Goal: Information Seeking & Learning: Learn about a topic

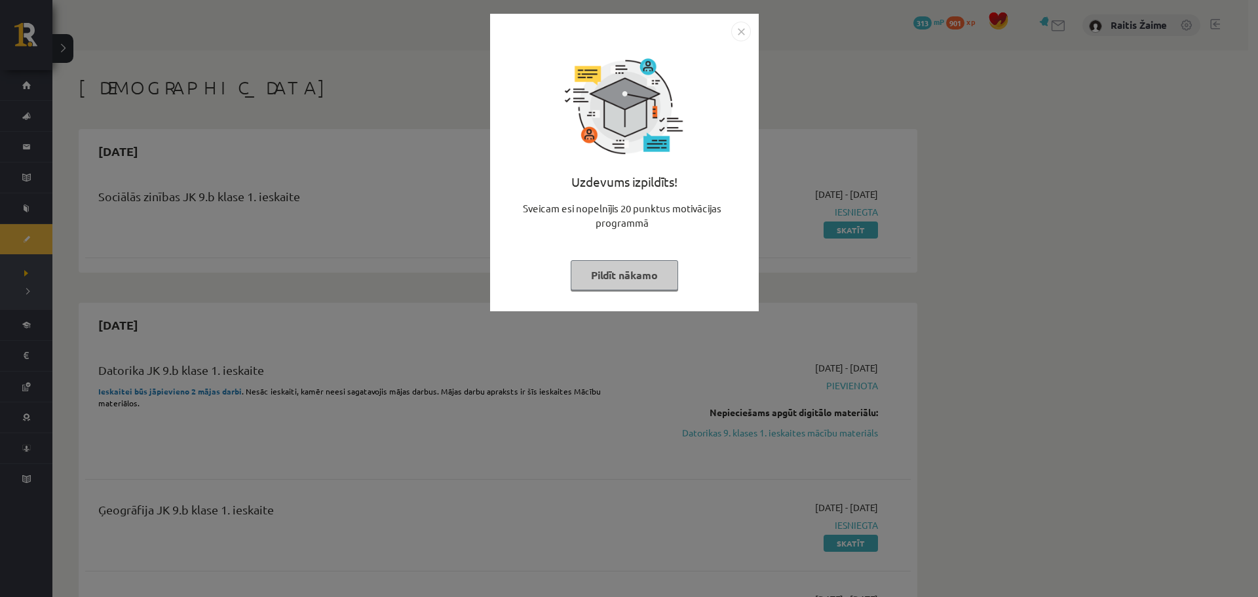
drag, startPoint x: 737, startPoint y: 30, endPoint x: 777, endPoint y: 38, distance: 40.7
click at [737, 30] on img "Close" at bounding box center [741, 32] width 20 height 20
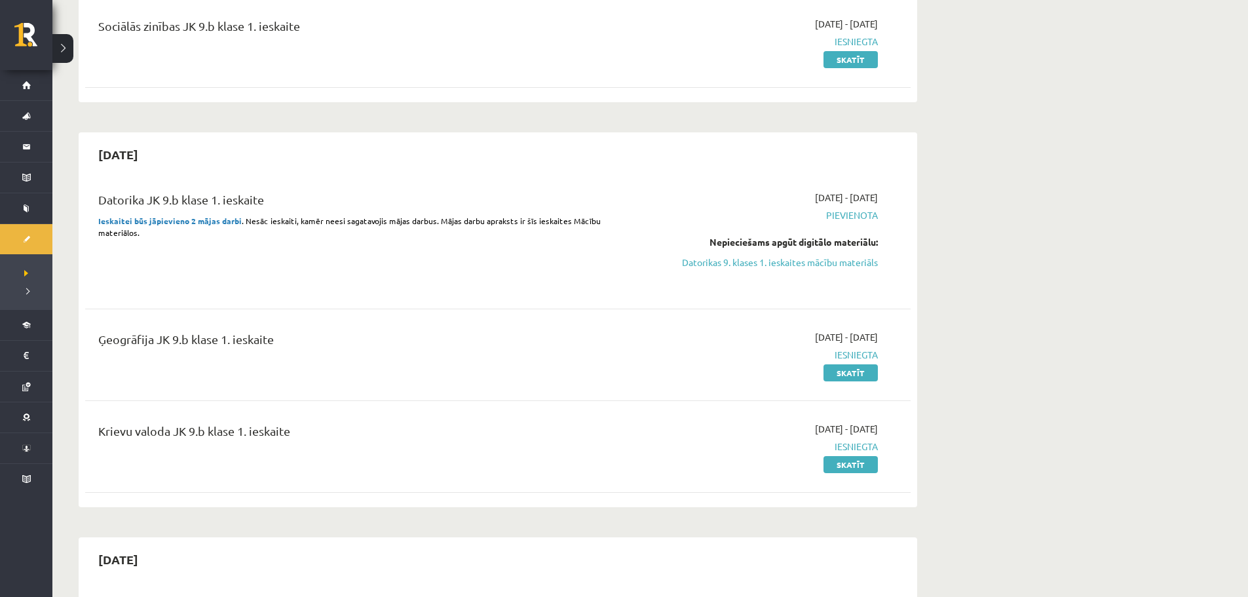
scroll to position [158, 0]
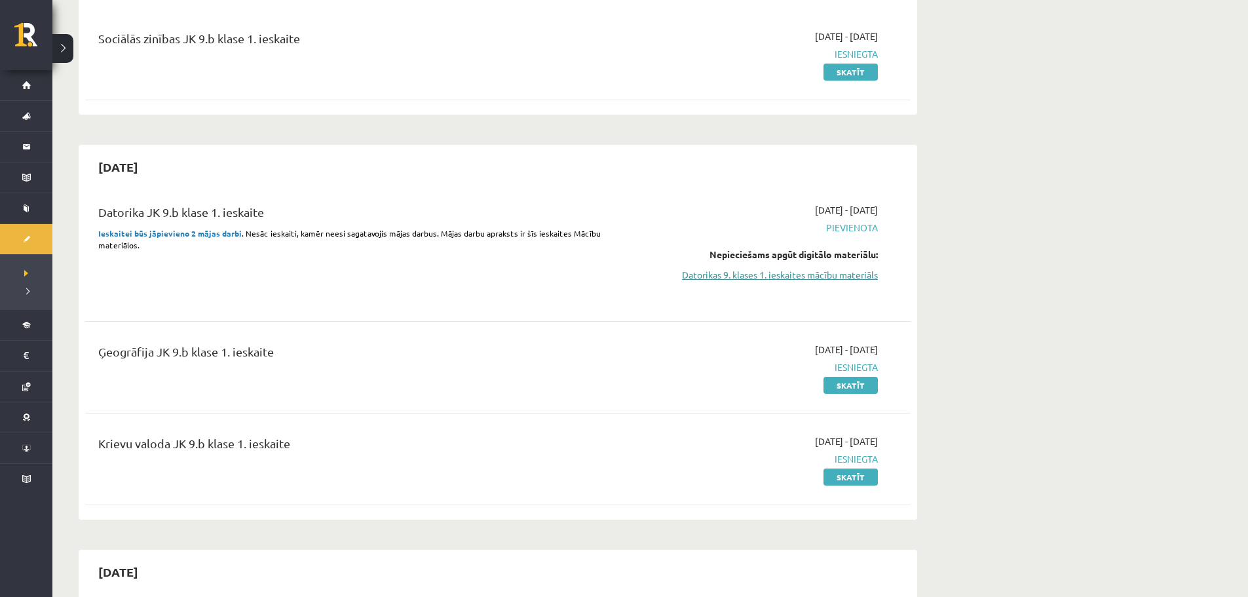
click at [764, 274] on link "Datorikas 9. klases 1. ieskaites mācību materiāls" at bounding box center [754, 275] width 247 height 14
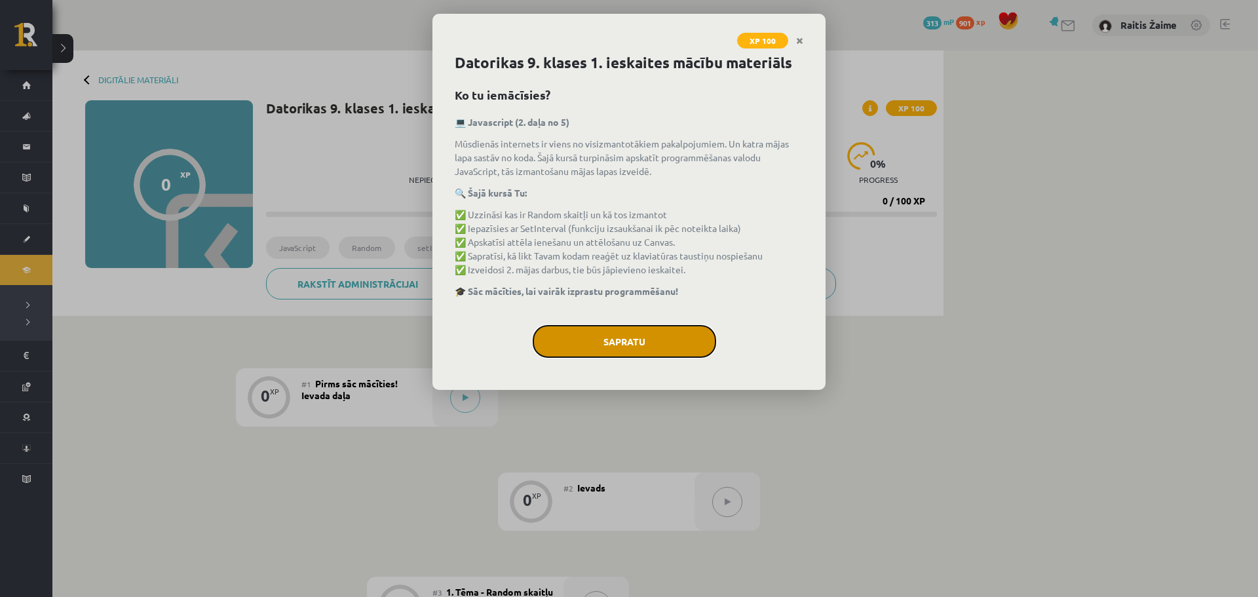
click at [655, 335] on button "Sapratu" at bounding box center [624, 341] width 183 height 33
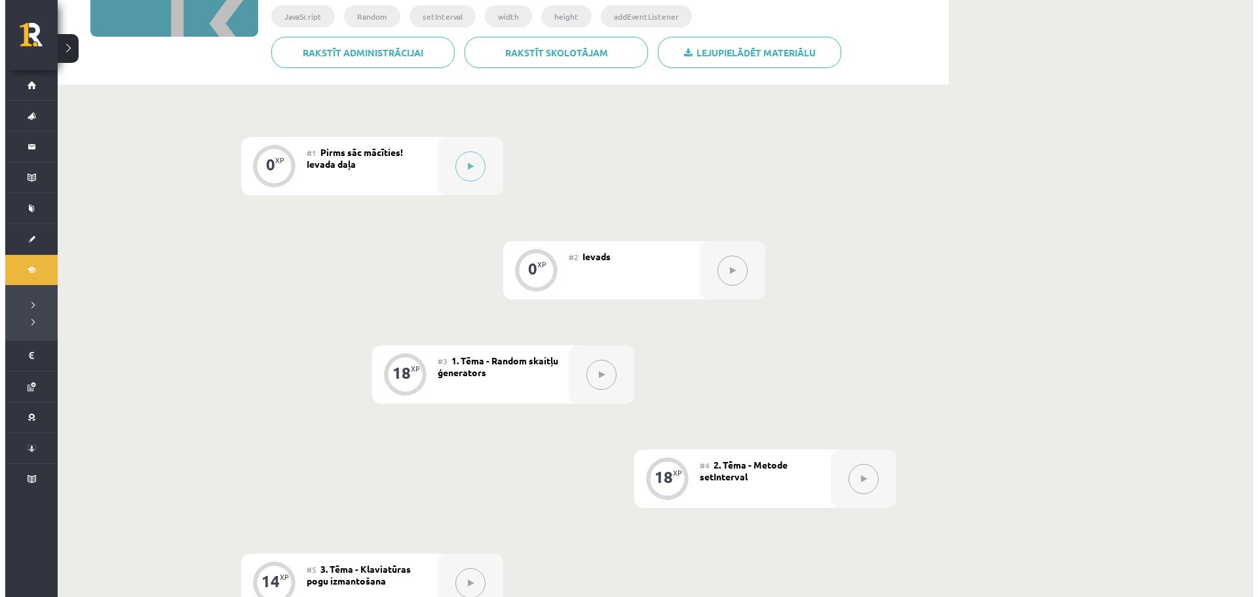
scroll to position [168, 0]
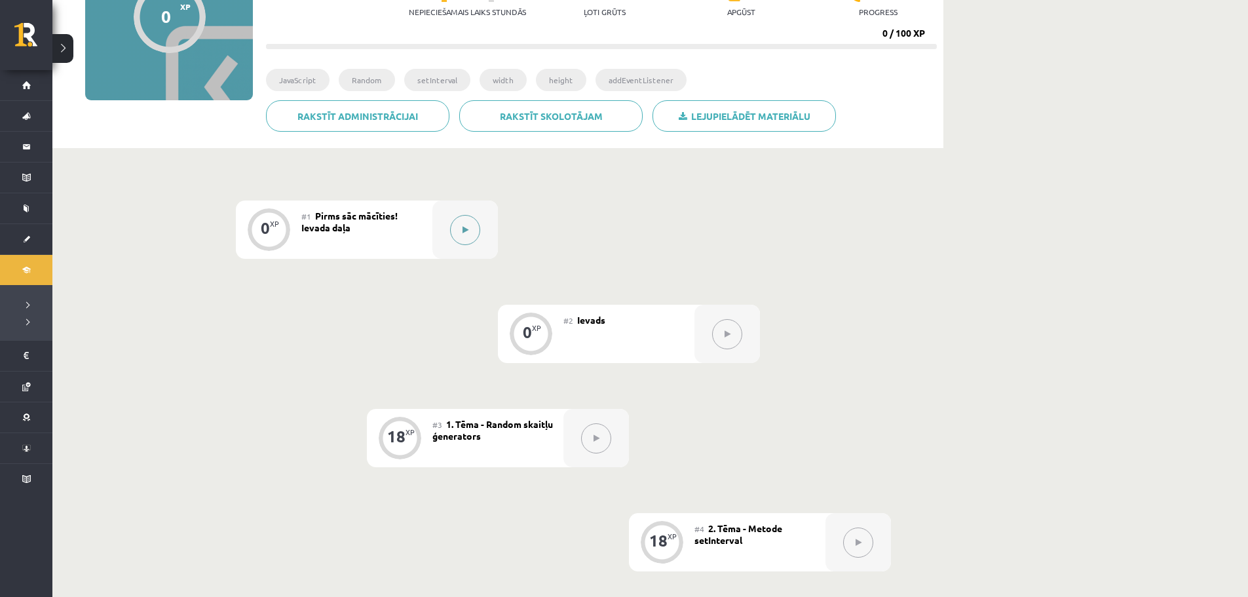
click at [459, 224] on button at bounding box center [465, 230] width 30 height 30
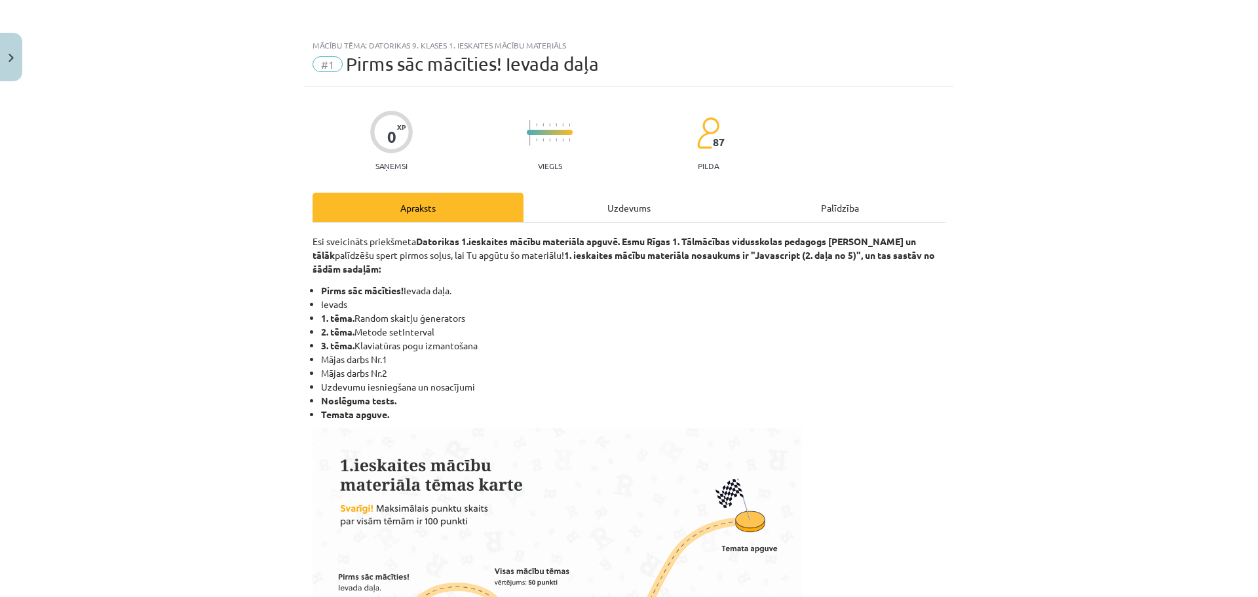
click at [645, 197] on div "Uzdevums" at bounding box center [629, 207] width 211 height 29
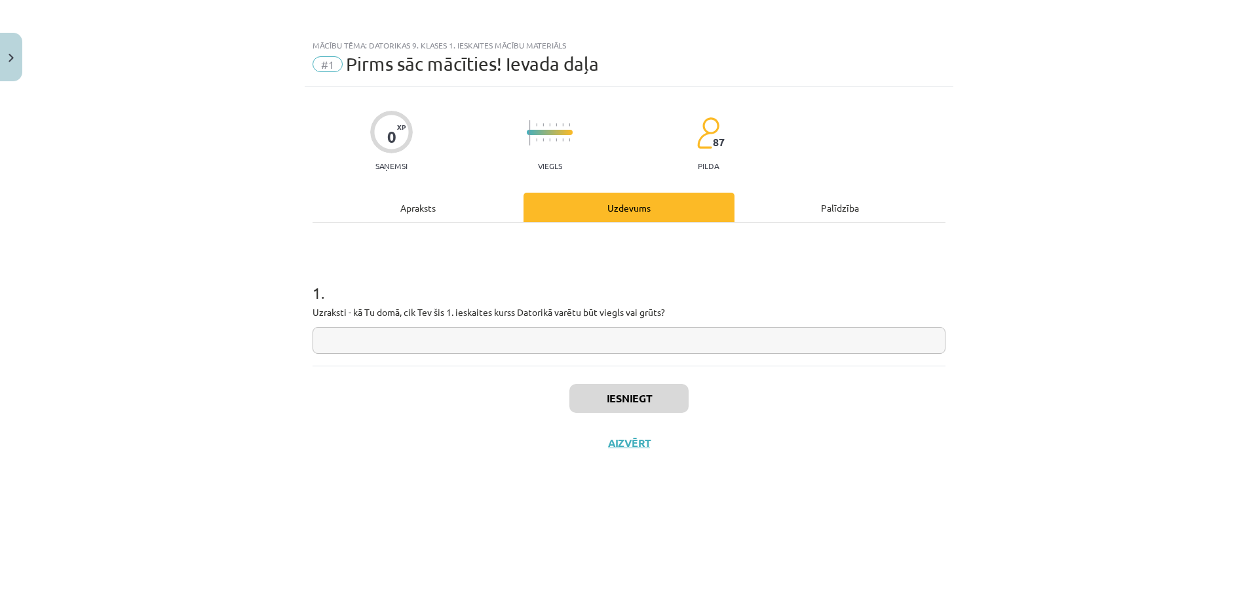
click at [545, 353] on input "text" at bounding box center [629, 340] width 633 height 27
type input "**********"
click at [659, 408] on button "Iesniegt" at bounding box center [628, 398] width 119 height 29
click at [602, 463] on button "Nākamā nodarbība" at bounding box center [629, 451] width 128 height 30
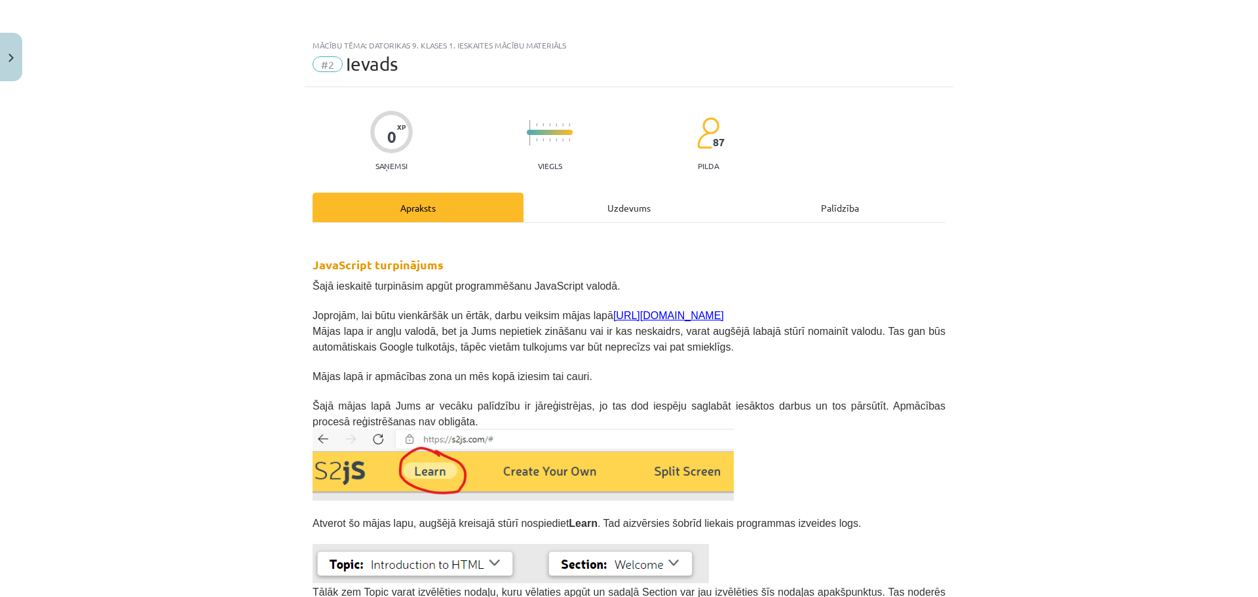
click at [566, 204] on div "Uzdevums" at bounding box center [629, 207] width 211 height 29
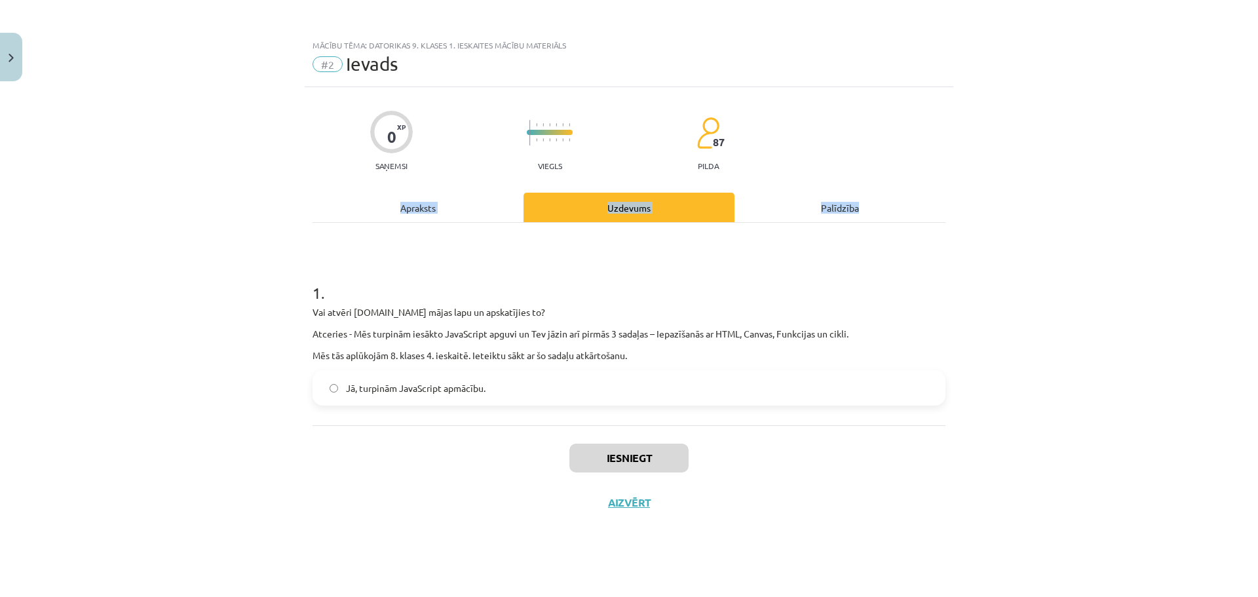
drag, startPoint x: 1258, startPoint y: 180, endPoint x: 1258, endPoint y: 197, distance: 17.0
click at [1258, 197] on div "Mācību tēma: Datorikas 9. klases 1. ieskaites mācību materiāls #2 Ievads 0 XP S…" at bounding box center [629, 298] width 1258 height 597
click at [518, 389] on label "Jā, turpinām JavaScript apmācību." at bounding box center [629, 388] width 630 height 33
click at [662, 454] on button "Iesniegt" at bounding box center [628, 458] width 119 height 29
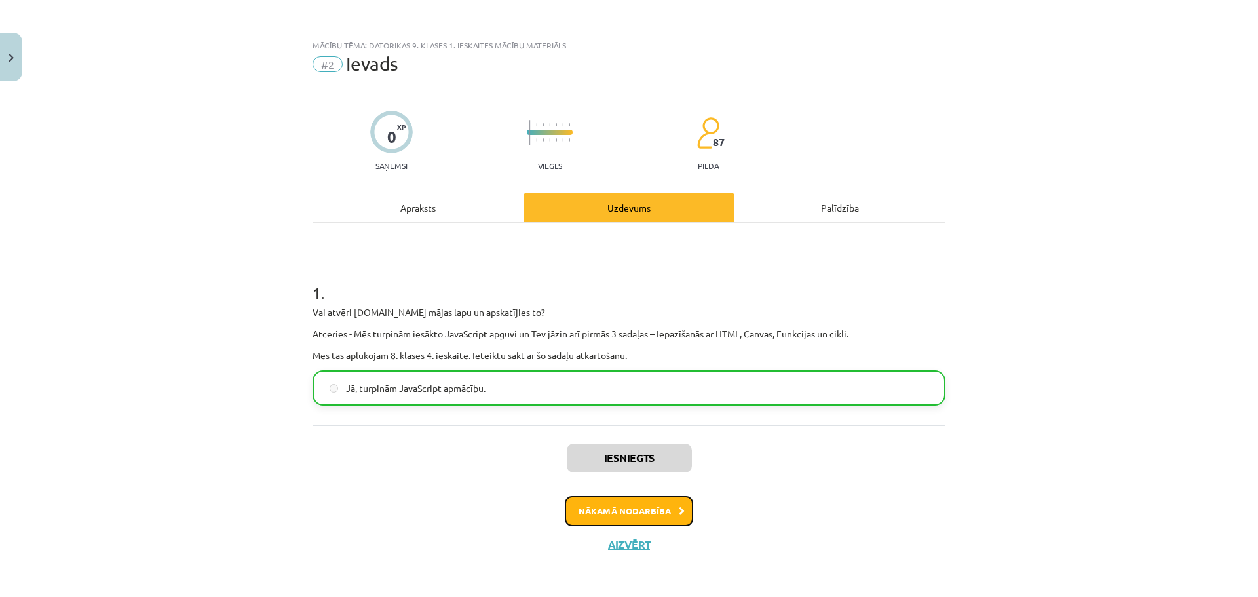
click at [636, 515] on button "Nākamā nodarbība" at bounding box center [629, 511] width 128 height 30
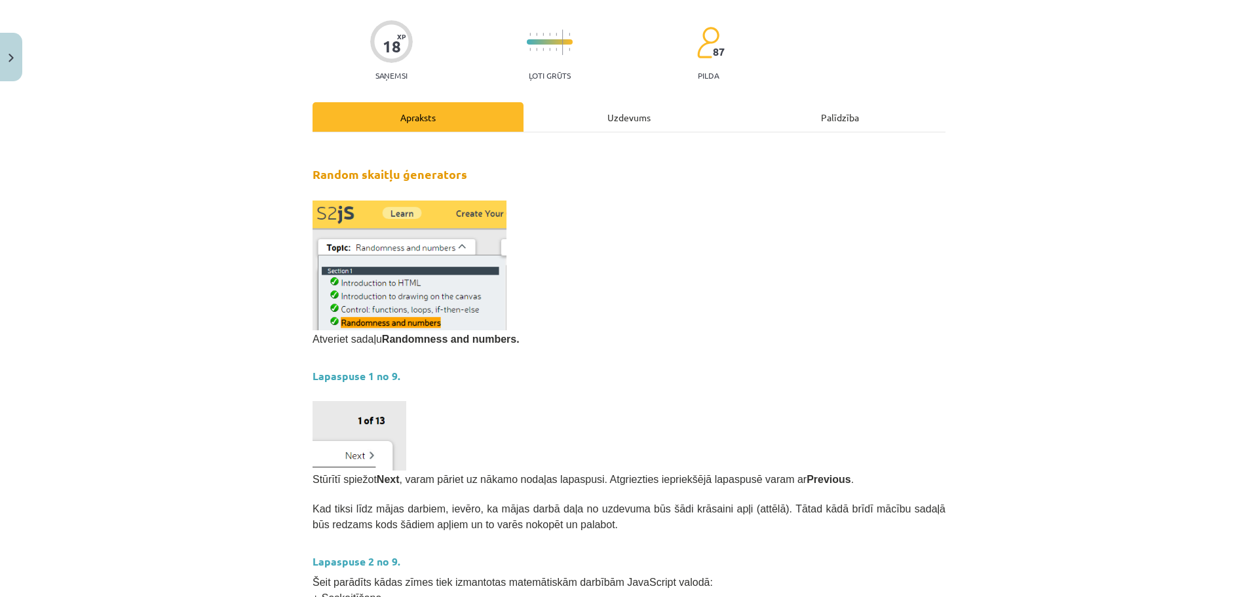
scroll to position [70, 0]
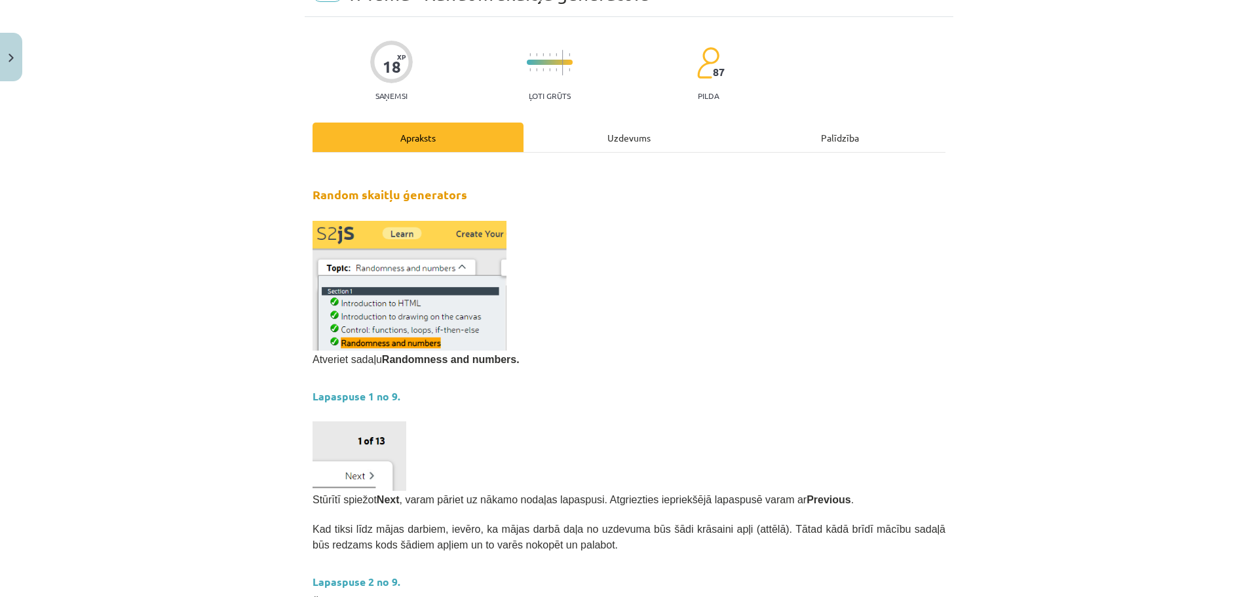
drag, startPoint x: 664, startPoint y: 139, endPoint x: 771, endPoint y: 140, distance: 107.5
click at [666, 138] on div "Uzdevums" at bounding box center [629, 137] width 211 height 29
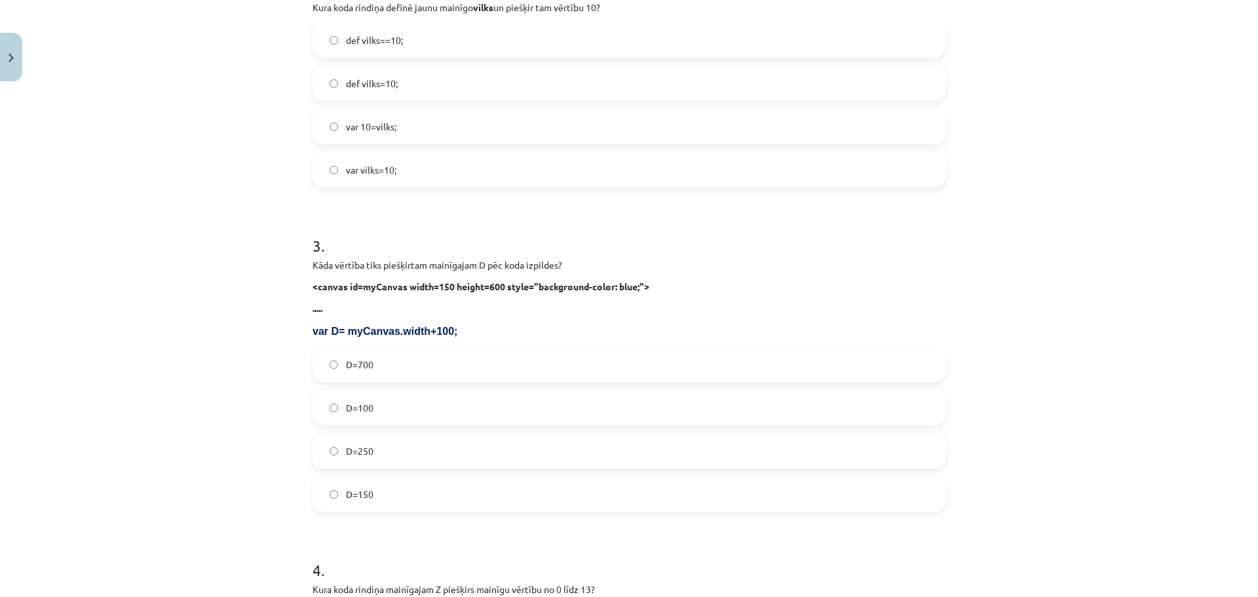
scroll to position [1266, 0]
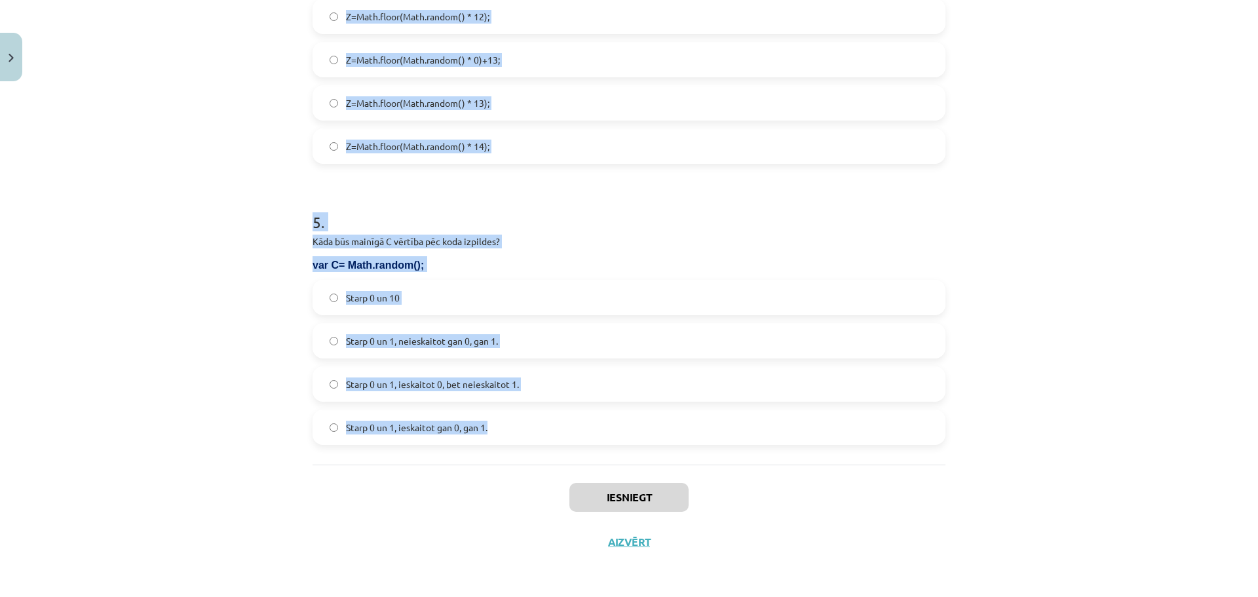
drag, startPoint x: 304, startPoint y: 123, endPoint x: 499, endPoint y: 461, distance: 390.5
copy form "Kāda būs G vērtība pēc koda izpildes? function RandInt(up_to) { n = Math.floor(…"
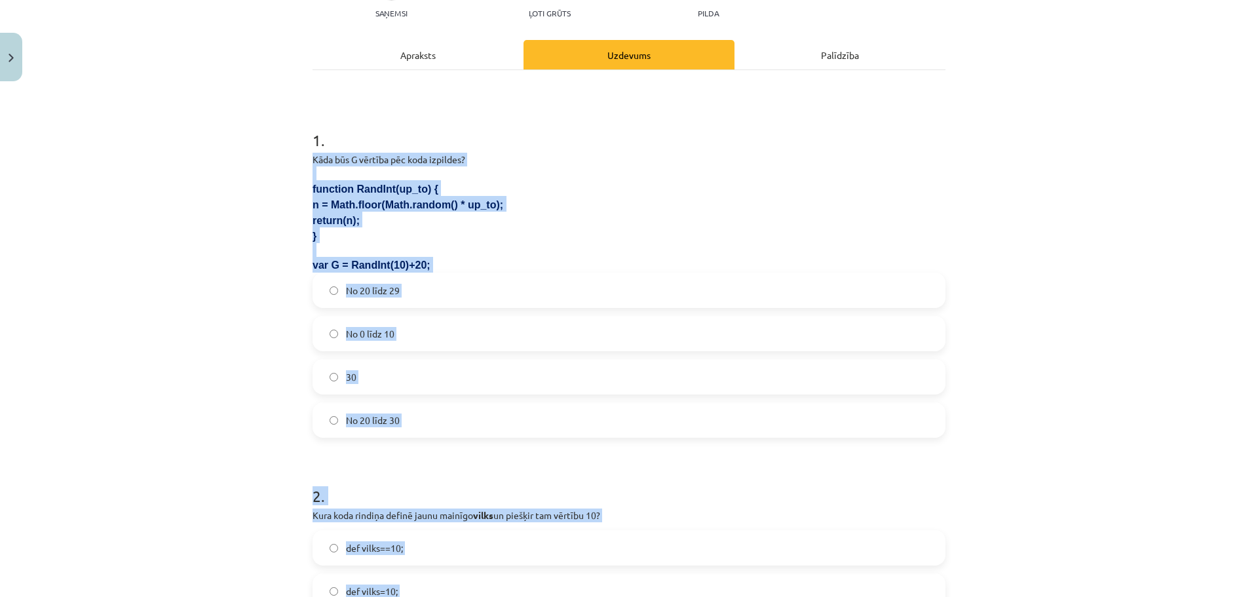
scroll to position [67, 0]
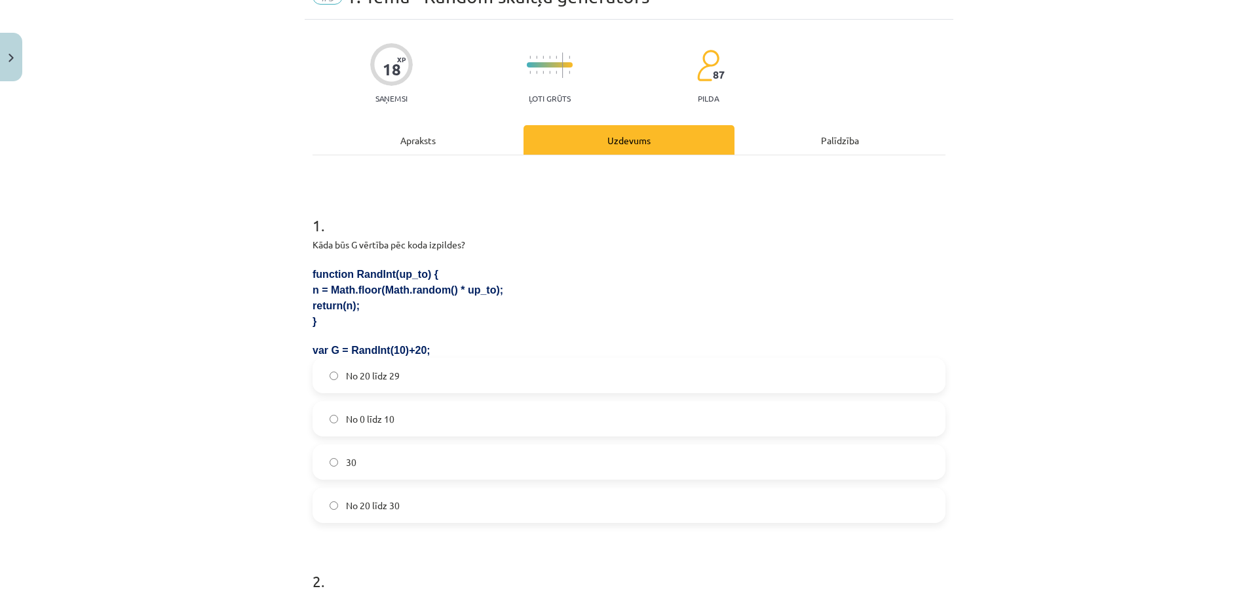
click at [1166, 221] on div "Mācību tēma: Datorikas 9. klases 1. ieskaites mācību materiāls #3 1. Tēma - Ran…" at bounding box center [629, 298] width 1258 height 597
click at [415, 370] on label "No 20 līdz 29" at bounding box center [629, 375] width 630 height 33
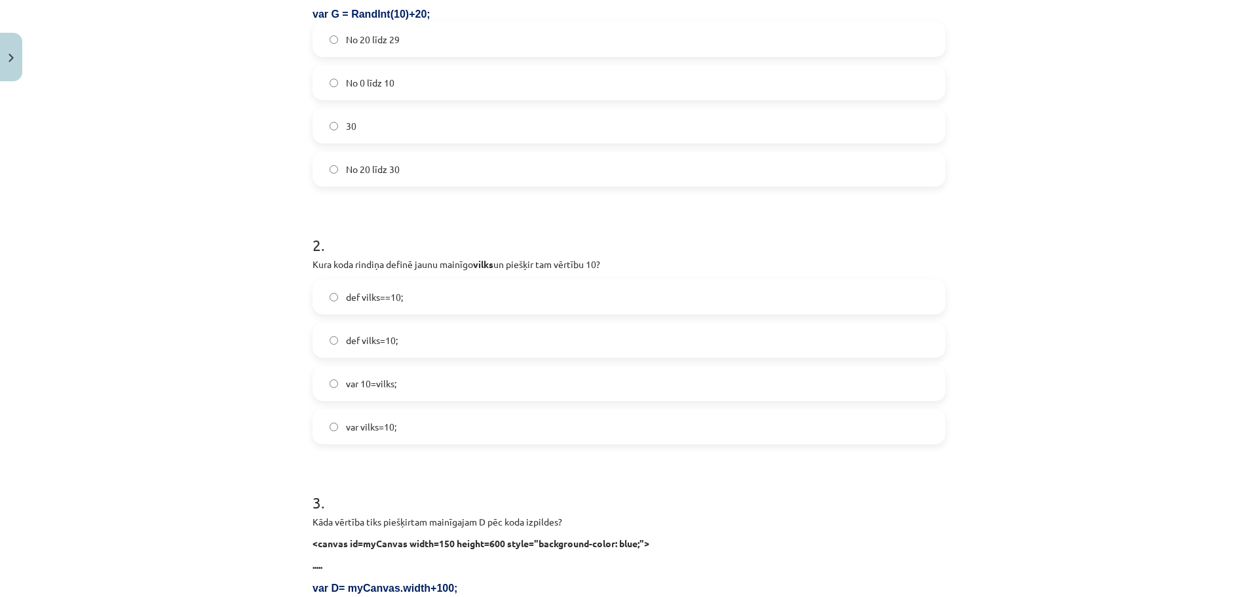
scroll to position [429, 0]
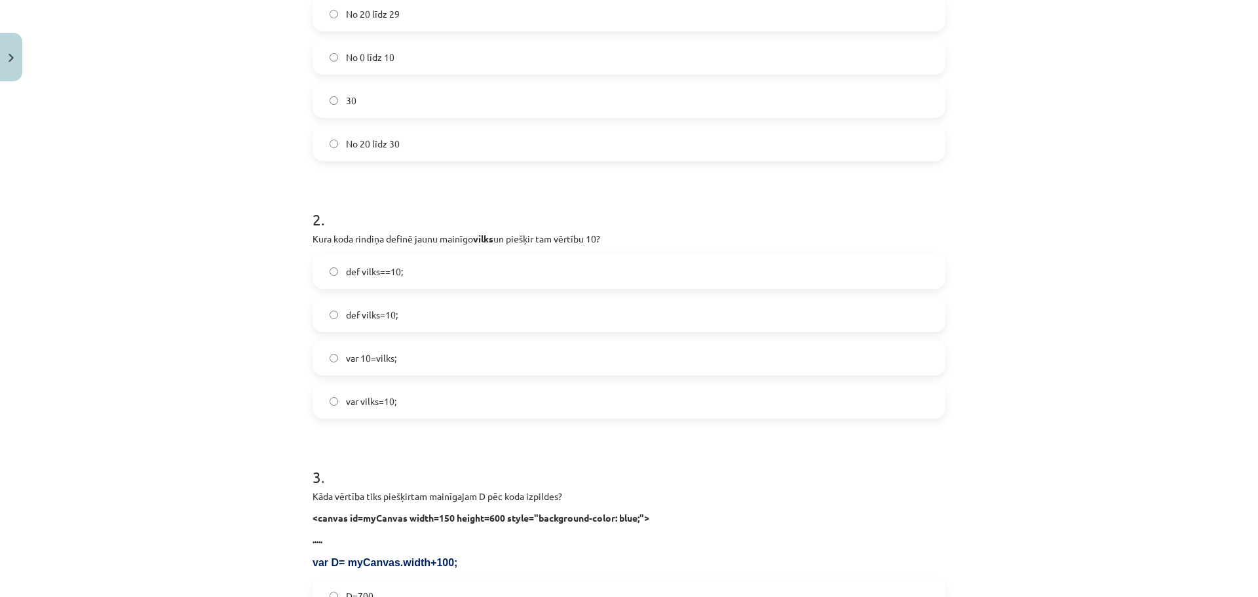
click at [419, 370] on label "var 10=vilks;" at bounding box center [629, 357] width 630 height 33
click at [414, 415] on label "var vilks=10;" at bounding box center [629, 401] width 630 height 33
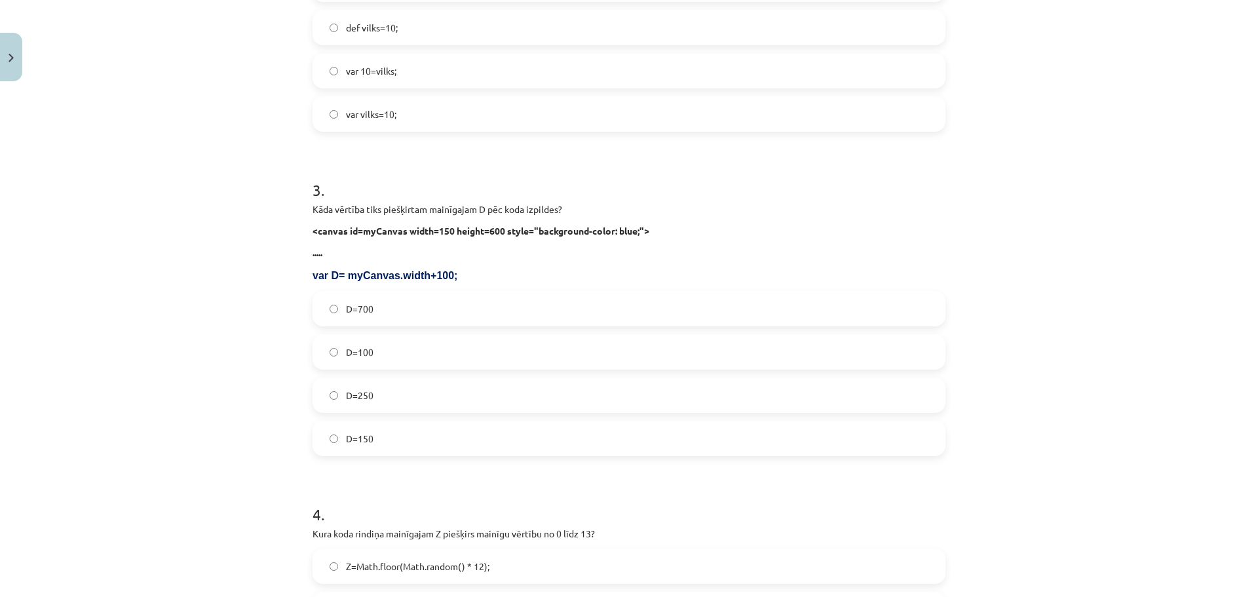
scroll to position [731, 0]
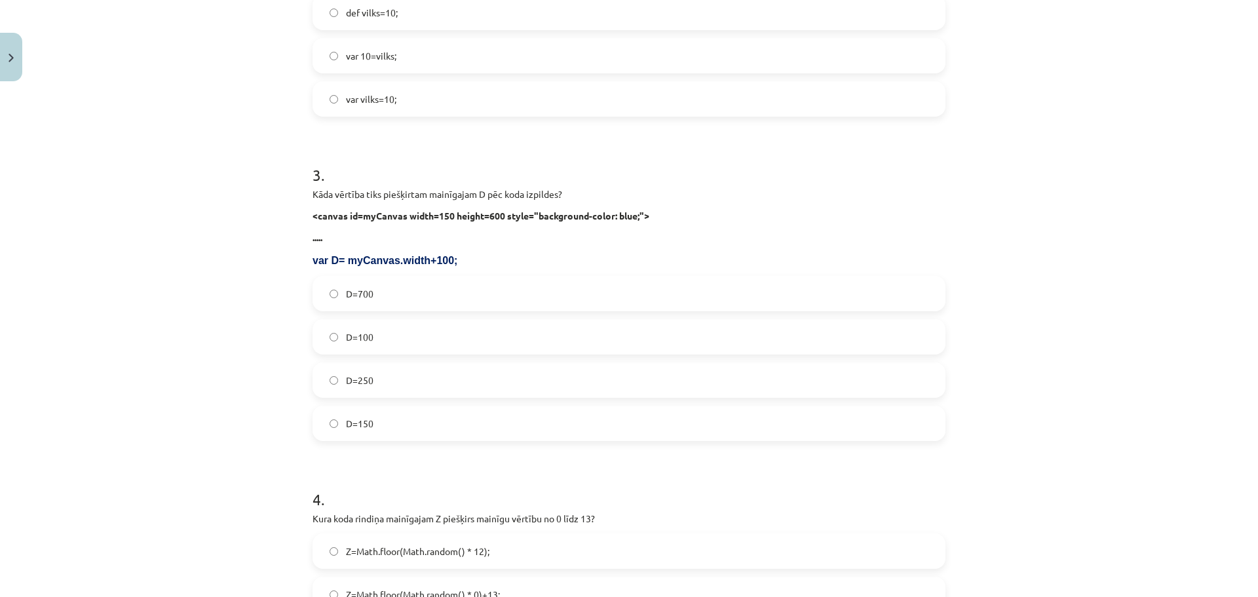
click at [329, 385] on label "D=250" at bounding box center [629, 380] width 630 height 33
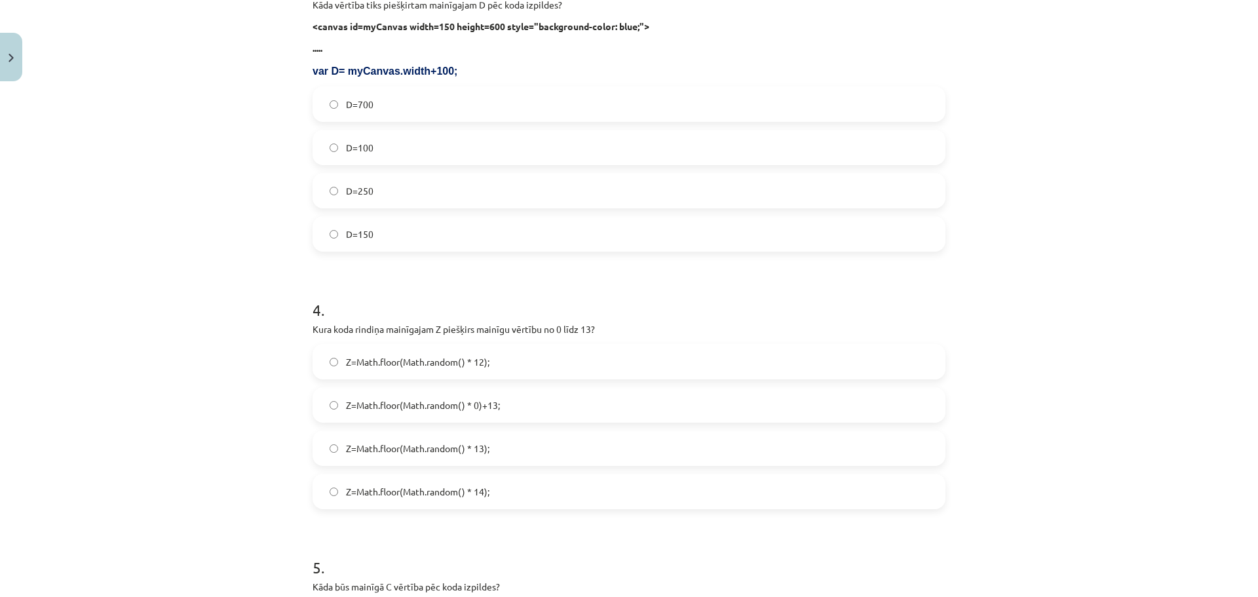
scroll to position [927, 0]
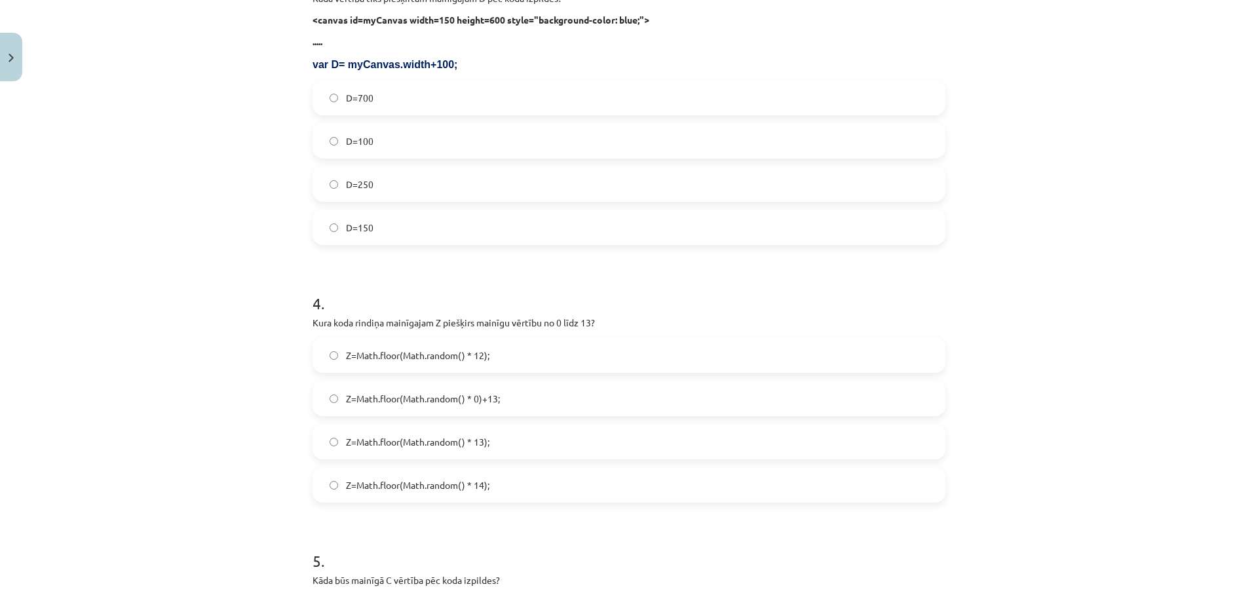
click at [474, 501] on div "Z=Math.floor(Math.random() * 14);" at bounding box center [629, 484] width 633 height 35
click at [402, 494] on label "Z=Math.floor(Math.random() * 14);" at bounding box center [629, 485] width 630 height 33
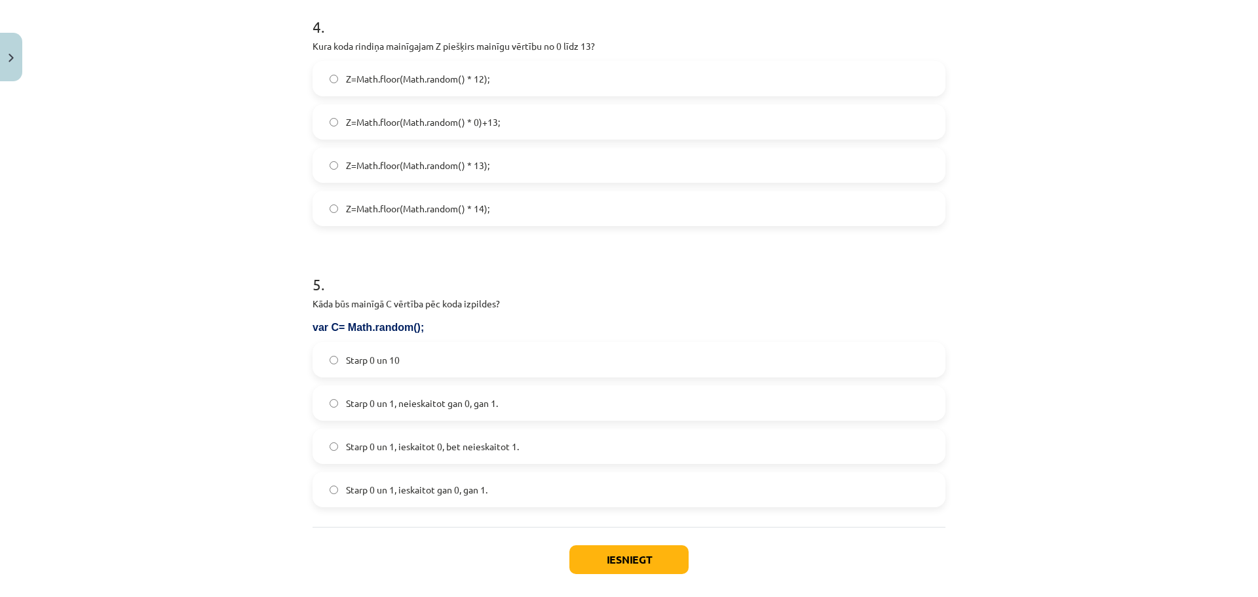
scroll to position [1206, 0]
drag, startPoint x: 514, startPoint y: 402, endPoint x: 404, endPoint y: 273, distance: 169.6
click at [515, 402] on label "Starp 0 un 1, neieskaitot gan 0, gan 1." at bounding box center [629, 401] width 630 height 33
click at [499, 453] on label "Starp 0 un 1, ieskaitot 0, bet neieskaitot 1." at bounding box center [629, 444] width 630 height 33
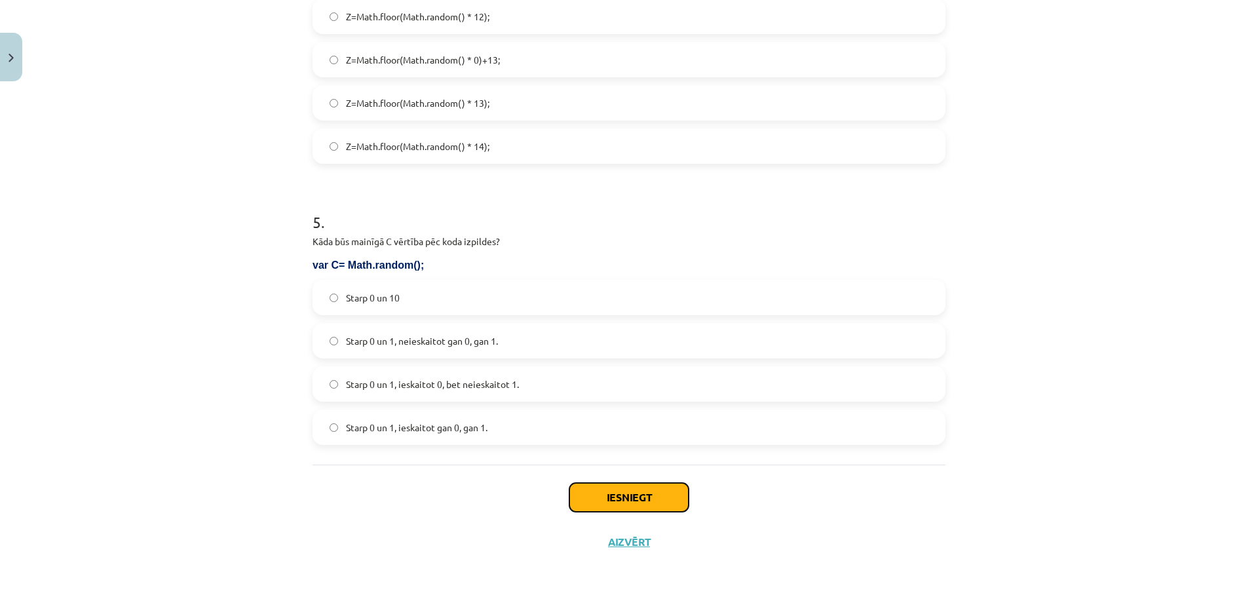
click at [666, 495] on button "Iesniegt" at bounding box center [628, 497] width 119 height 29
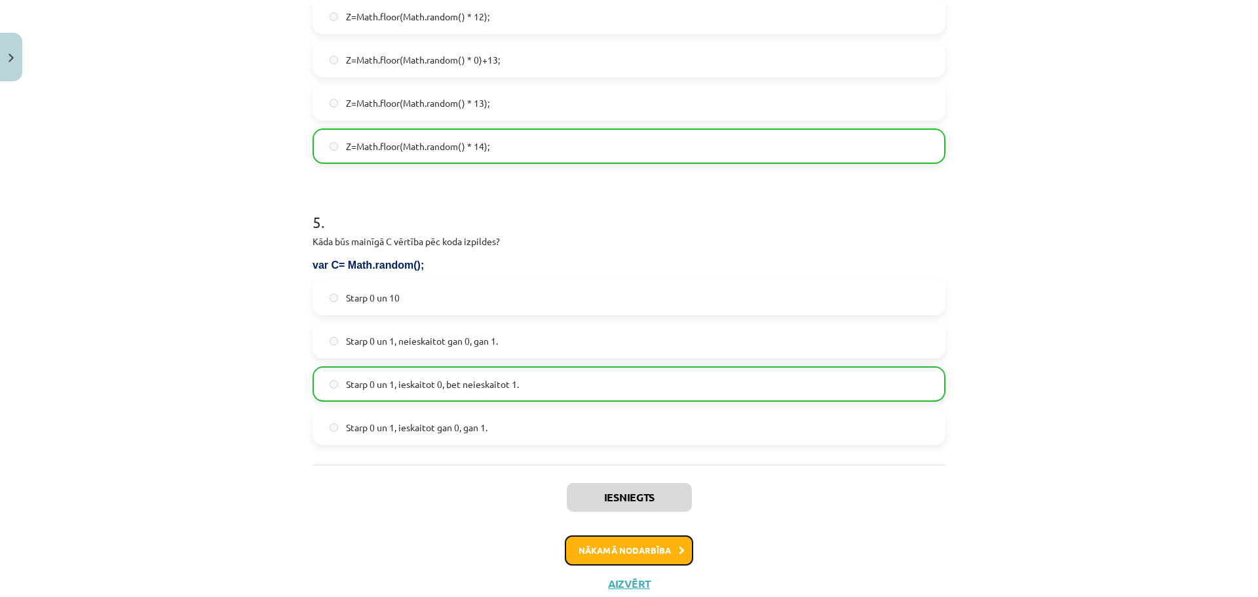
drag, startPoint x: 647, startPoint y: 558, endPoint x: 640, endPoint y: 554, distance: 9.1
click at [644, 556] on button "Nākamā nodarbība" at bounding box center [629, 550] width 128 height 30
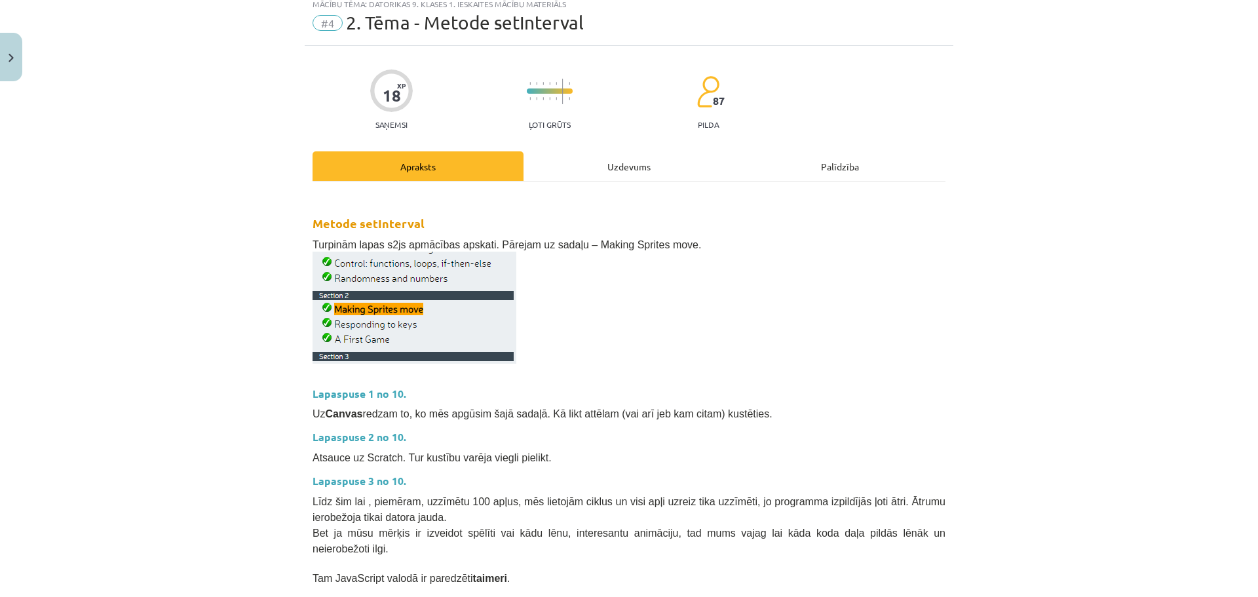
scroll to position [33, 0]
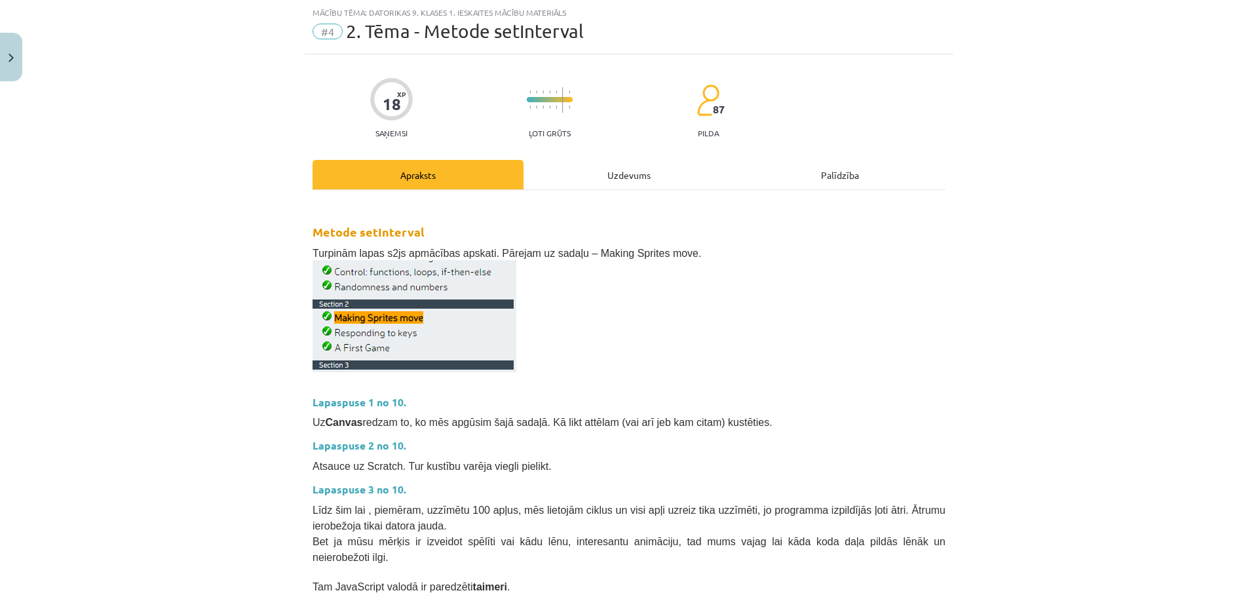
click at [641, 176] on div "Uzdevums" at bounding box center [629, 174] width 211 height 29
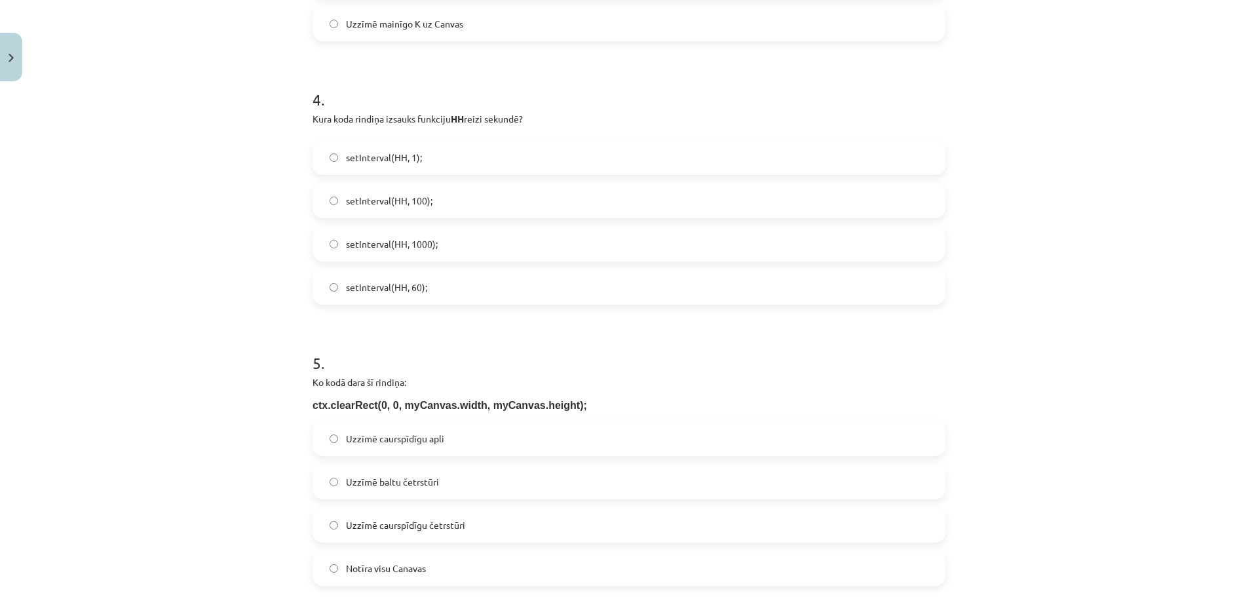
scroll to position [1146, 0]
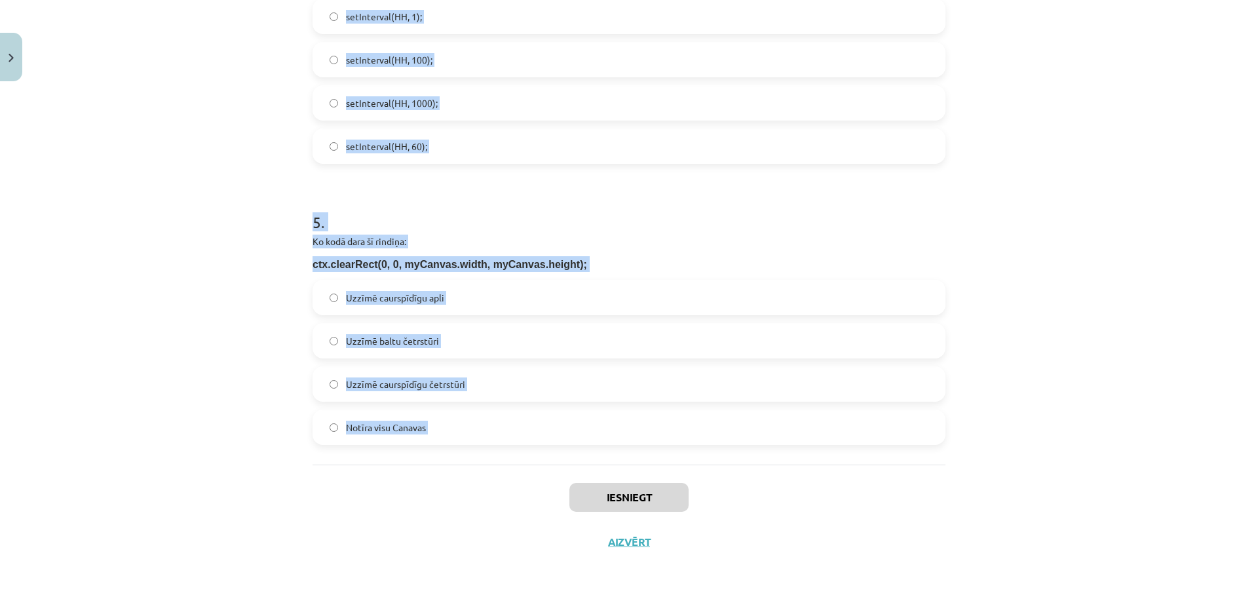
drag, startPoint x: 303, startPoint y: 165, endPoint x: 483, endPoint y: 486, distance: 367.3
copy form "Ko dara šī koda rindiņa? ctx.drawImage(G, 10, 20); Uzzīmē uz Canvas attēlu G ar…"
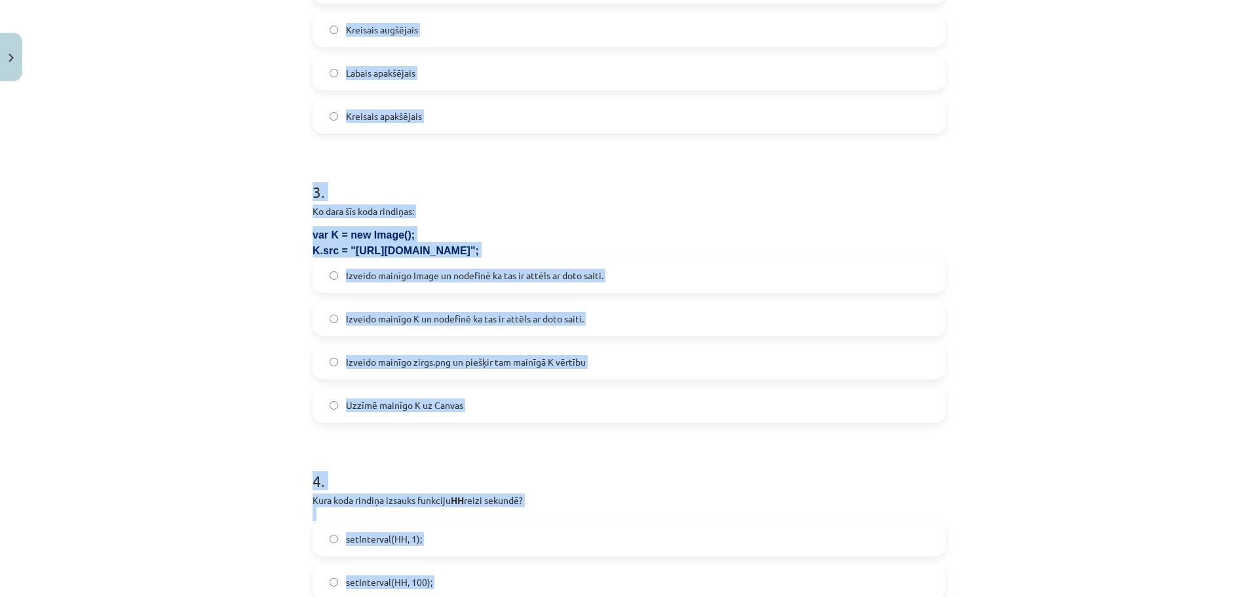
click at [1168, 336] on div "Mācību tēma: Datorikas 9. klases 1. ieskaites mācību materiāls #4 2. Tēma - Met…" at bounding box center [629, 298] width 1258 height 597
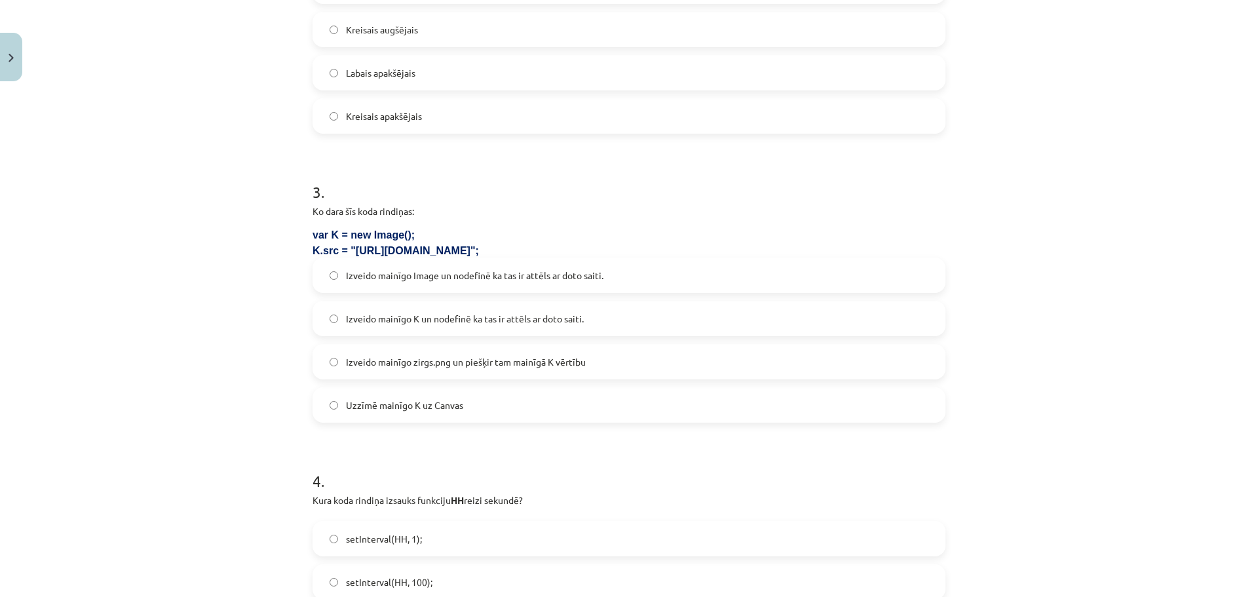
scroll to position [0, 0]
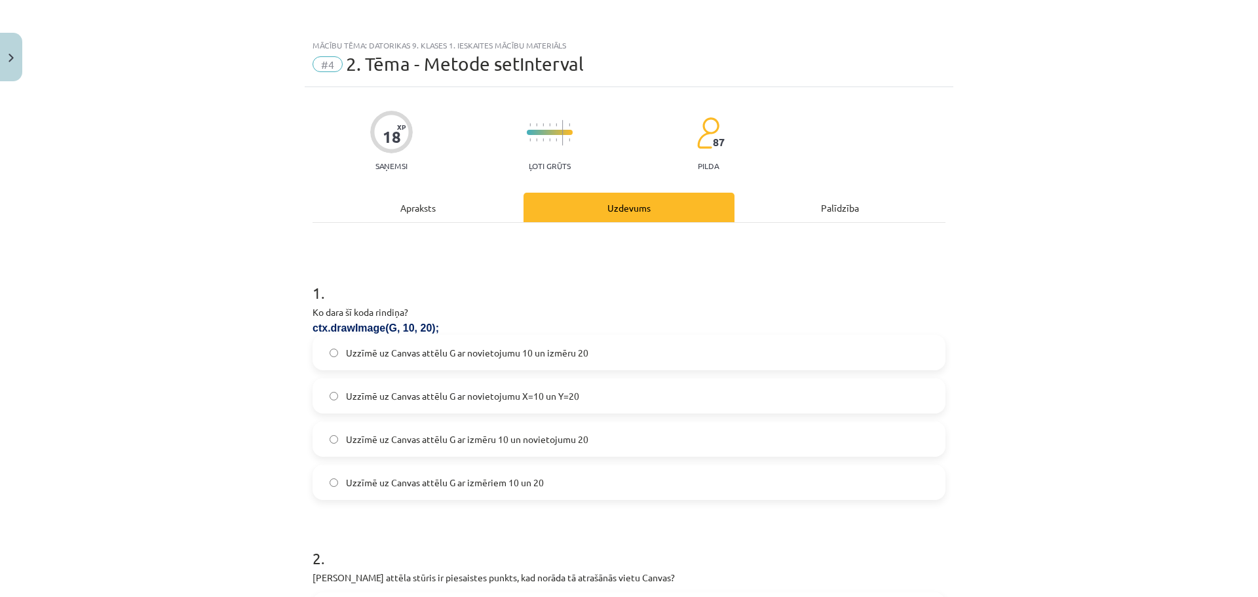
click at [591, 399] on label "Uzzīmē uz Canvas attēlu G ar novietojumu X=10 un Y=20" at bounding box center [629, 395] width 630 height 33
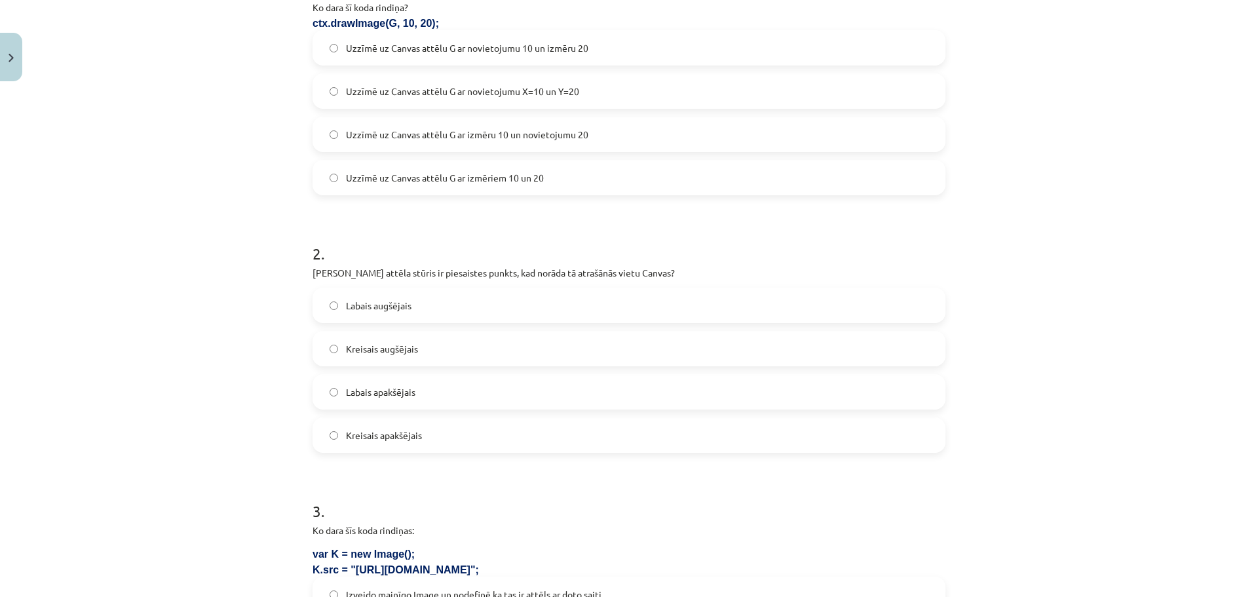
scroll to position [327, 0]
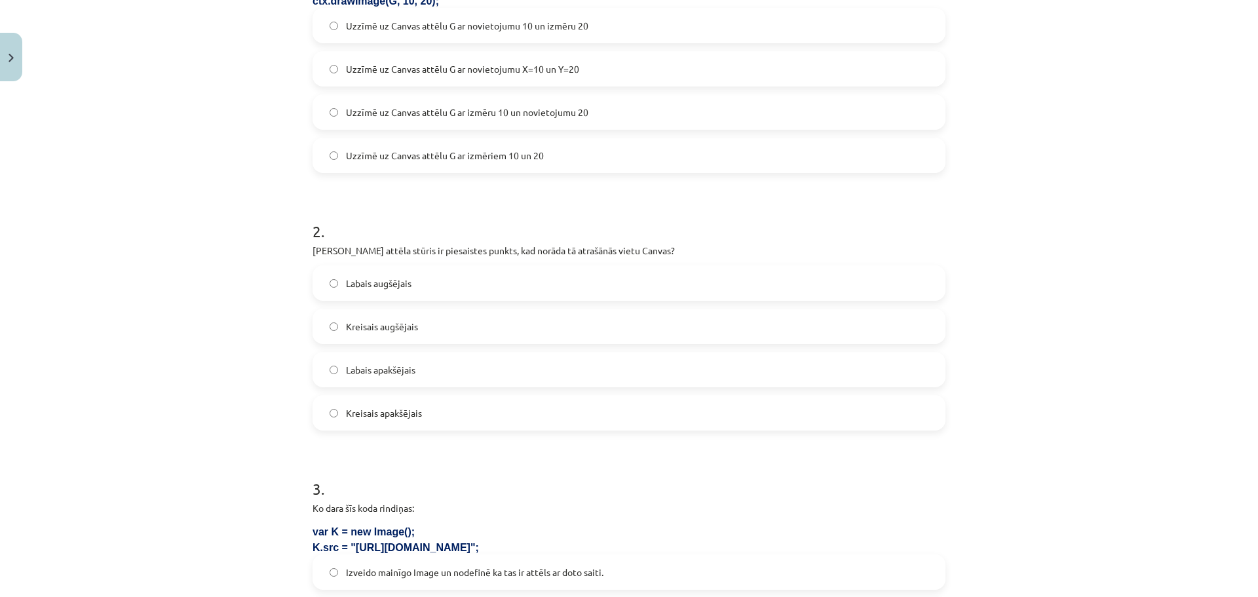
click at [450, 414] on label "Kreisais apakšējais" at bounding box center [629, 412] width 630 height 33
click at [418, 338] on label "Kreisais augšējais" at bounding box center [629, 326] width 630 height 33
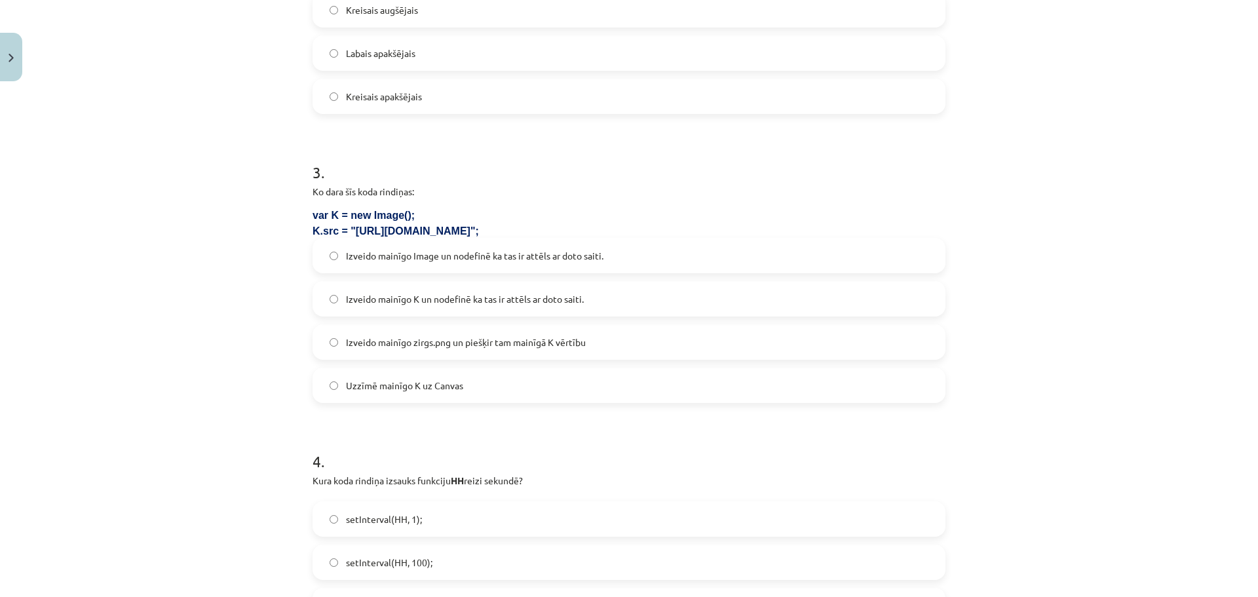
scroll to position [656, 0]
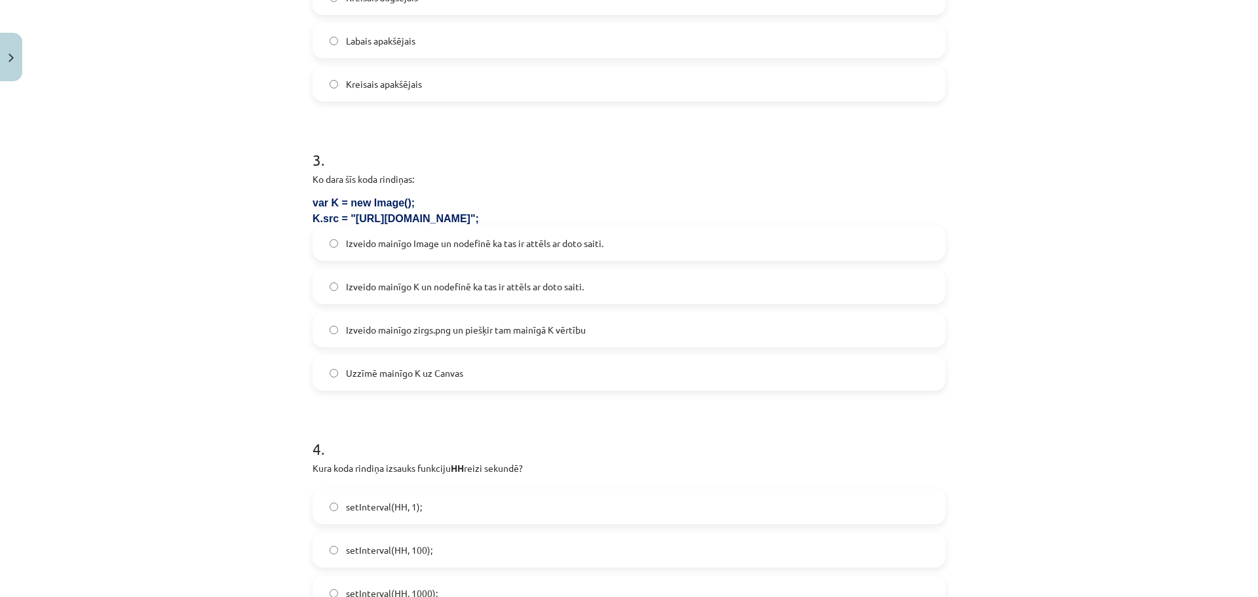
click at [712, 343] on label "Izveido mainīgo zirgs.png un piešķir tam mainīgā K vērtību" at bounding box center [629, 329] width 630 height 33
click at [1214, 322] on div "Mācību tēma: Datorikas 9. klases 1. ieskaites mācību materiāls #4 2. Tēma - Met…" at bounding box center [629, 298] width 1258 height 597
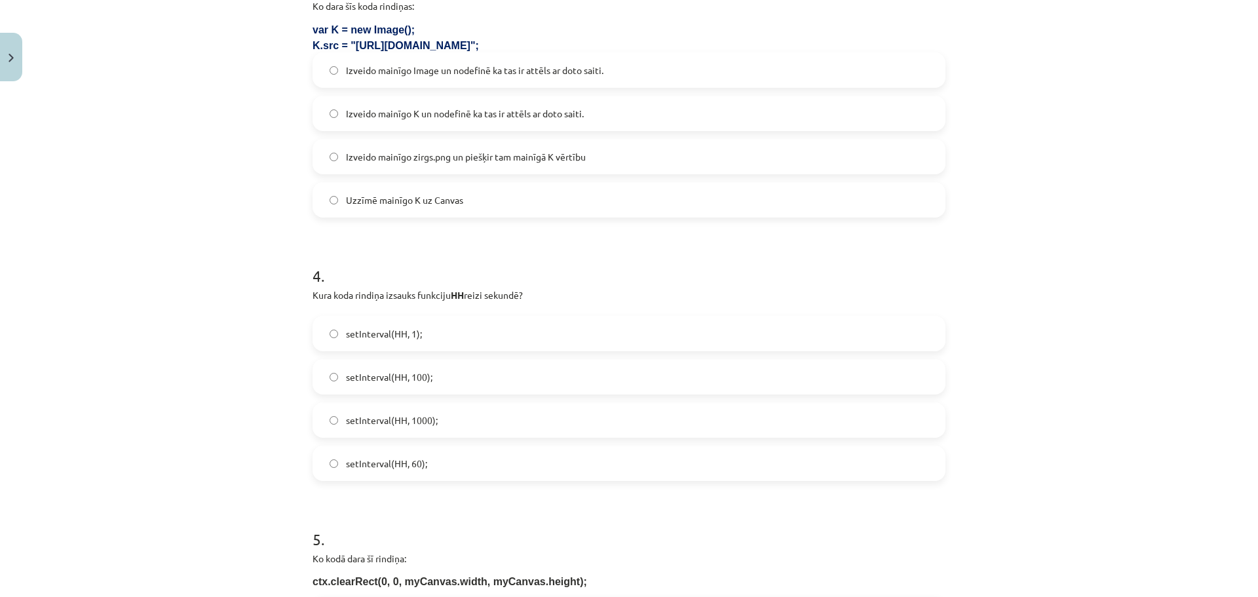
scroll to position [883, 0]
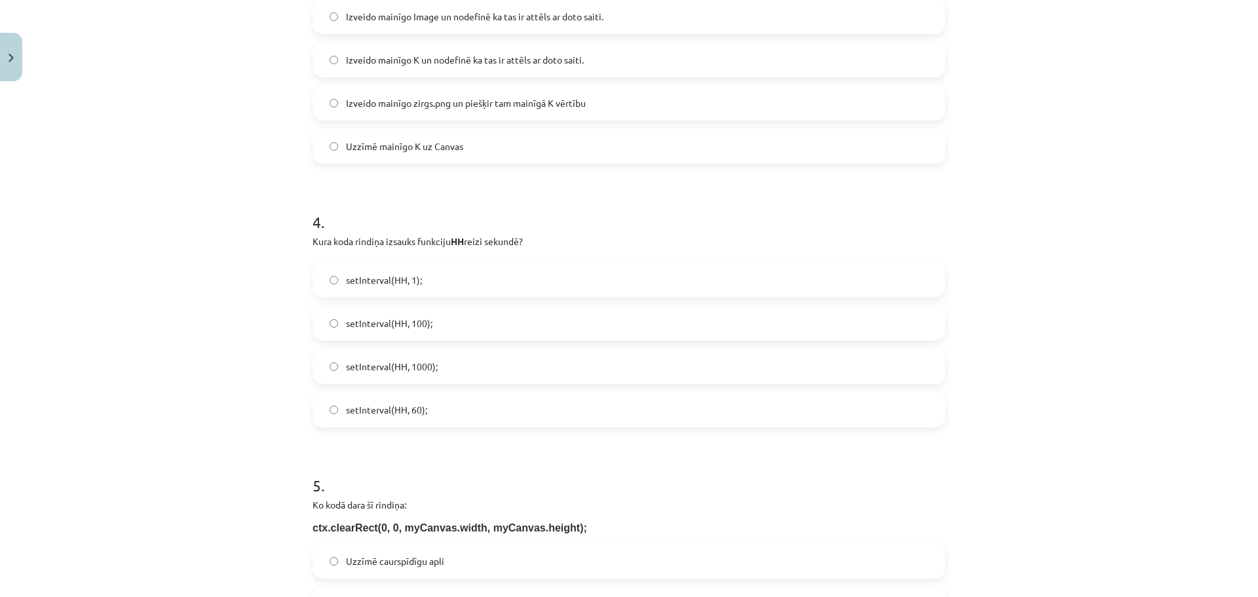
click at [569, 348] on div "setInterval(HH, 1); setInterval(HH, 100); setInterval(HH, 1000); setInterval(HH…" at bounding box center [629, 344] width 633 height 165
click at [592, 322] on label "setInterval(HH, 100);" at bounding box center [629, 323] width 630 height 33
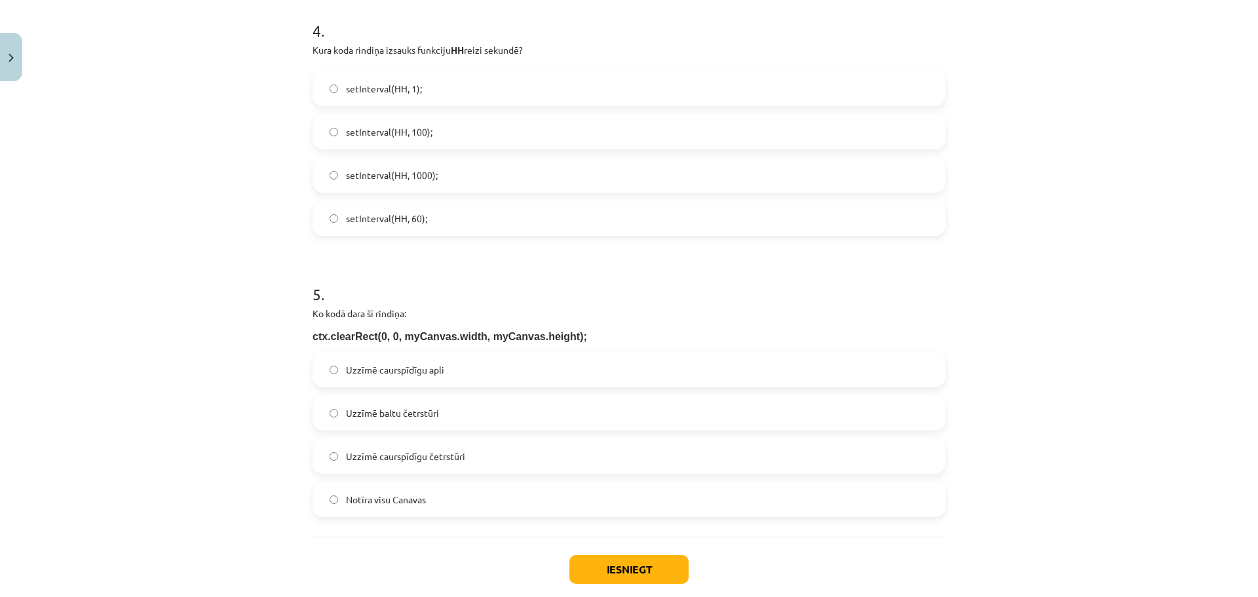
scroll to position [1122, 0]
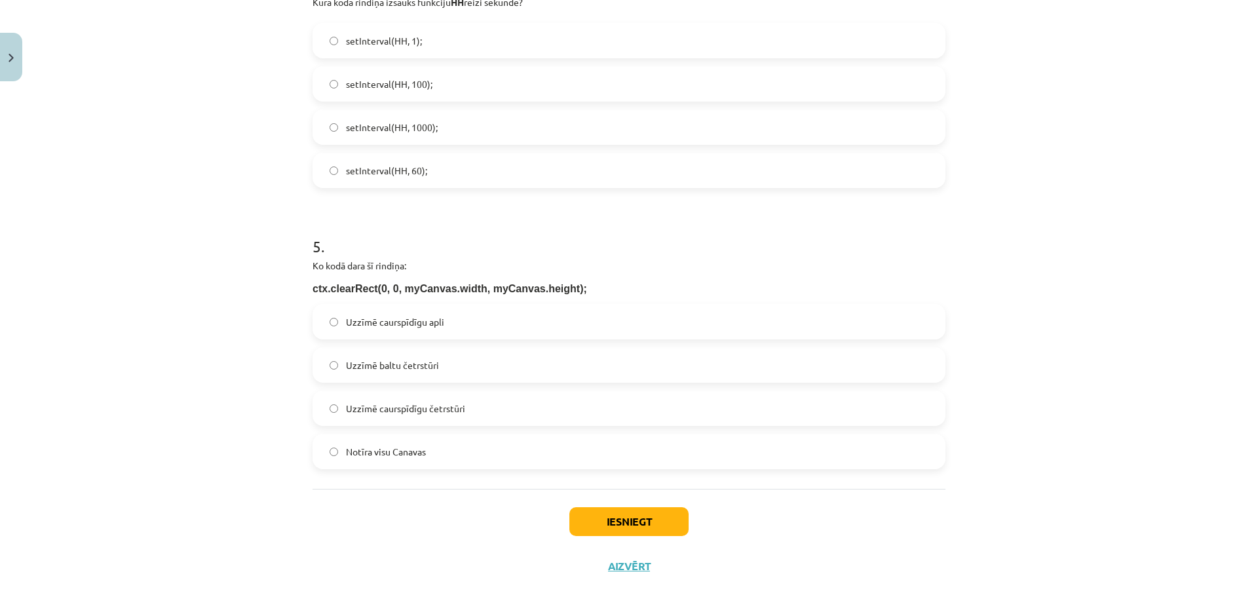
click at [383, 446] on span "Notīra visu Canavas" at bounding box center [386, 452] width 80 height 14
click at [584, 512] on button "Iesniegt" at bounding box center [628, 521] width 119 height 29
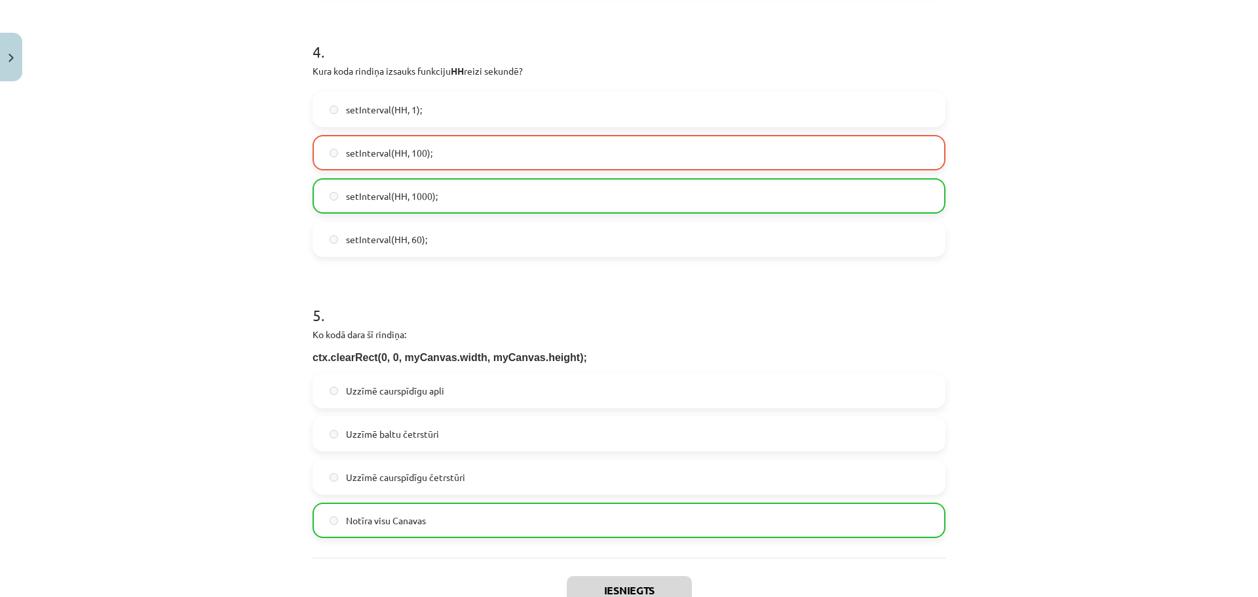
scroll to position [1188, 0]
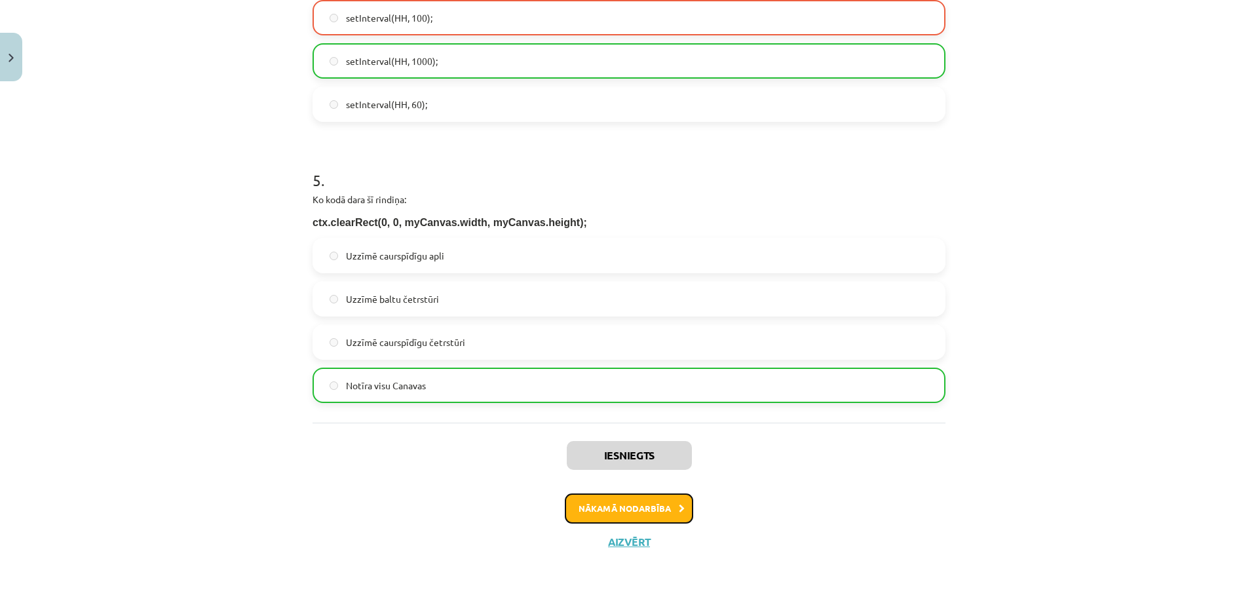
click at [669, 521] on button "Nākamā nodarbība" at bounding box center [629, 508] width 128 height 30
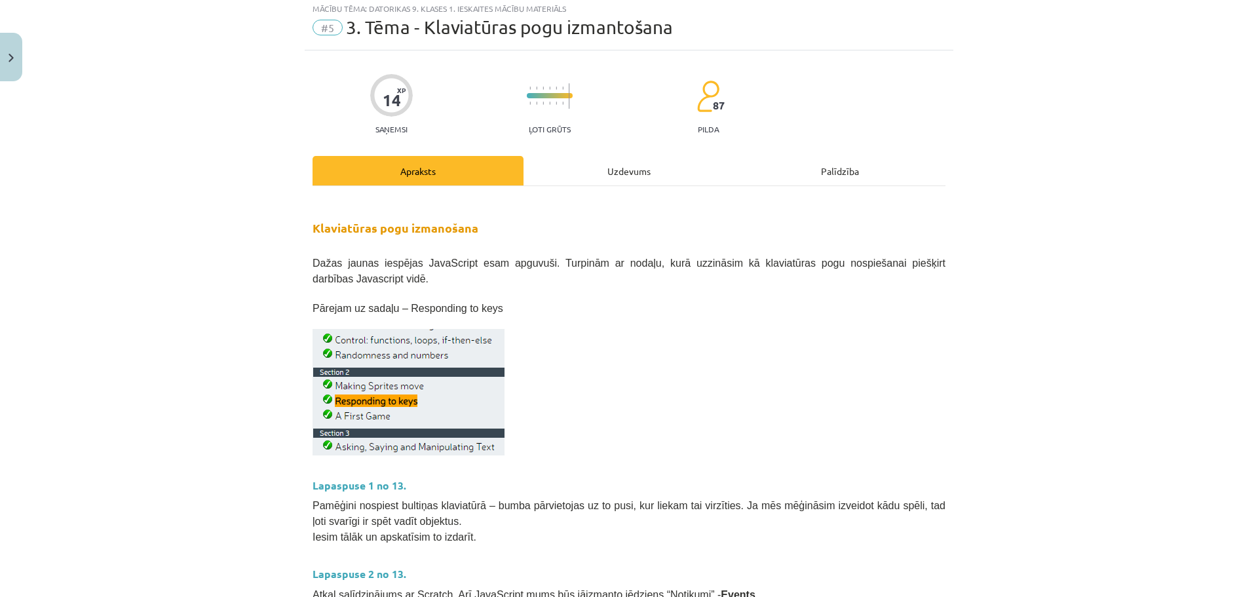
scroll to position [33, 0]
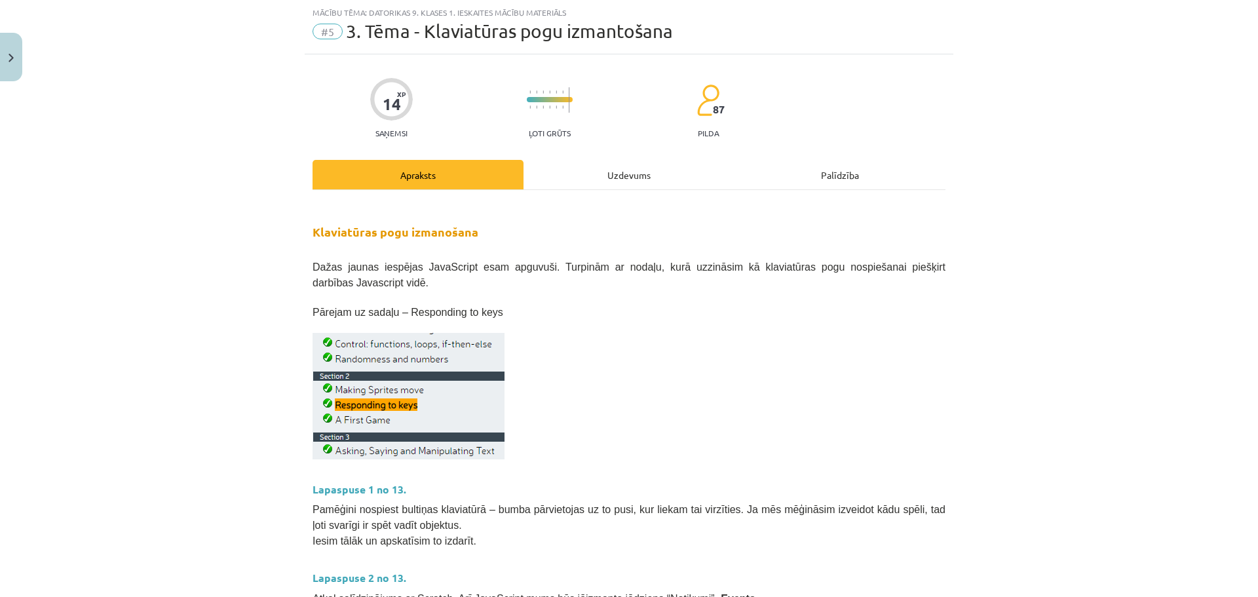
click at [582, 183] on div "Uzdevums" at bounding box center [629, 174] width 211 height 29
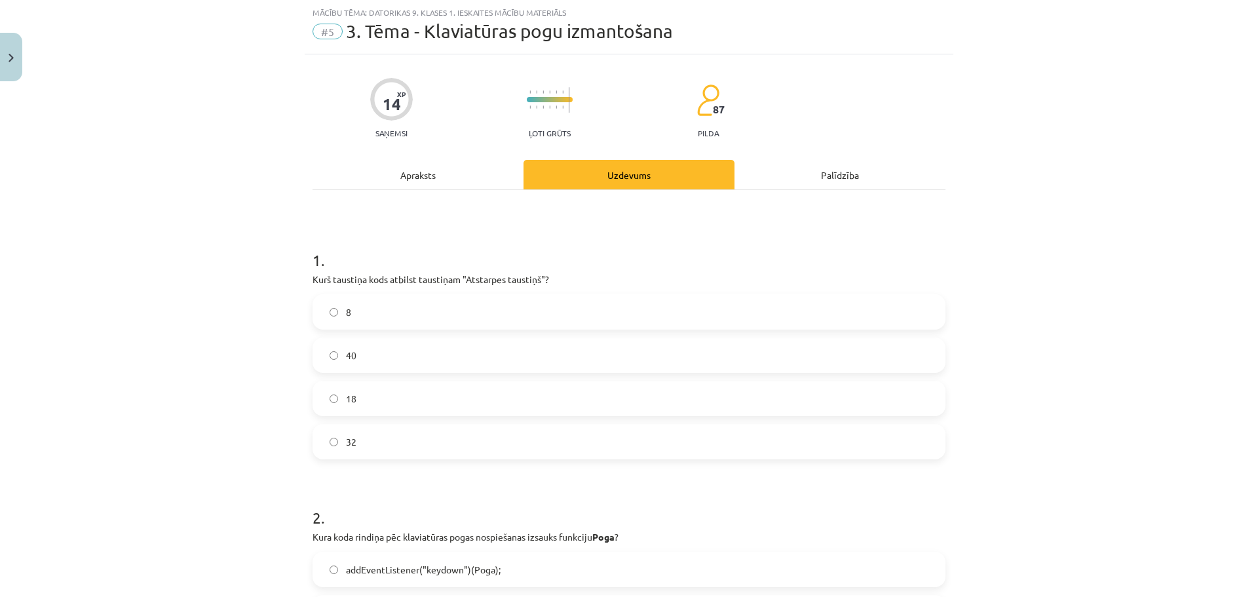
drag, startPoint x: 851, startPoint y: 195, endPoint x: 665, endPoint y: 219, distance: 187.6
drag, startPoint x: 313, startPoint y: 279, endPoint x: 340, endPoint y: 280, distance: 26.9
drag, startPoint x: 340, startPoint y: 280, endPoint x: 286, endPoint y: 279, distance: 53.8
click at [273, 284] on div "Mācību tēma: Datorikas 9. klases 1. ieskaites mācību materiāls #5 3. Tēma - Kla…" at bounding box center [629, 298] width 1258 height 597
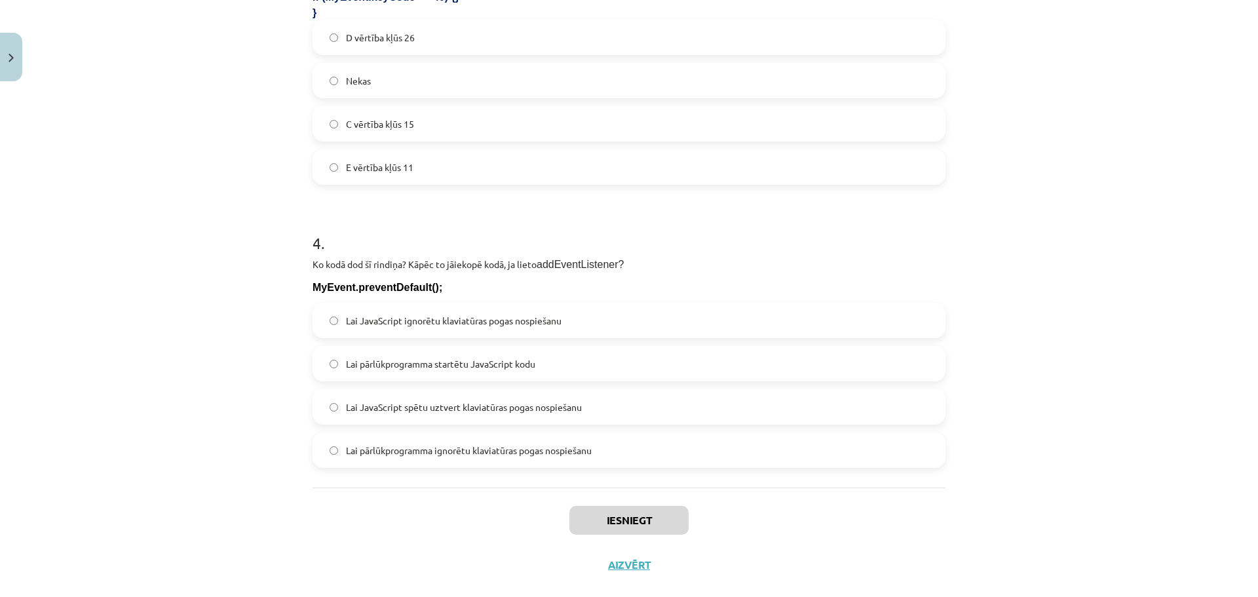
scroll to position [963, 0]
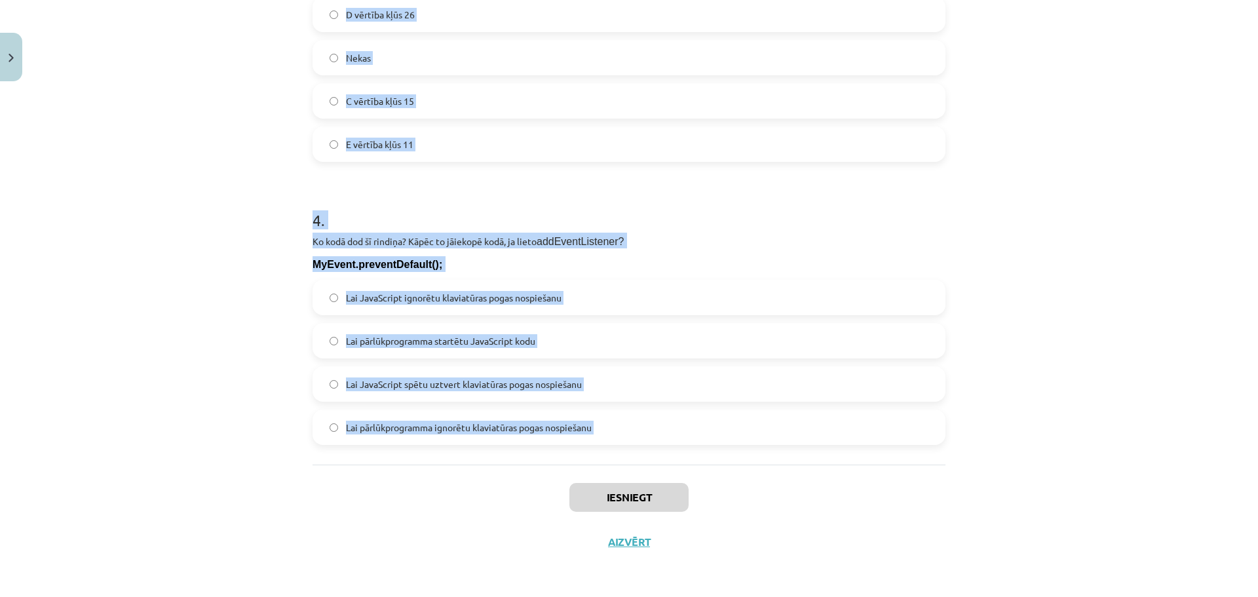
drag, startPoint x: 296, startPoint y: 280, endPoint x: 430, endPoint y: 485, distance: 244.8
click at [430, 485] on div "Mācību tēma: Datorikas 9. klases 1. ieskaites mācību materiāls #5 3. Tēma - Kla…" at bounding box center [629, 298] width 1258 height 597
copy form "Kurš taustiņa kods atbilst taustiņam "Atstarpes taustiņš"? 8 40 18 32 2 . Kura …"
click at [1126, 226] on div "Mācību tēma: Datorikas 9. klases 1. ieskaites mācību materiāls #5 3. Tēma - Kla…" at bounding box center [629, 298] width 1258 height 597
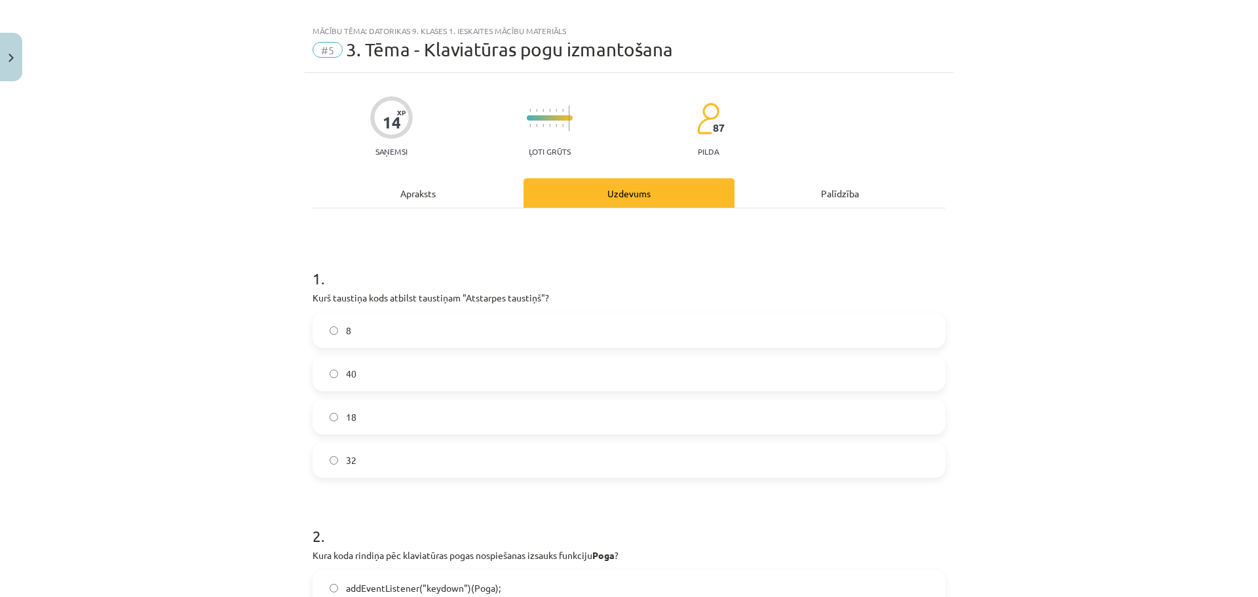
scroll to position [0, 0]
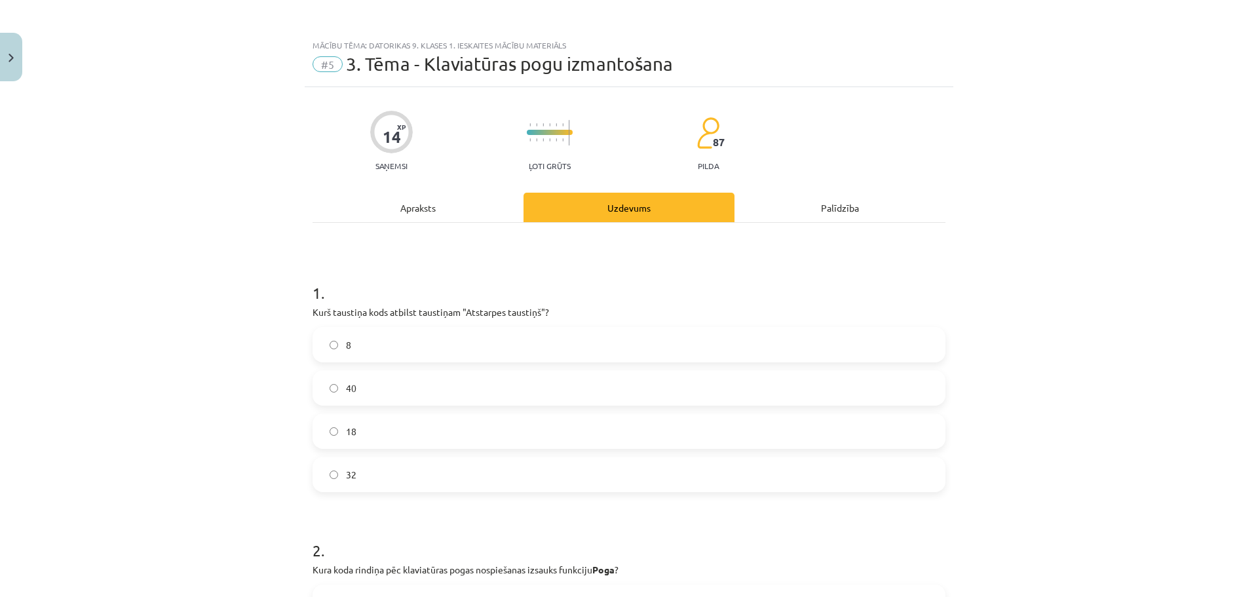
drag, startPoint x: 406, startPoint y: 469, endPoint x: 459, endPoint y: 478, distance: 53.9
click at [407, 469] on label "32" at bounding box center [629, 474] width 630 height 33
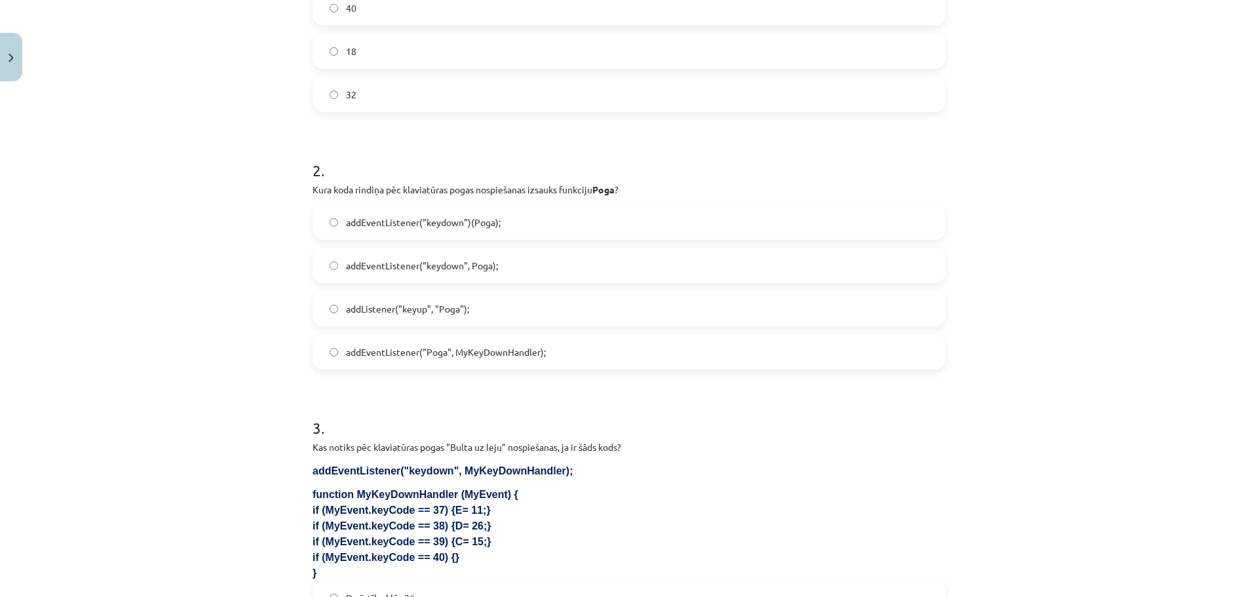
scroll to position [376, 0]
click at [379, 276] on span "addEventListener("keydown", Poga);" at bounding box center [422, 270] width 152 height 14
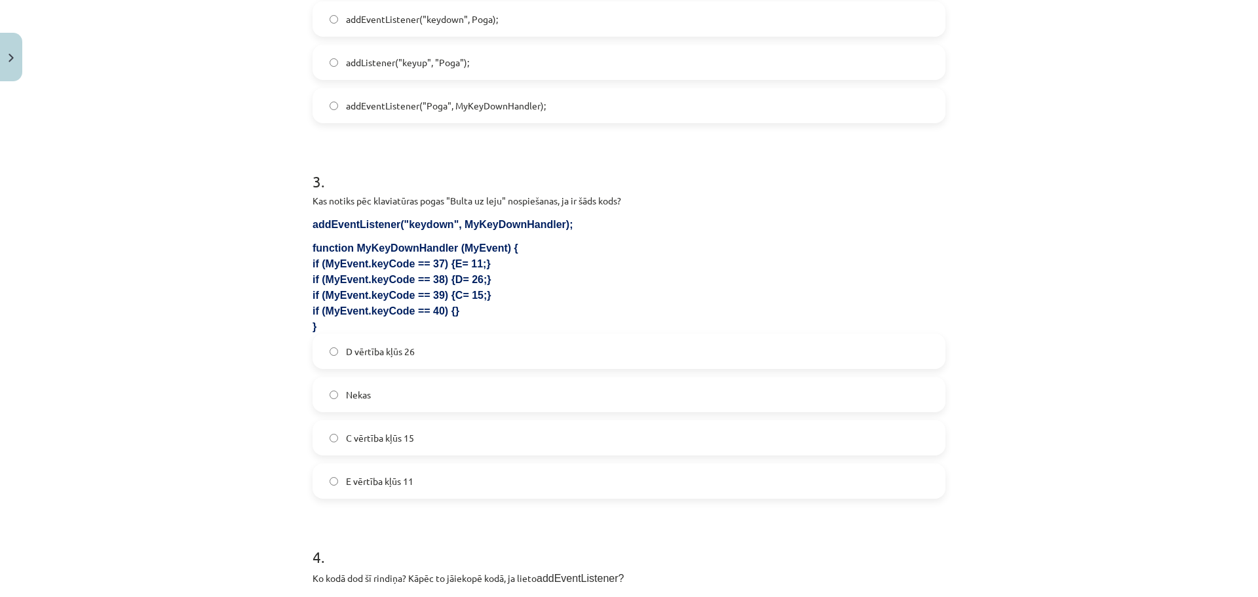
scroll to position [665, 0]
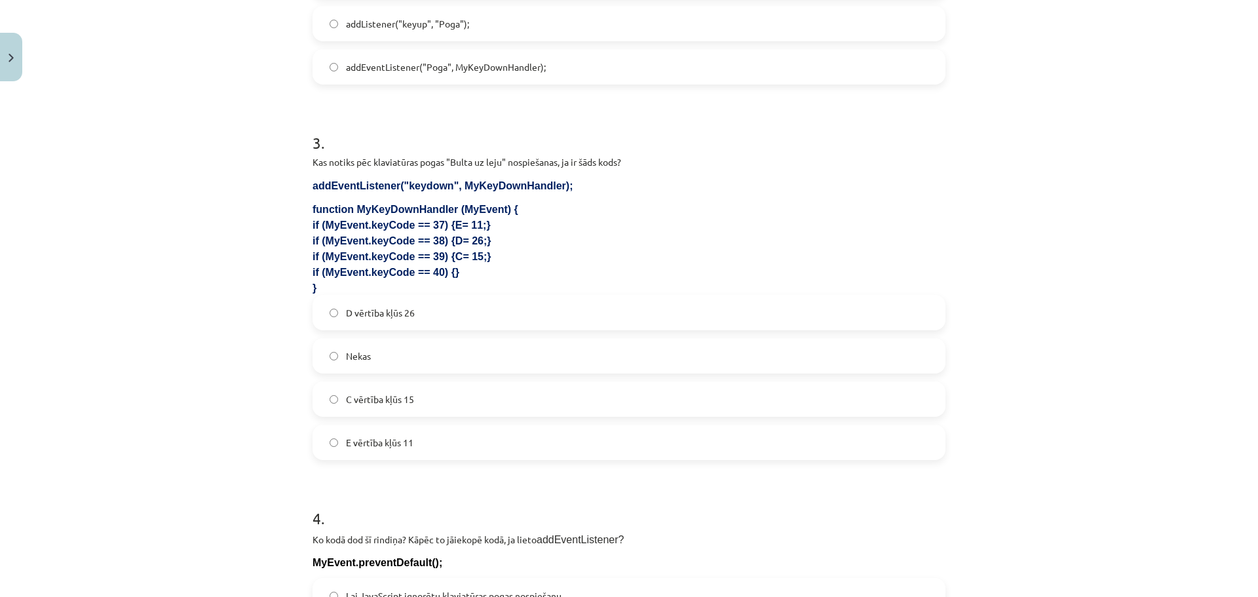
click at [369, 352] on label "Nekas" at bounding box center [629, 355] width 630 height 33
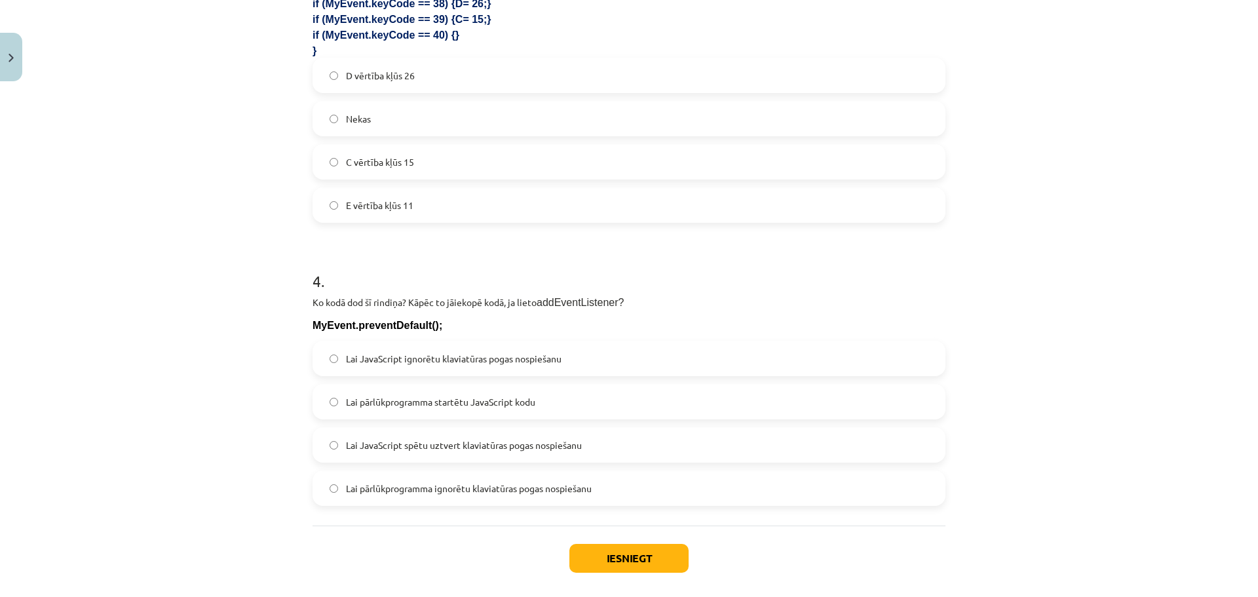
scroll to position [956, 0]
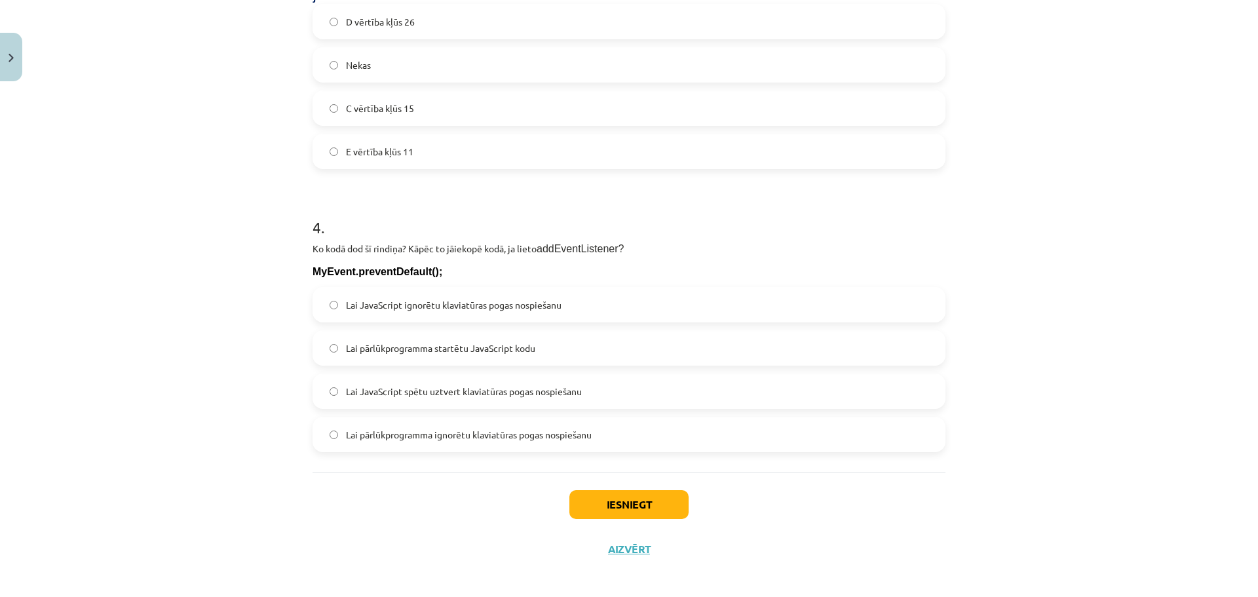
click at [626, 414] on div "Lai JavaScript ignorētu klaviatūras pogas nospiešanu Lai pārlūkprogramma startē…" at bounding box center [629, 369] width 633 height 165
click at [619, 391] on label "Lai JavaScript spētu uztvert klaviatūras pogas nospiešanu" at bounding box center [629, 391] width 630 height 33
click at [600, 508] on button "Iesniegt" at bounding box center [628, 504] width 119 height 29
click at [530, 340] on label "Lai pārlūkprogramma startētu JavaScript kodu" at bounding box center [629, 348] width 630 height 33
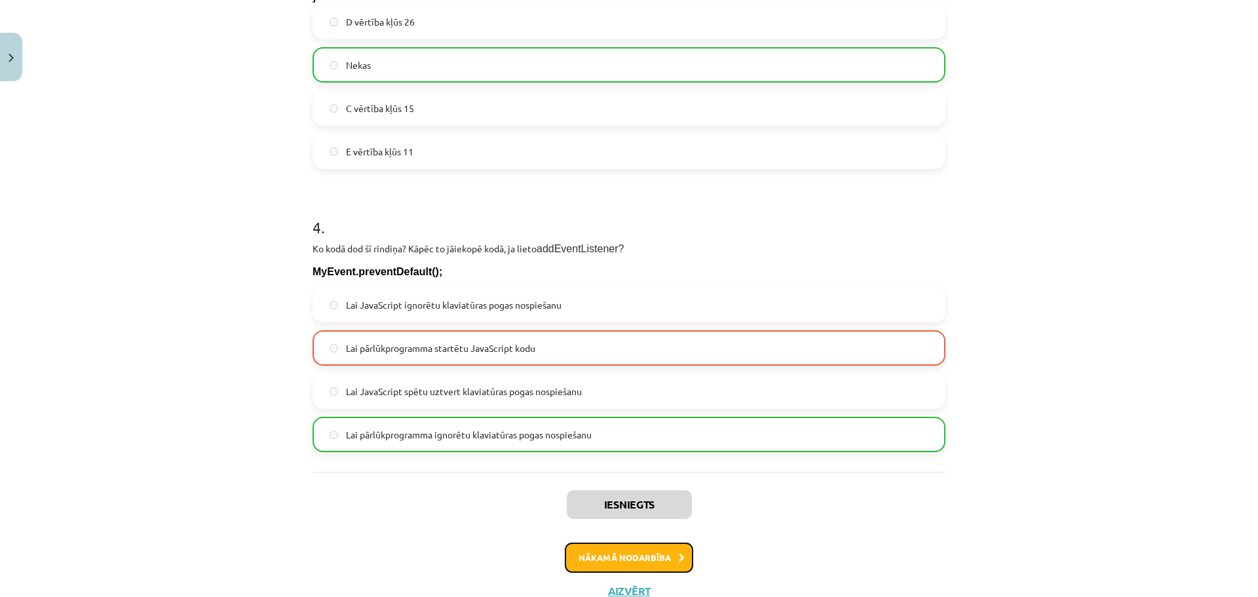
click at [597, 556] on button "Nākamā nodarbība" at bounding box center [629, 558] width 128 height 30
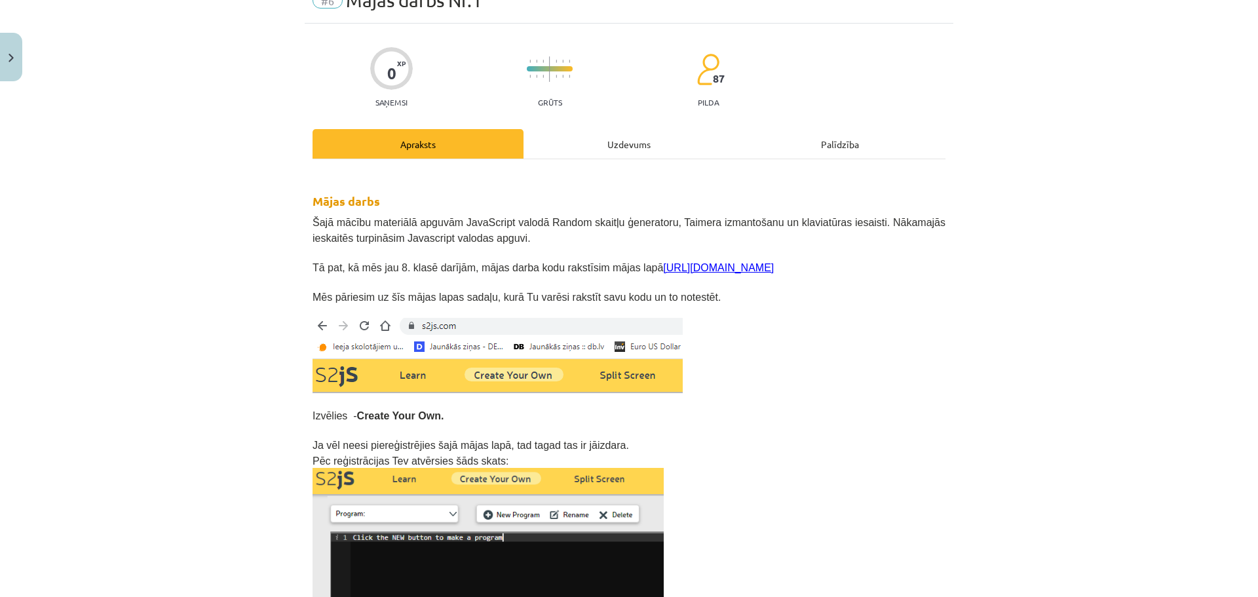
scroll to position [33, 0]
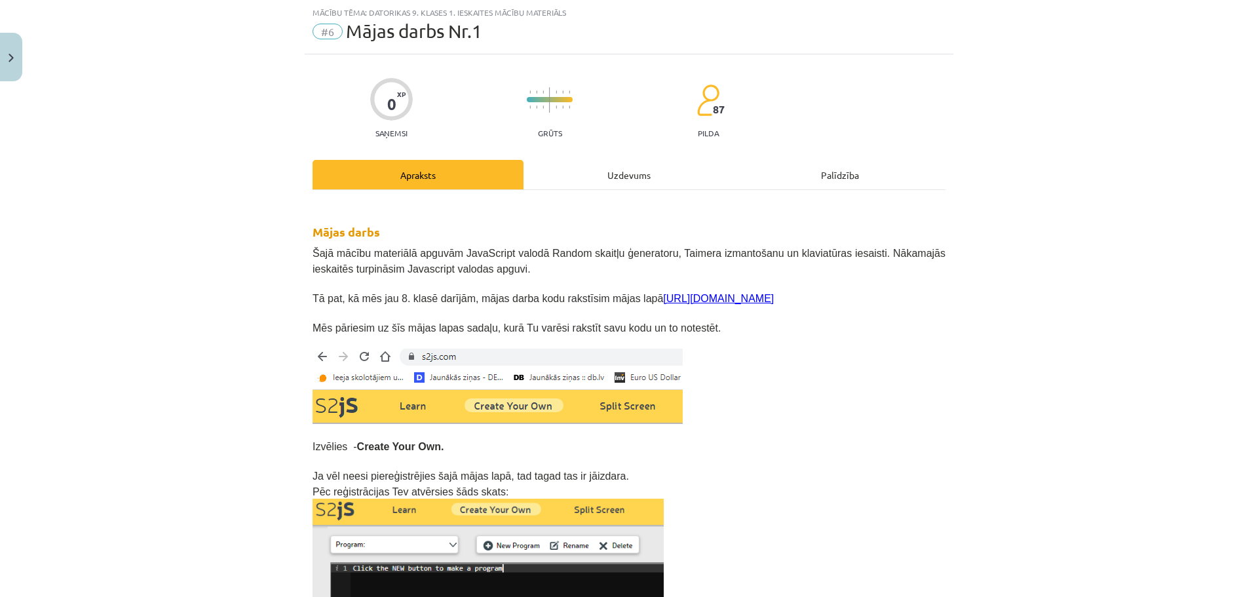
click at [566, 172] on div "Uzdevums" at bounding box center [629, 174] width 211 height 29
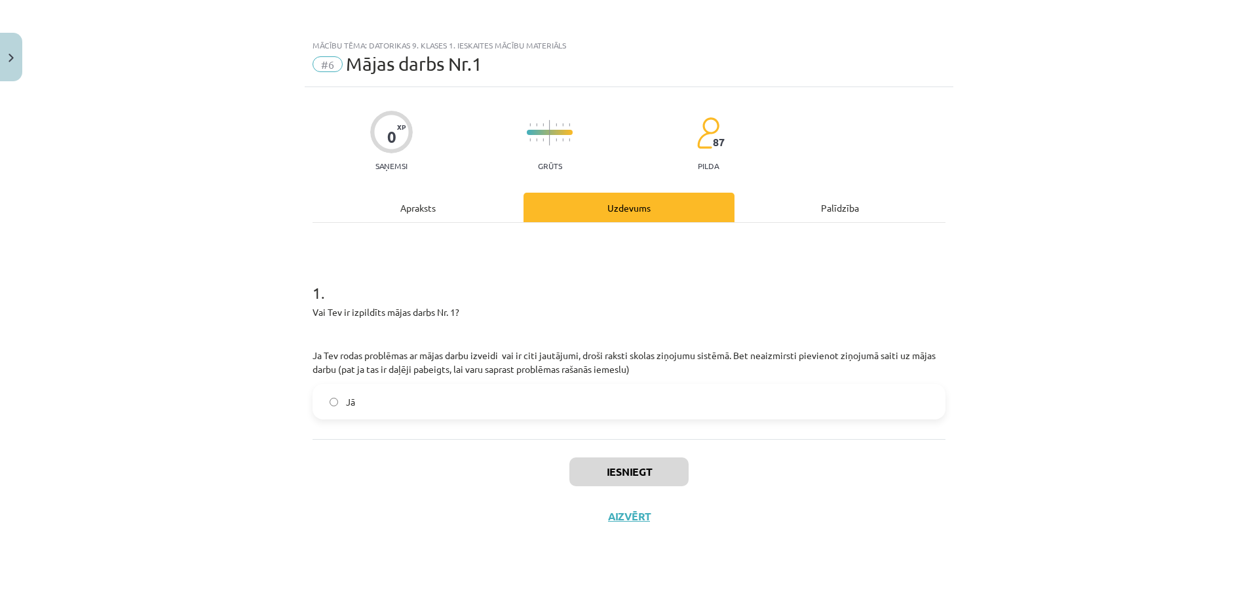
scroll to position [0, 0]
click at [562, 401] on label "Jā" at bounding box center [629, 401] width 630 height 33
click at [617, 481] on button "Iesniegt" at bounding box center [628, 471] width 119 height 29
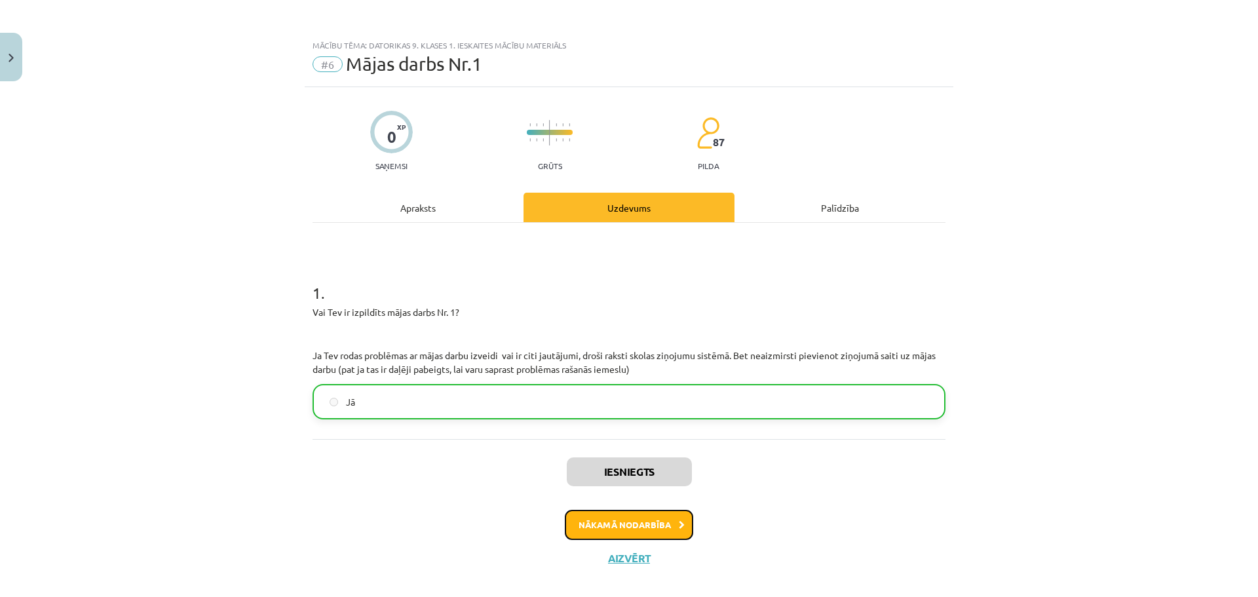
click at [599, 524] on button "Nākamā nodarbība" at bounding box center [629, 525] width 128 height 30
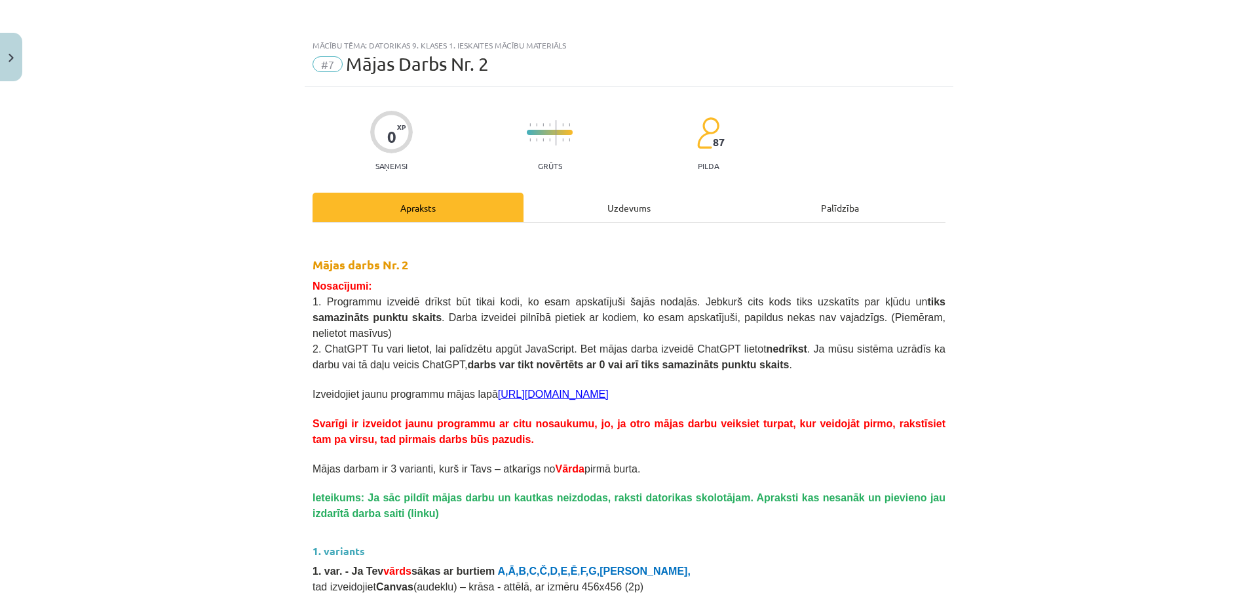
scroll to position [16, 0]
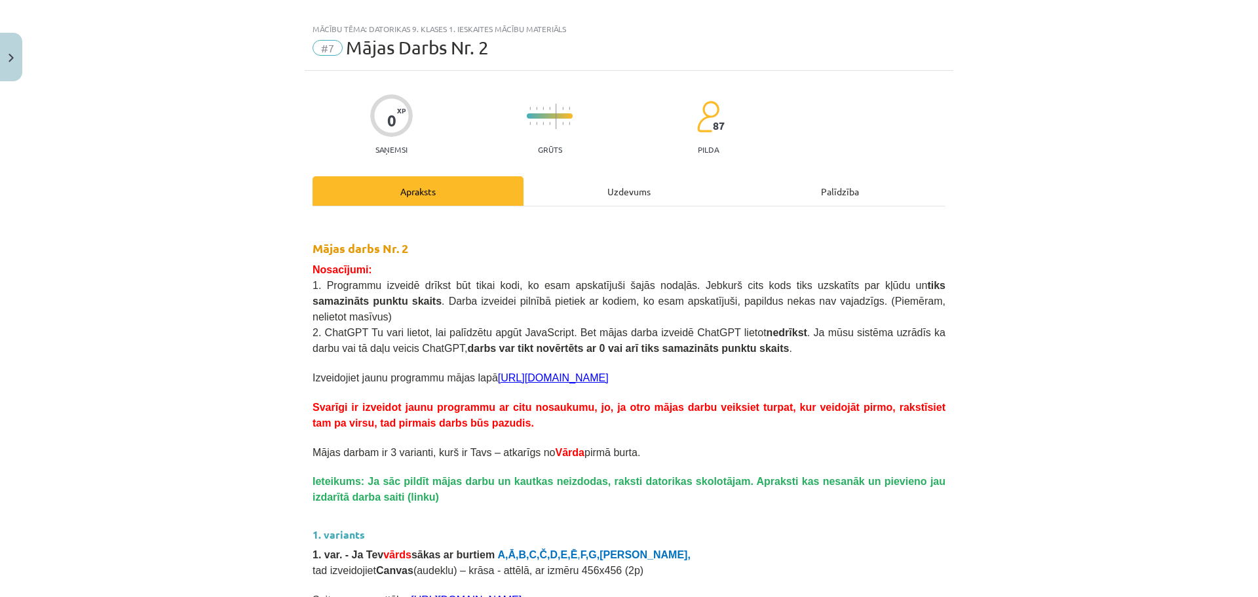
click at [610, 190] on div "Uzdevums" at bounding box center [629, 190] width 211 height 29
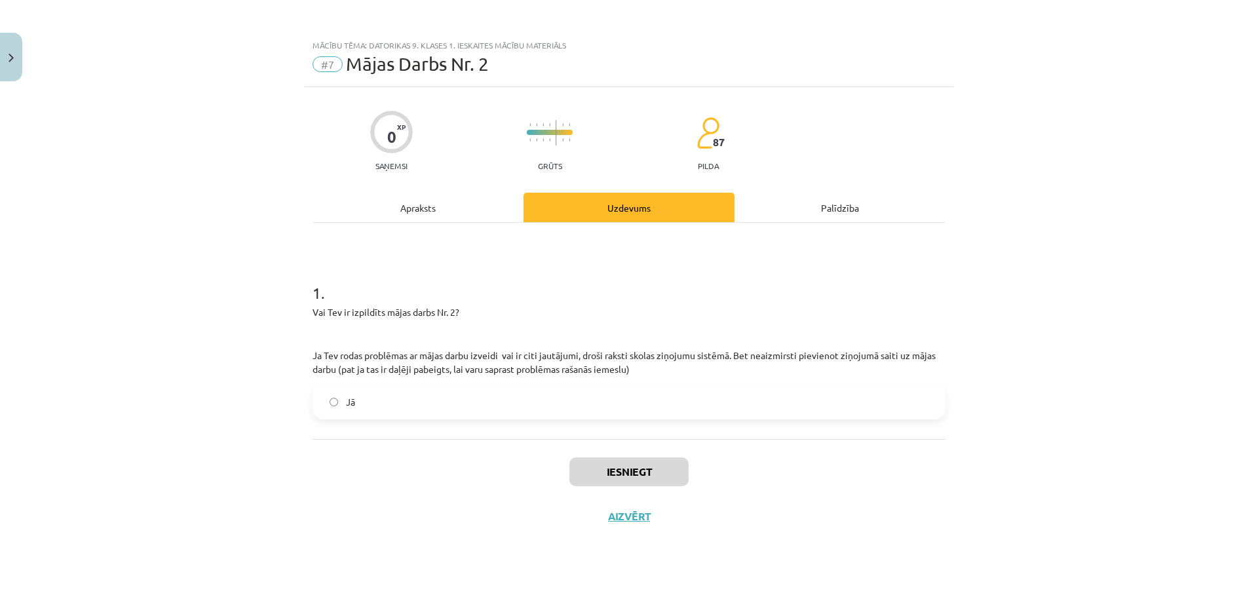
click at [625, 415] on label "Jā" at bounding box center [629, 401] width 630 height 33
click at [638, 472] on button "Iesniegt" at bounding box center [628, 471] width 119 height 29
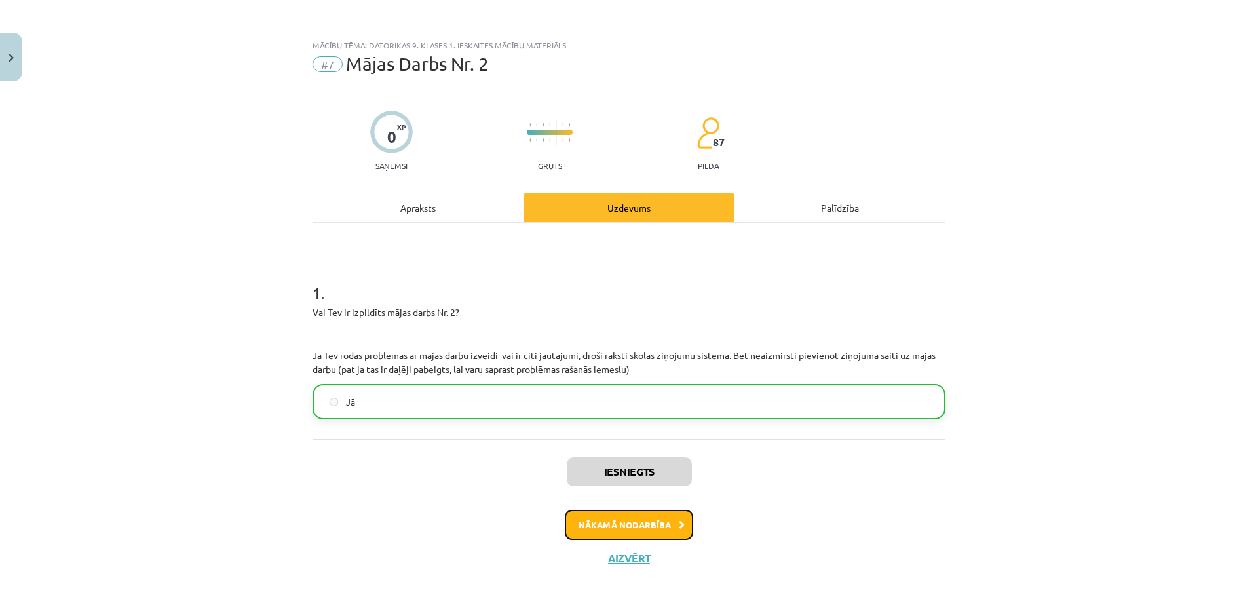
click at [628, 523] on button "Nākamā nodarbība" at bounding box center [629, 525] width 128 height 30
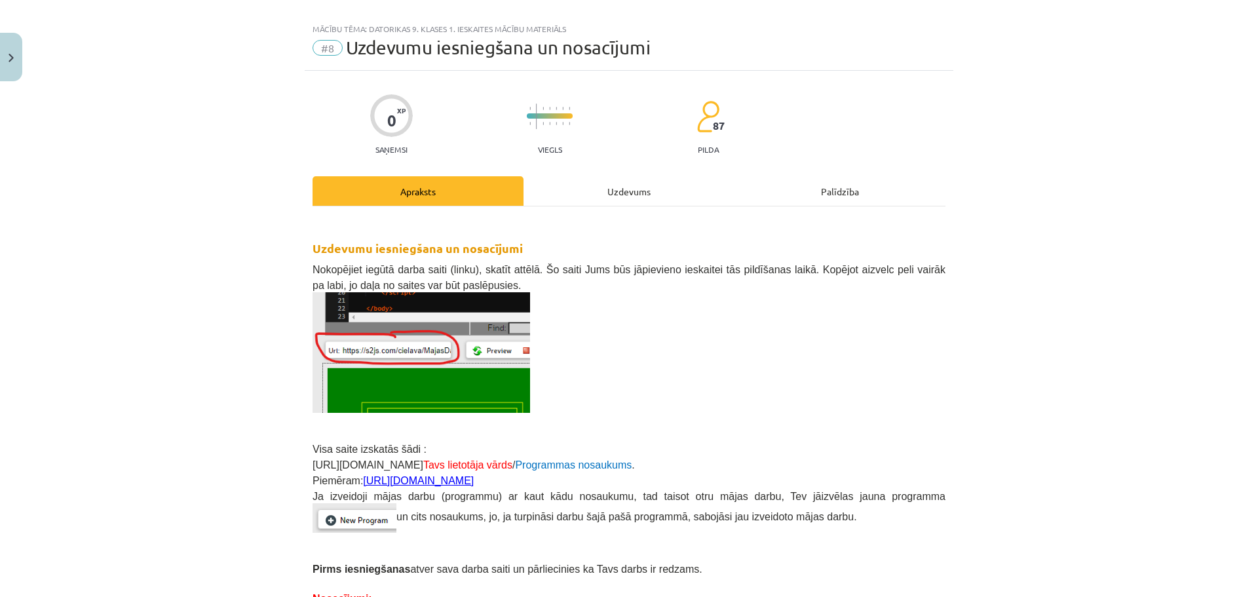
click at [630, 192] on div "Uzdevums" at bounding box center [629, 190] width 211 height 29
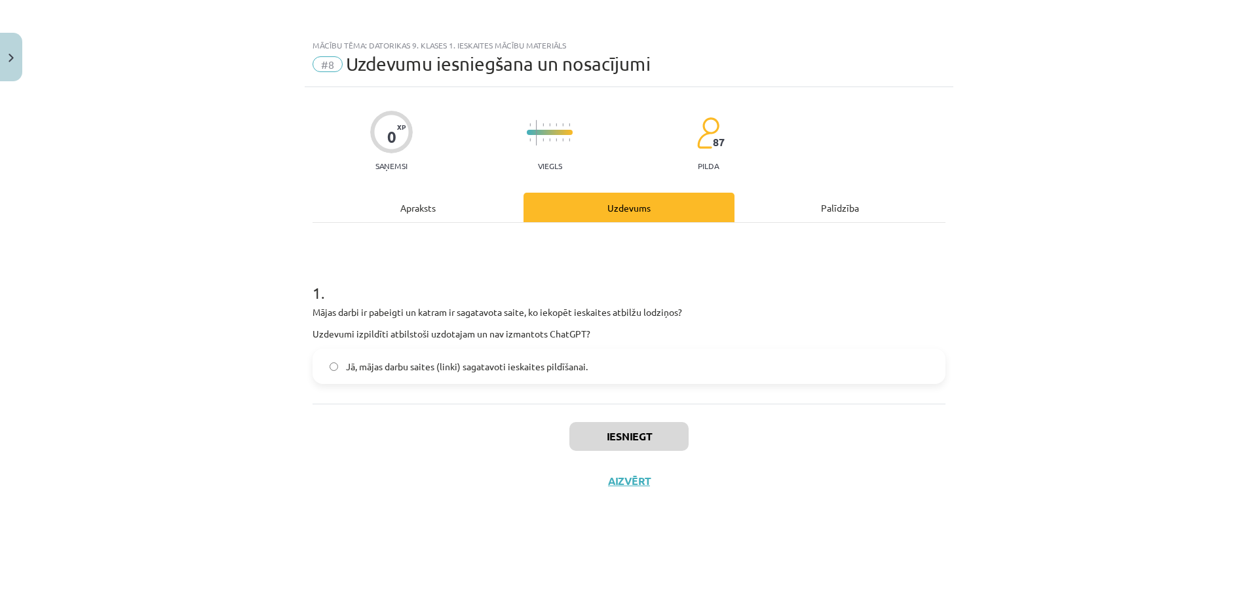
click at [558, 375] on label "Jā, mājas darbu saites (linki) sagatavoti ieskaites pildīšanai." at bounding box center [629, 366] width 630 height 33
click at [623, 429] on button "Iesniegt" at bounding box center [628, 436] width 119 height 29
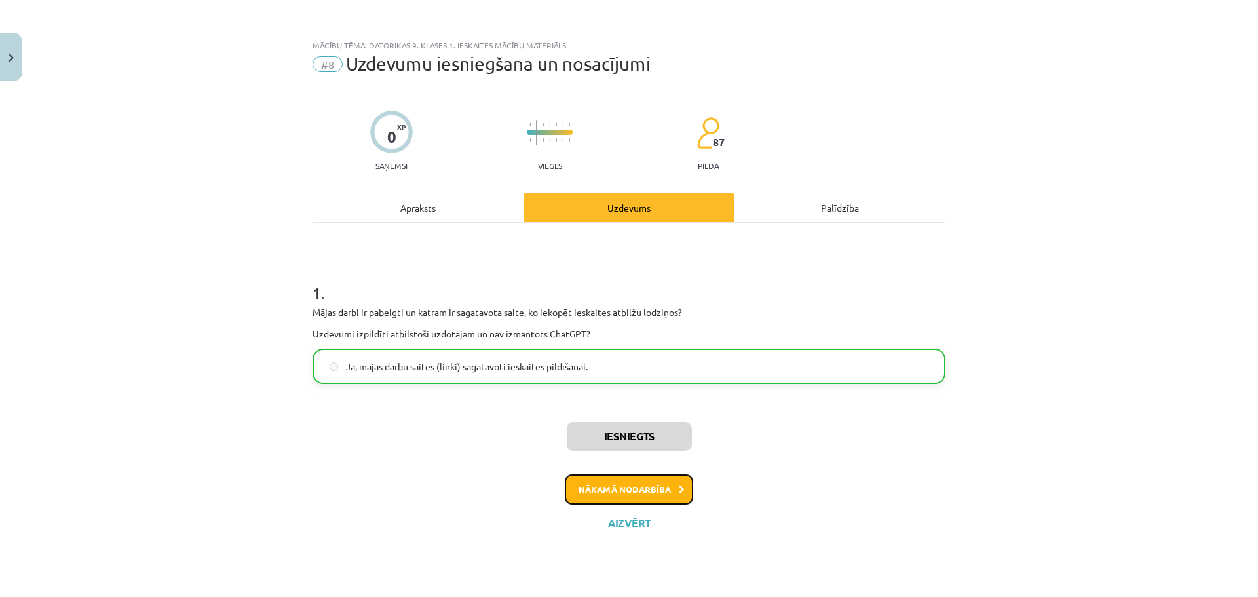
click at [610, 483] on button "Nākamā nodarbība" at bounding box center [629, 489] width 128 height 30
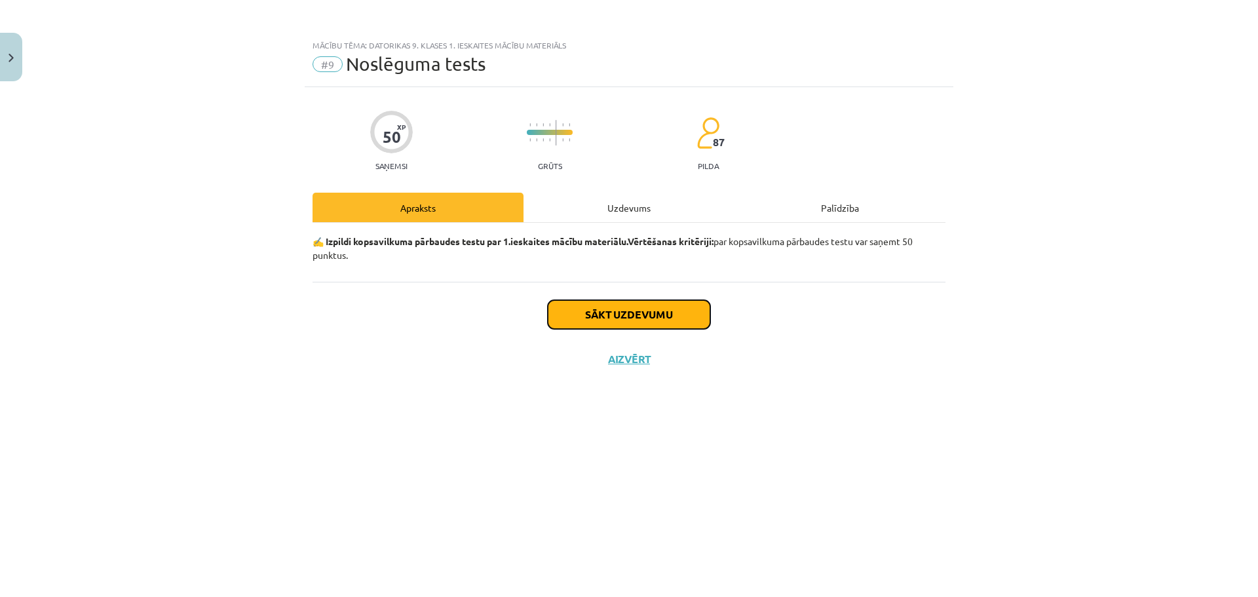
click at [575, 305] on button "Sākt uzdevumu" at bounding box center [629, 314] width 163 height 29
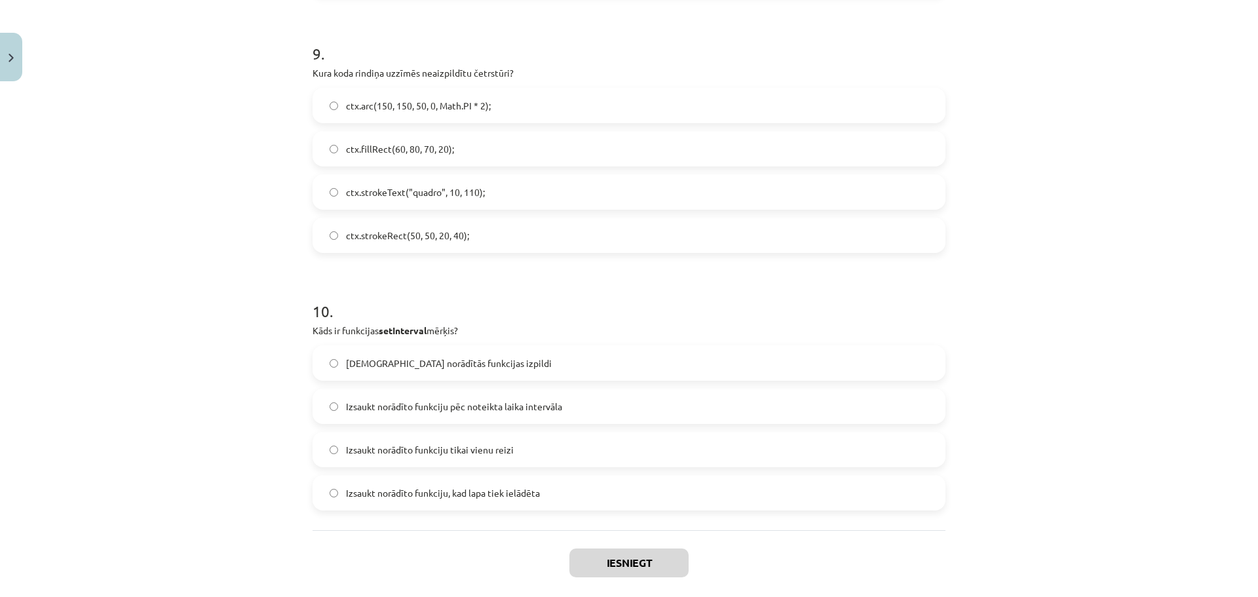
scroll to position [2422, 0]
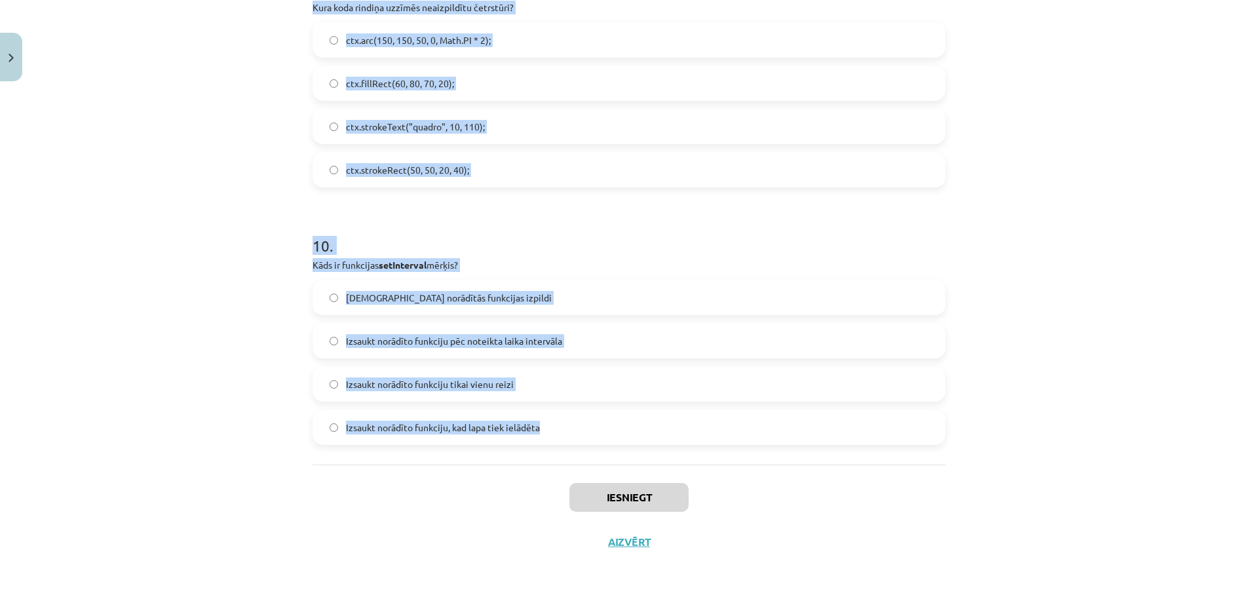
drag, startPoint x: 307, startPoint y: 163, endPoint x: 540, endPoint y: 457, distance: 375.6
copy form "Cik reizes sekundē tiks izsaukta funkcija RR ? setInterval(RR, 50) 20 reizes 50…"
click at [1235, 322] on div "Mācību tēma: Datorikas 9. klases 1. ieskaites mācību materiāls #9 Noslēguma tes…" at bounding box center [629, 298] width 1258 height 597
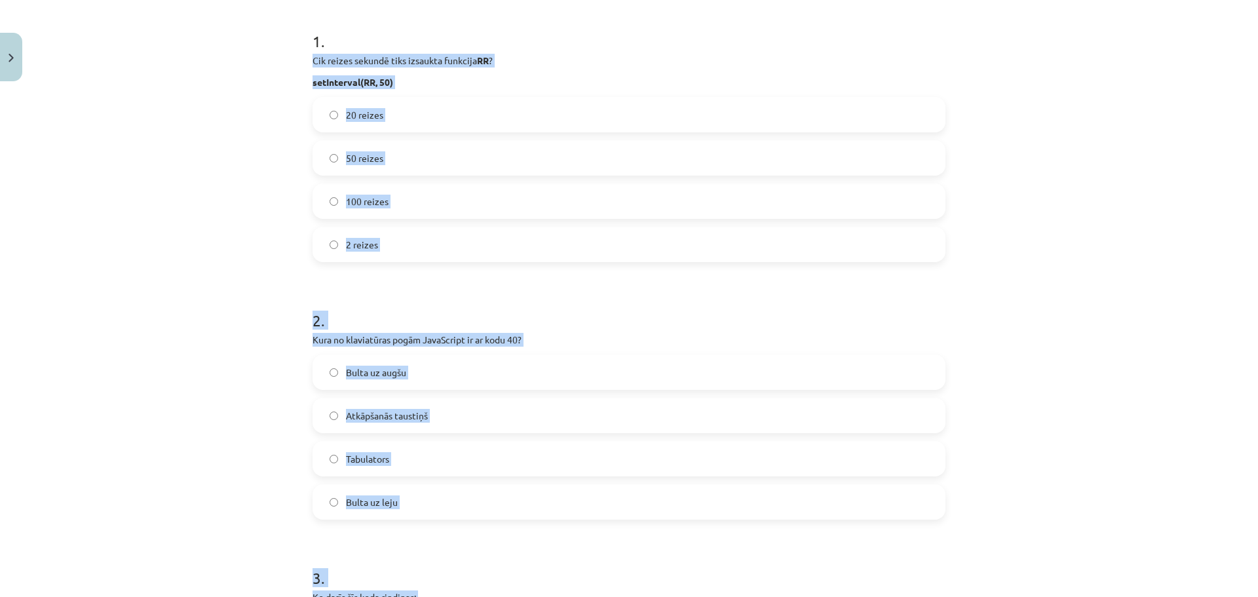
scroll to position [256, 0]
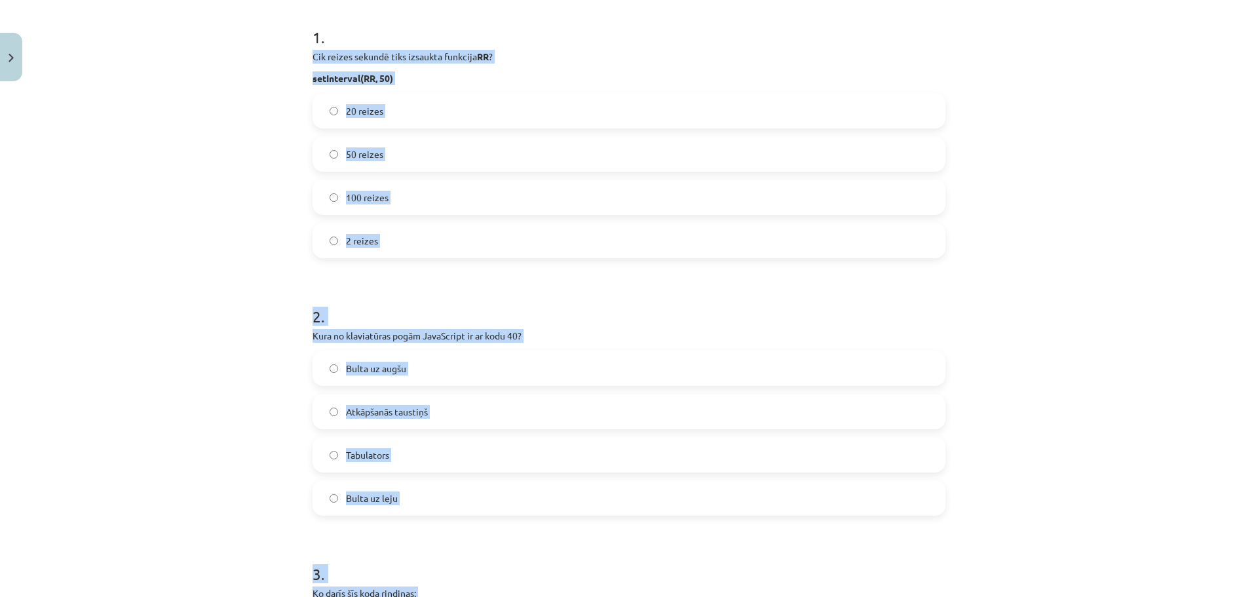
click at [1039, 148] on div "Mācību tēma: Datorikas 9. klases 1. ieskaites mācību materiāls #9 Noslēguma tes…" at bounding box center [629, 298] width 1258 height 597
click at [457, 141] on label "50 reizes" at bounding box center [629, 154] width 630 height 33
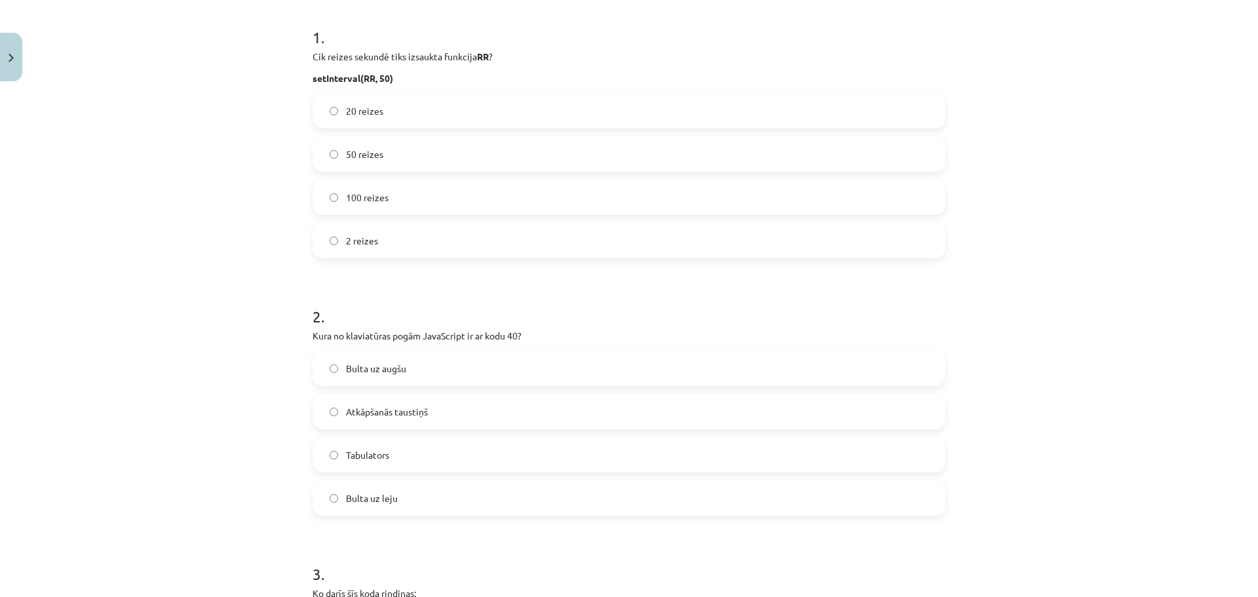
click at [371, 114] on span "20 reizes" at bounding box center [364, 111] width 37 height 14
click at [427, 505] on label "Bulta uz leju" at bounding box center [629, 498] width 630 height 33
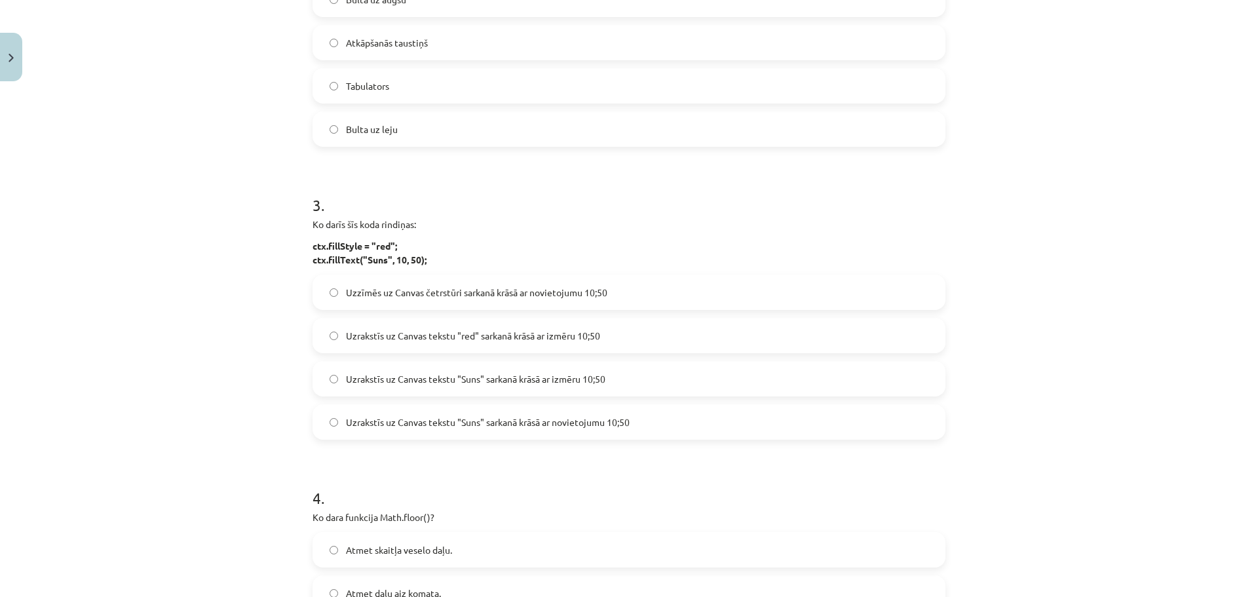
scroll to position [714, 0]
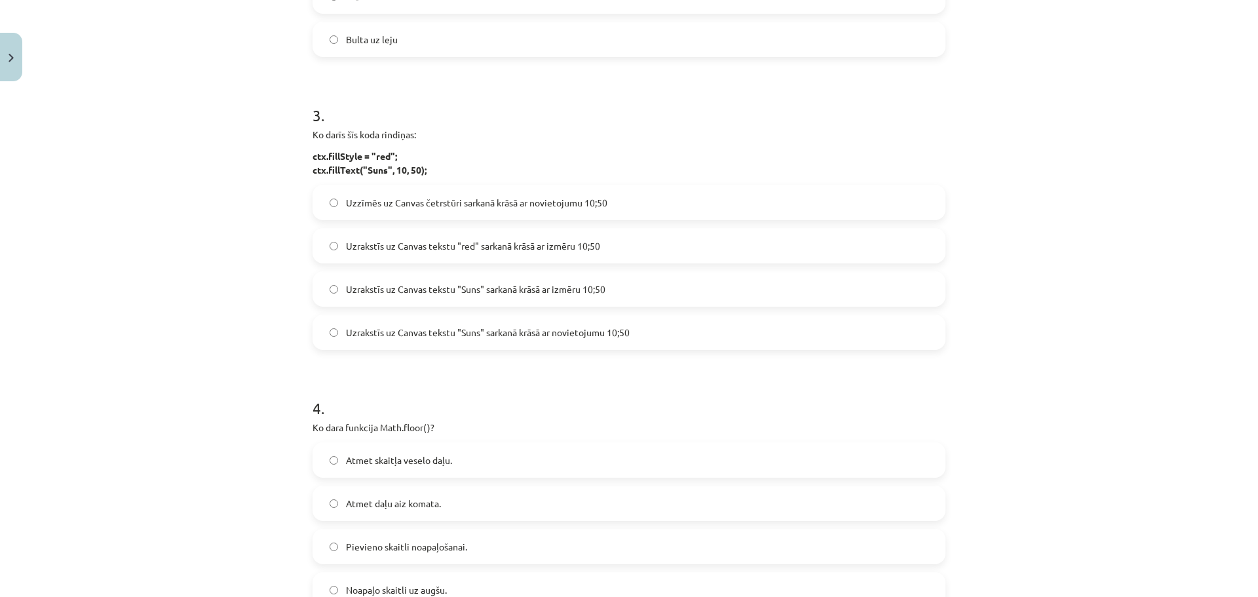
click at [833, 292] on label "Uzrakstīs uz Canvas tekstu "Suns" sarkanā krāsā ar izmēru 10;50" at bounding box center [629, 289] width 630 height 33
drag, startPoint x: 1248, startPoint y: 199, endPoint x: 1258, endPoint y: 214, distance: 18.0
click at [1258, 217] on div "Mācību tēma: Datorikas 9. klases 1. ieskaites mācību materiāls #9 Noslēguma tes…" at bounding box center [629, 298] width 1258 height 597
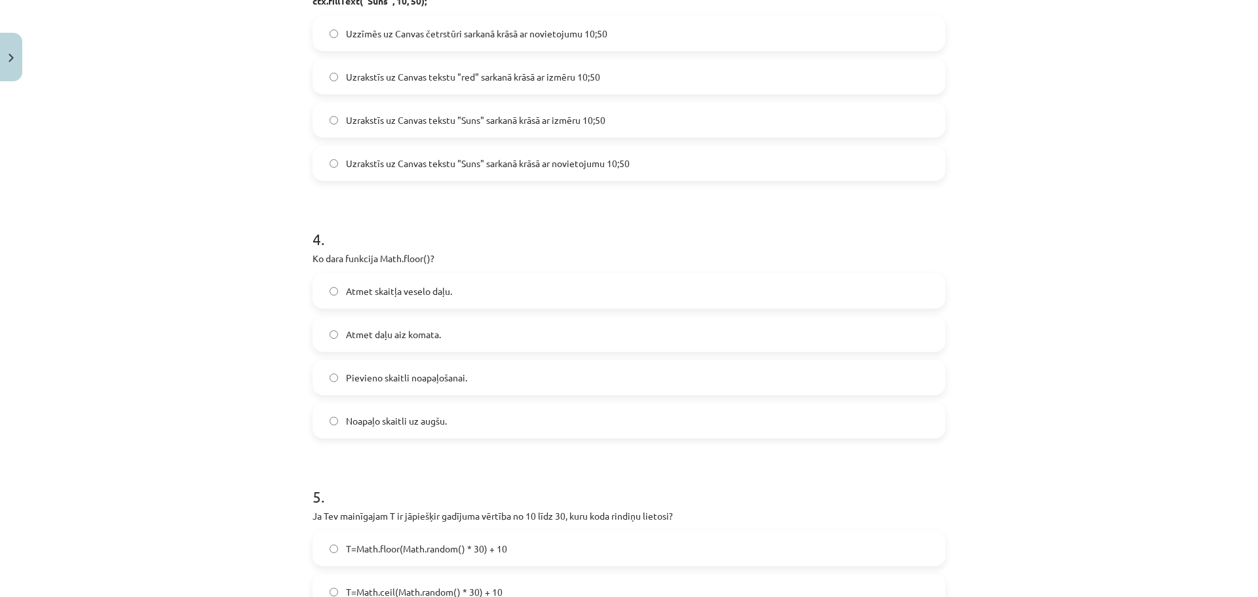
scroll to position [897, 0]
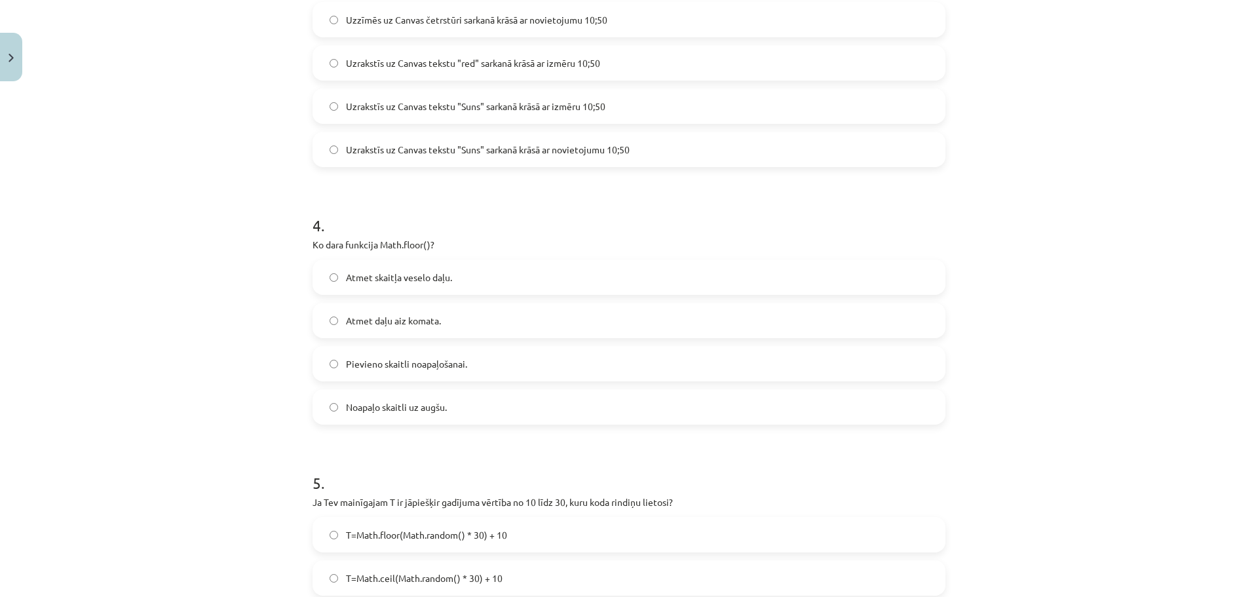
click at [777, 369] on label "Pievieno skaitli noapaļošanai." at bounding box center [629, 363] width 630 height 33
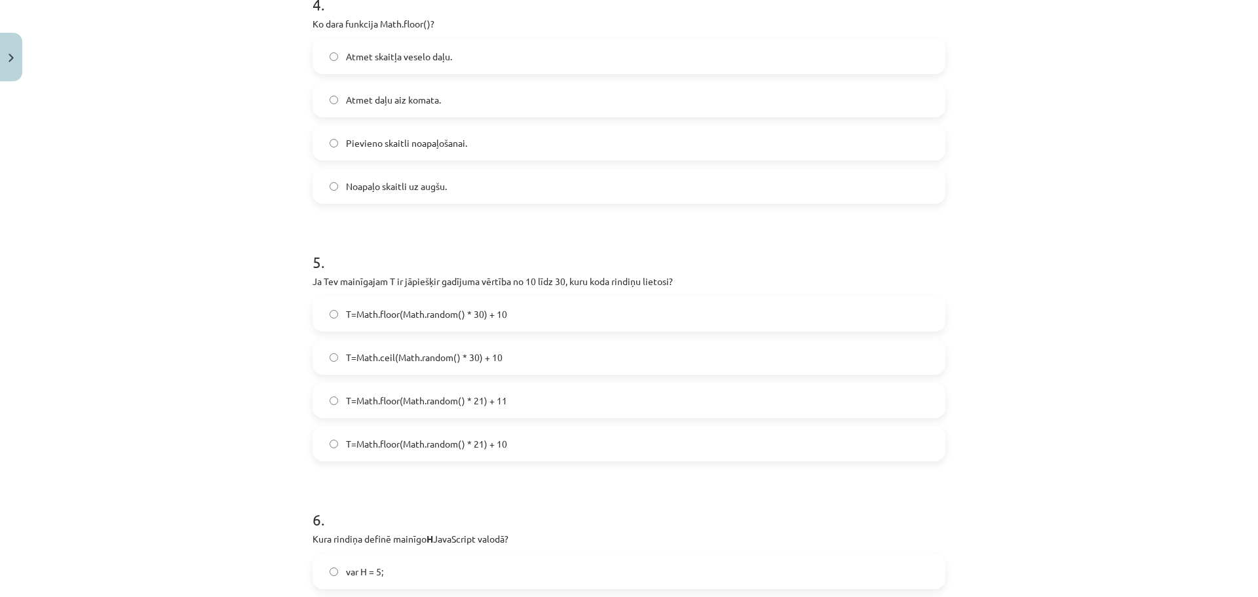
scroll to position [1104, 0]
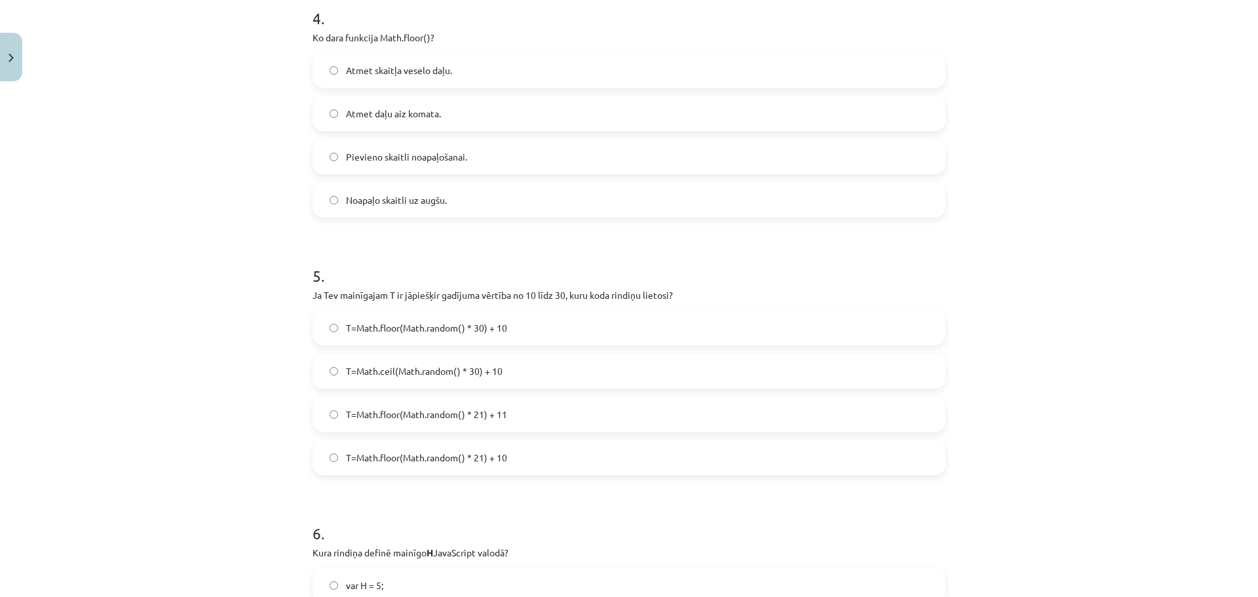
click at [414, 109] on span "Atmet daļu aiz komata." at bounding box center [393, 114] width 95 height 14
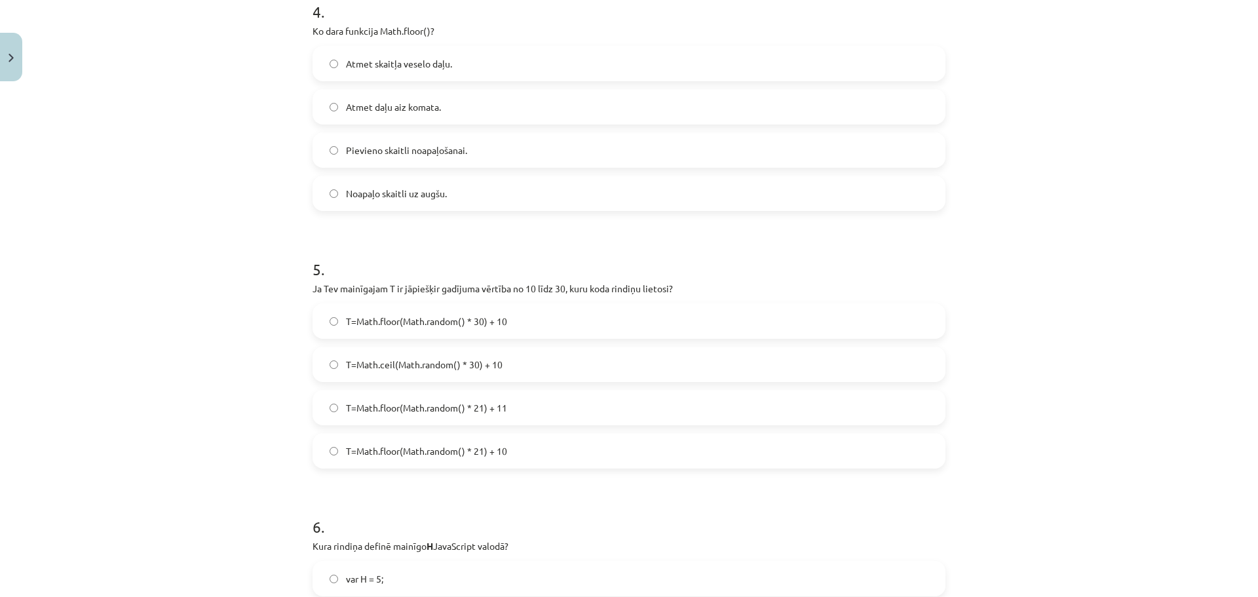
scroll to position [1101, 0]
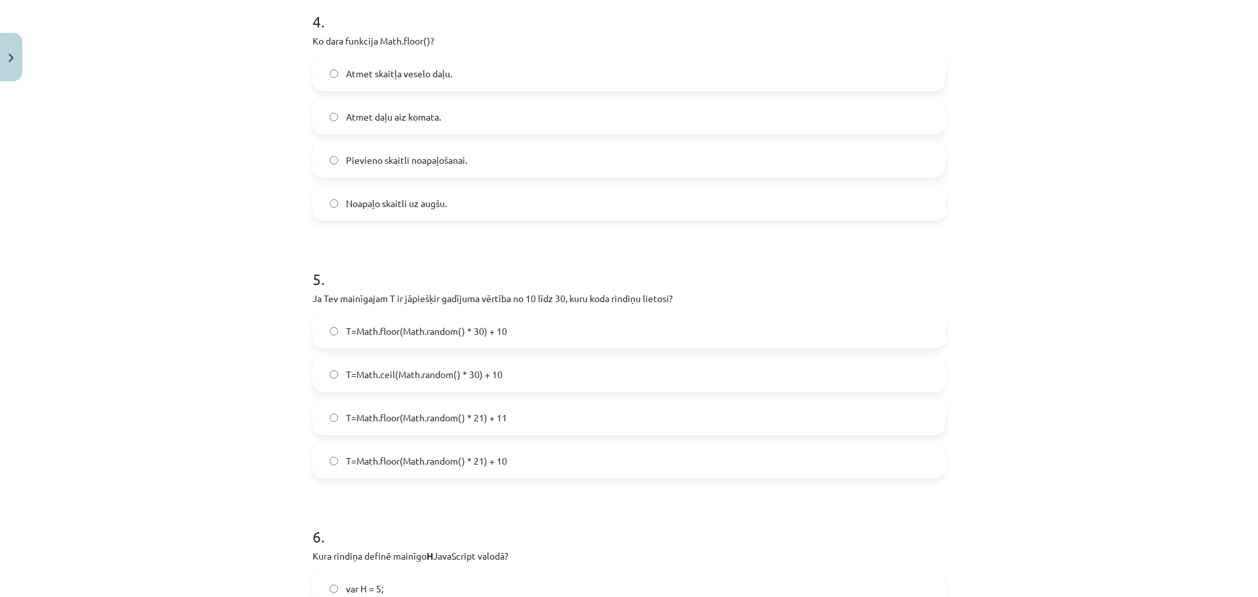
click at [507, 462] on label "T=Math.floor(Math.random() * 21) + 10" at bounding box center [629, 460] width 630 height 33
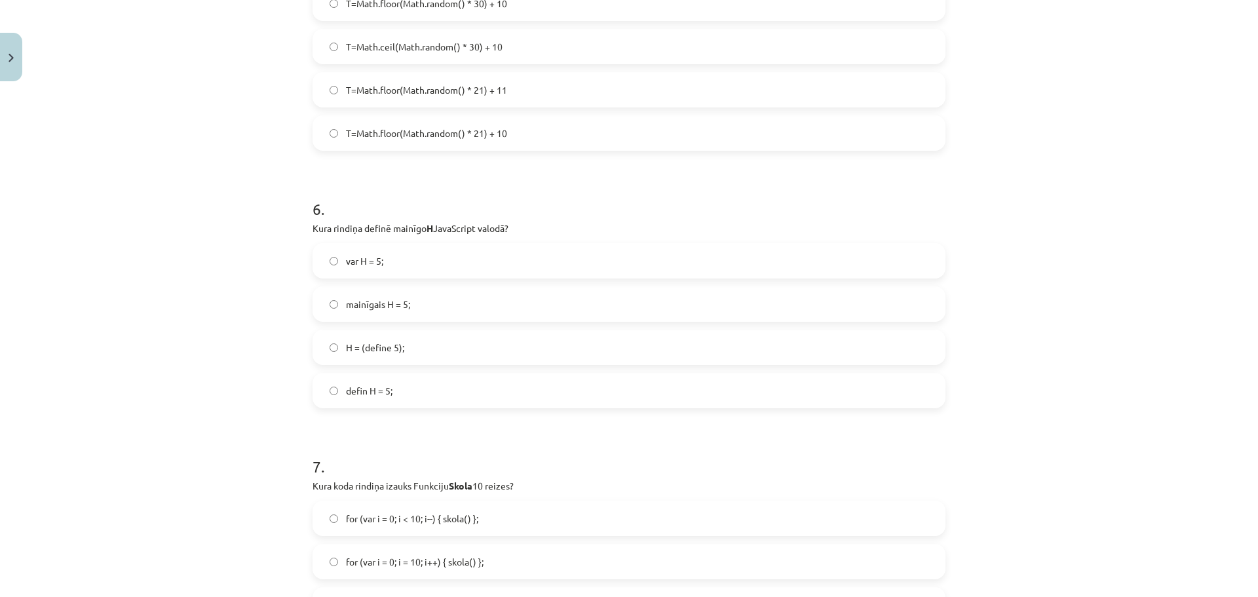
scroll to position [1435, 0]
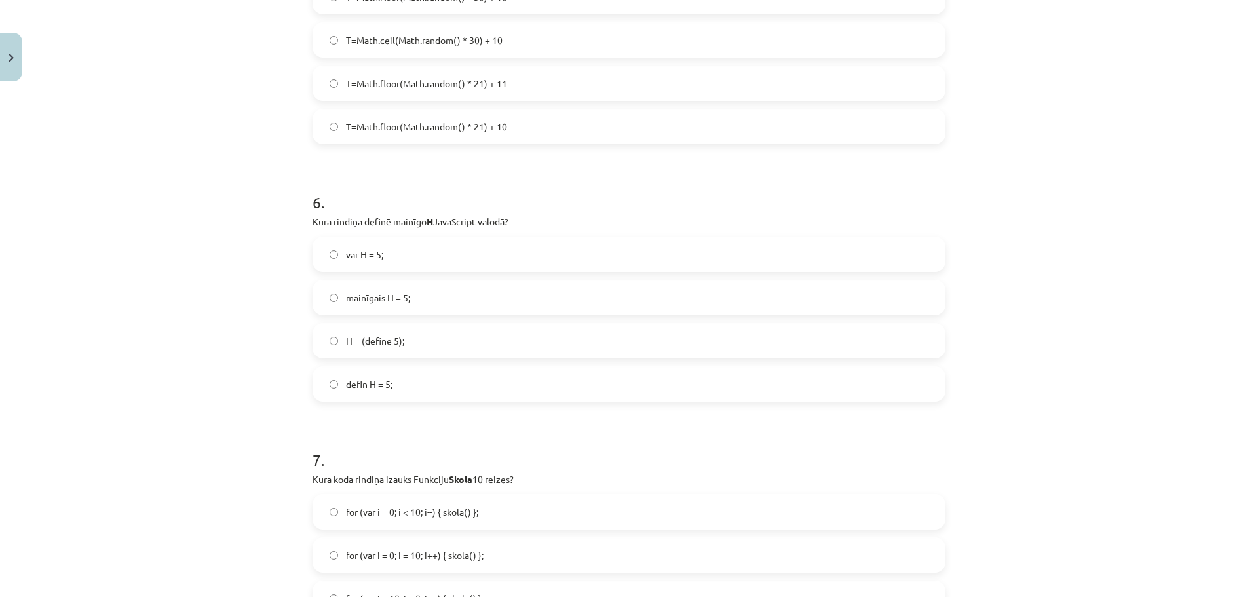
click at [423, 259] on label "var H = 5;" at bounding box center [629, 254] width 630 height 33
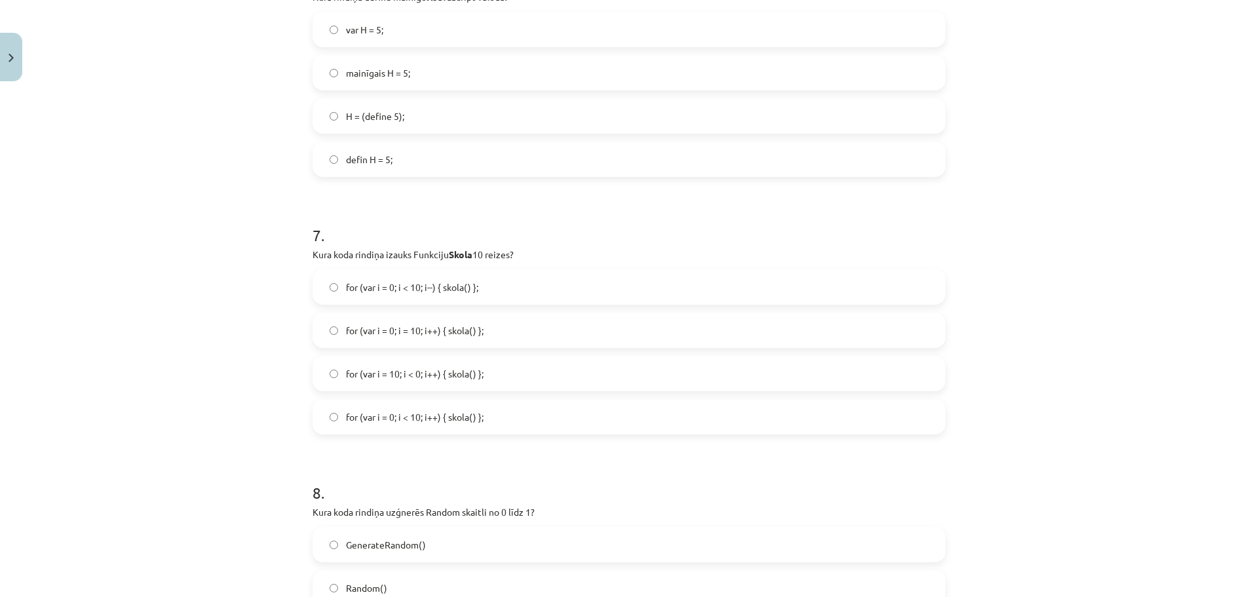
scroll to position [1666, 0]
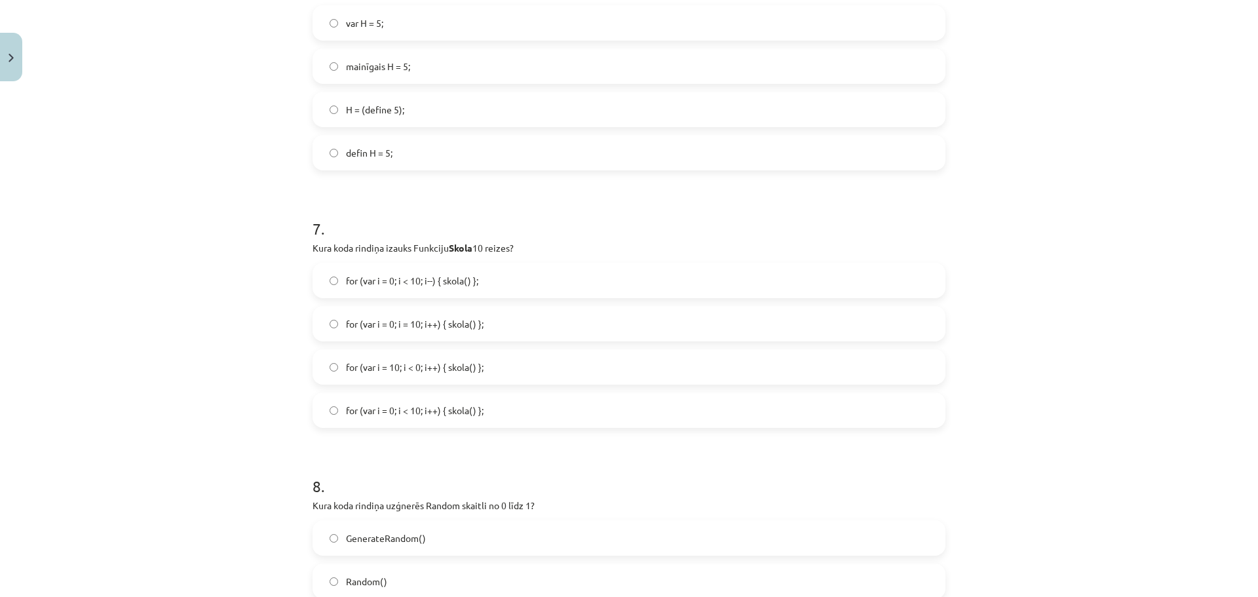
click at [681, 383] on label "for (var i = 10; i < 0; i++) { skola() };" at bounding box center [629, 367] width 630 height 33
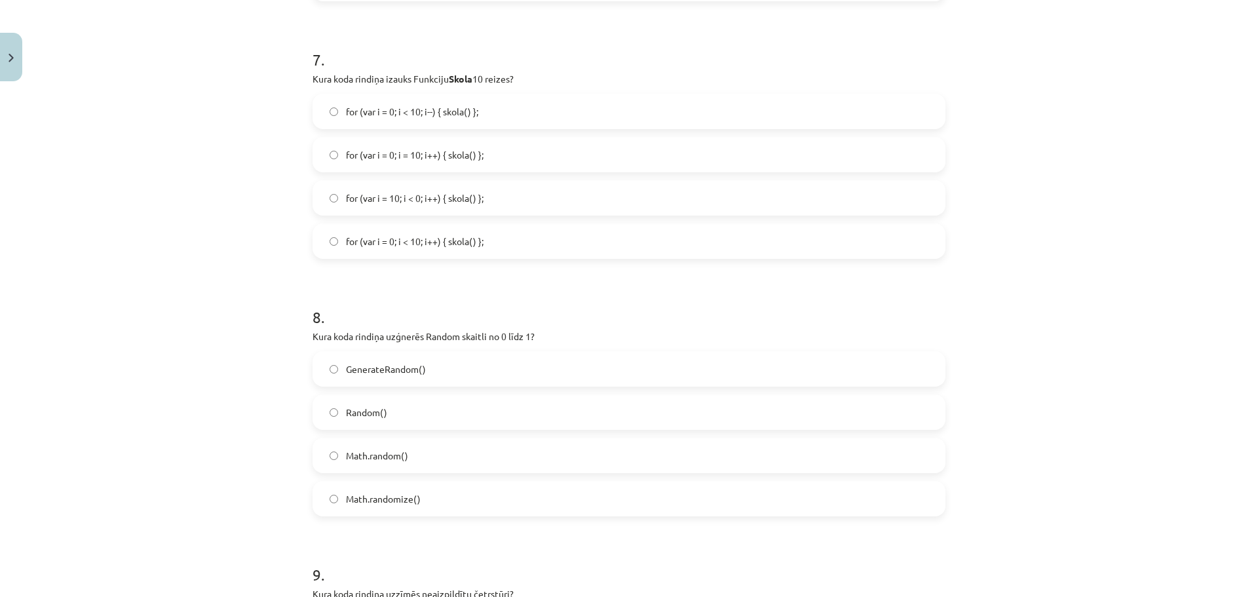
scroll to position [1853, 0]
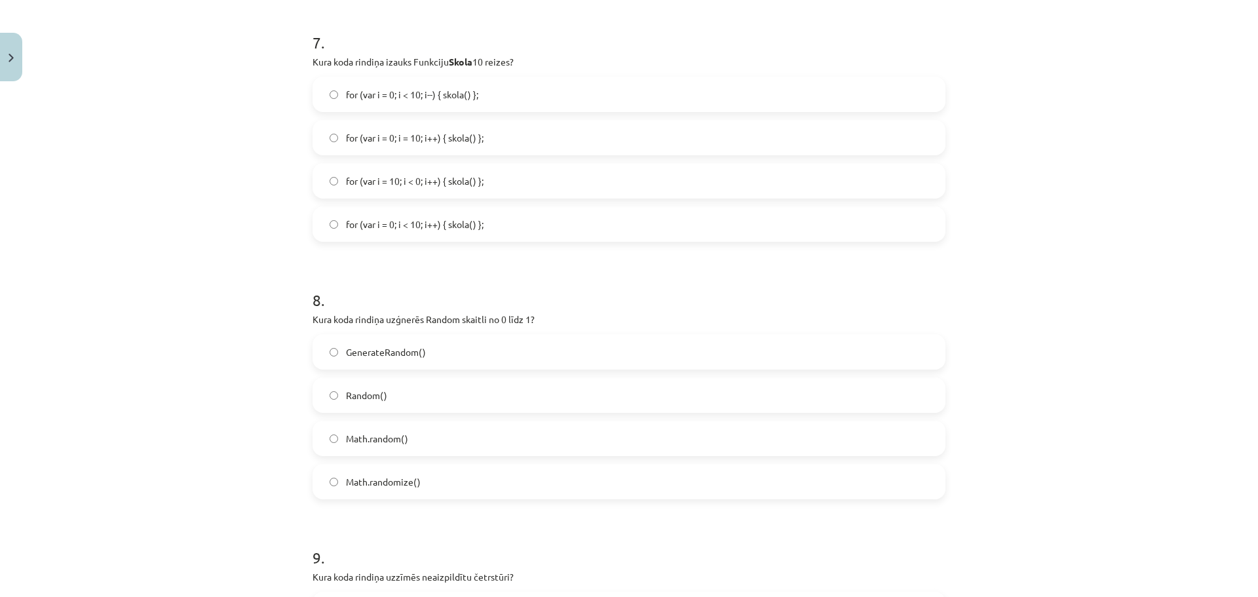
click at [667, 368] on div "GenerateRandom()" at bounding box center [629, 351] width 633 height 35
click at [720, 356] on label "GenerateRandom()" at bounding box center [629, 352] width 630 height 33
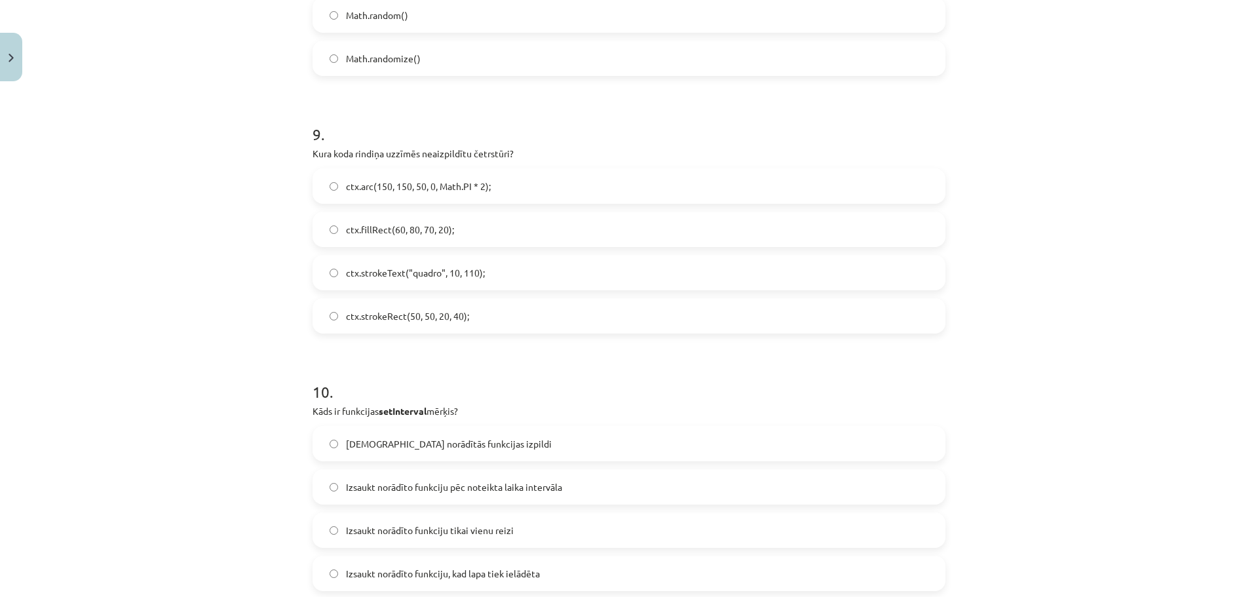
scroll to position [2262, 0]
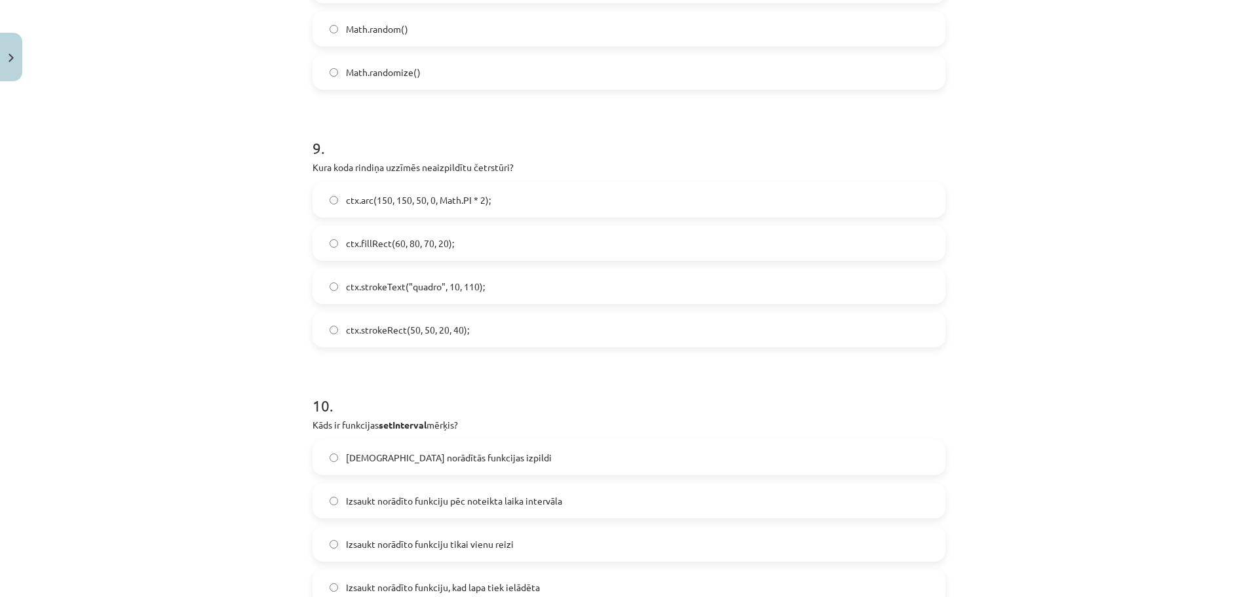
click at [516, 337] on label "ctx.strokeRect(50, 50, 20, 40);" at bounding box center [629, 329] width 630 height 33
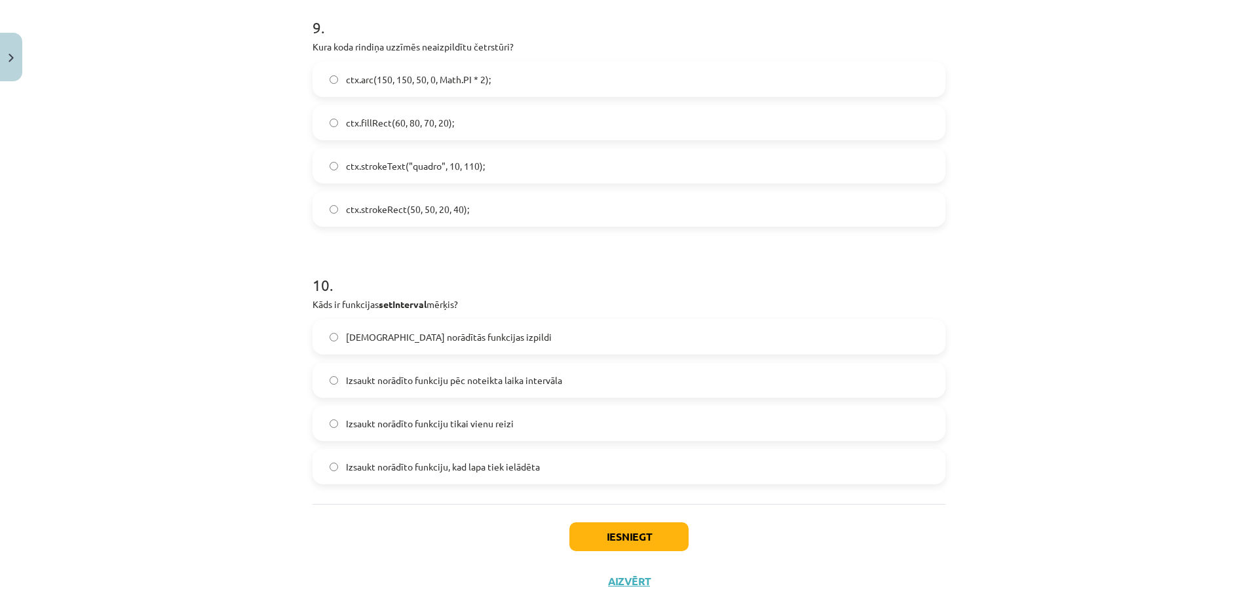
scroll to position [2414, 0]
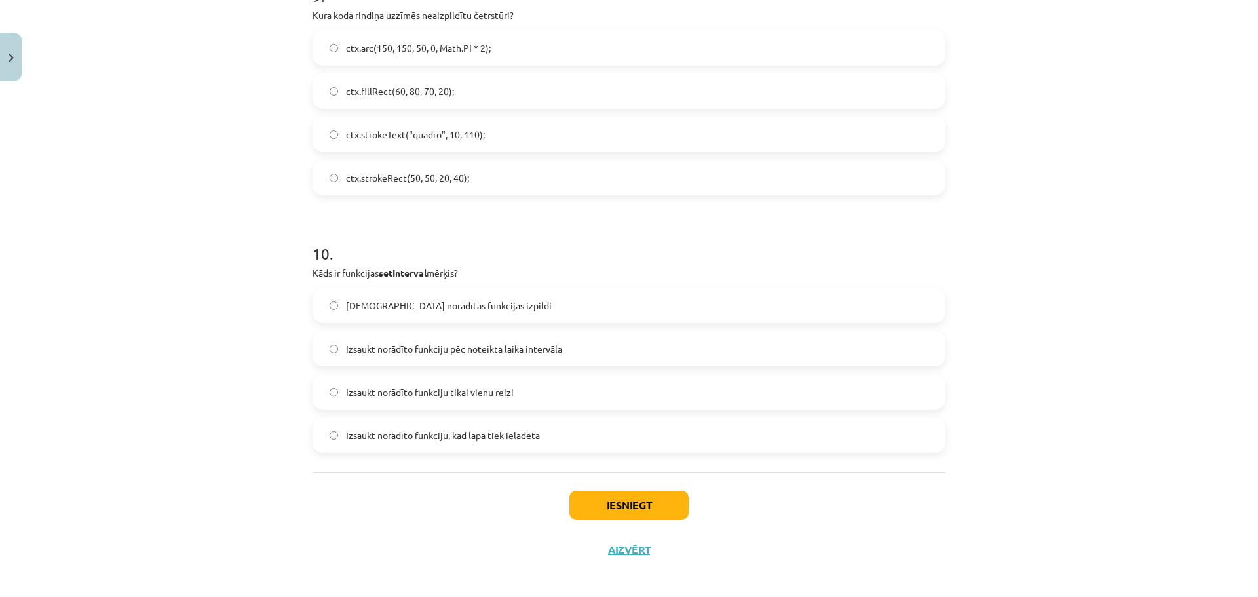
click at [448, 354] on span "Izsaukt norādīto funkciju pēc noteikta laika intervāla" at bounding box center [454, 349] width 216 height 14
click at [649, 499] on button "Iesniegt" at bounding box center [628, 505] width 119 height 29
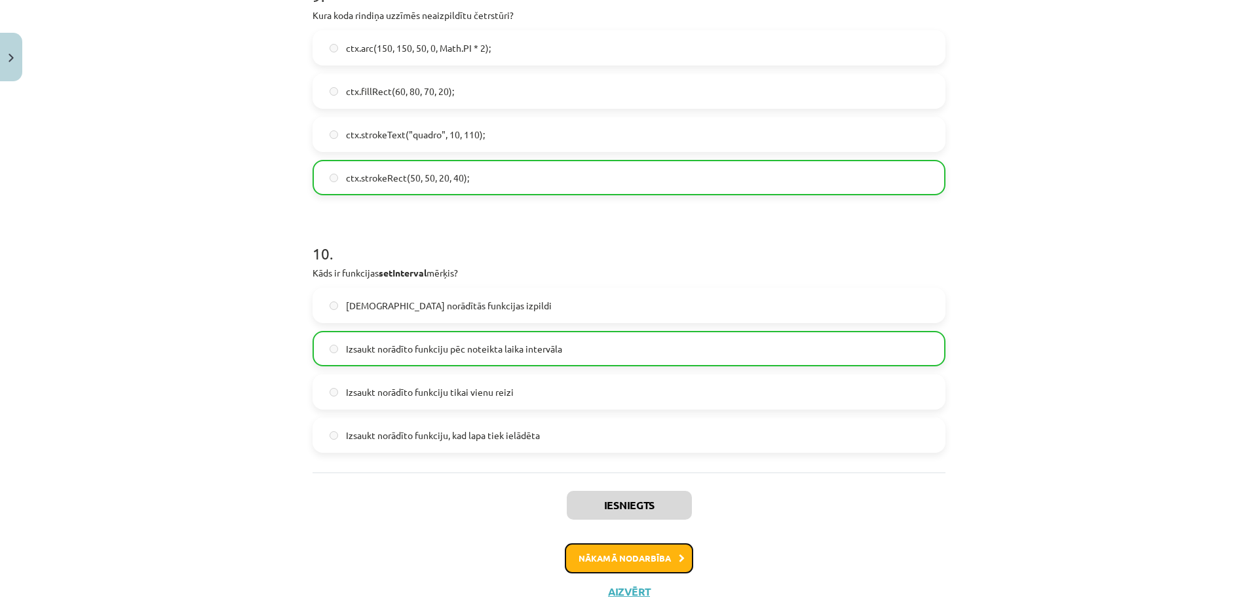
click at [605, 560] on button "Nākamā nodarbība" at bounding box center [629, 558] width 128 height 30
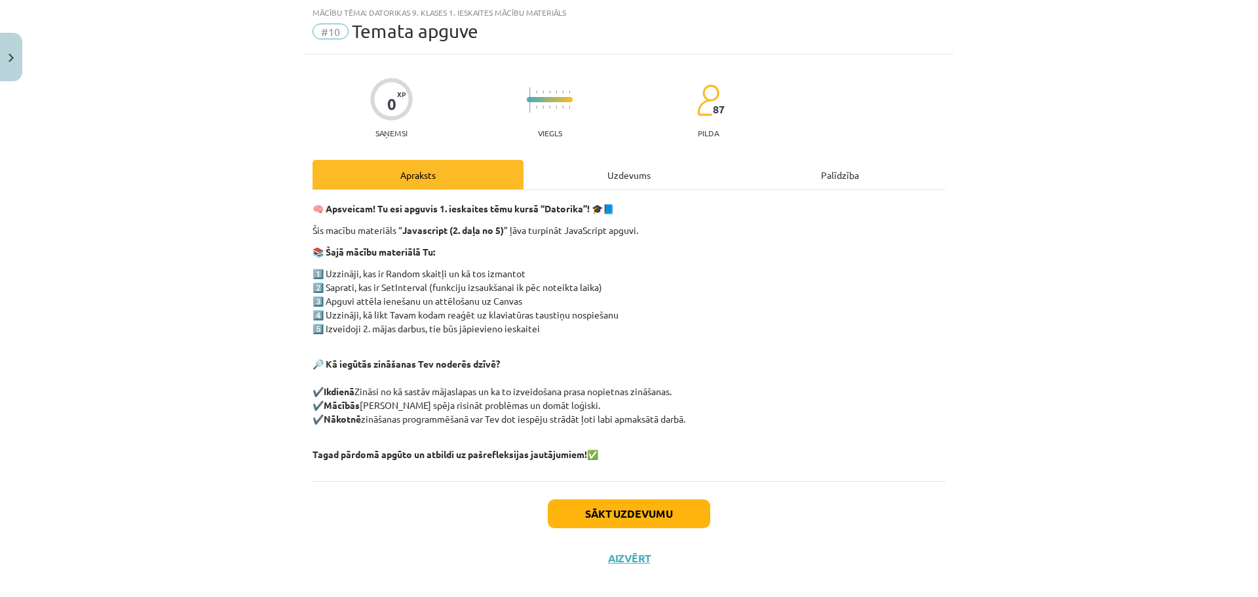
click at [621, 174] on div "Uzdevums" at bounding box center [629, 174] width 211 height 29
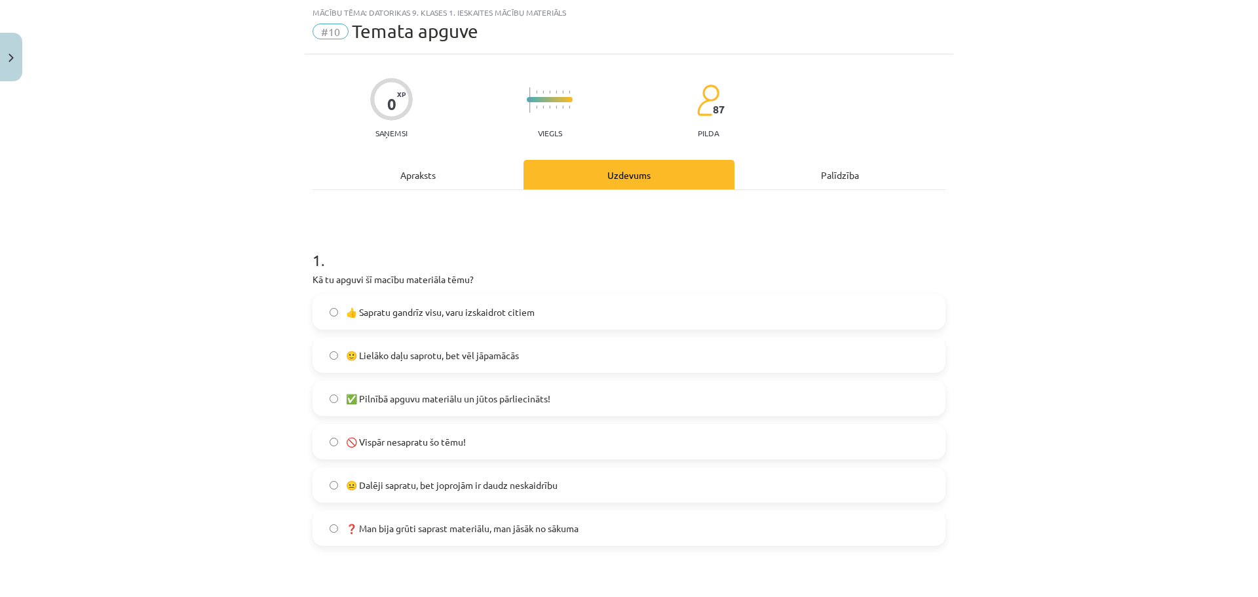
scroll to position [91, 0]
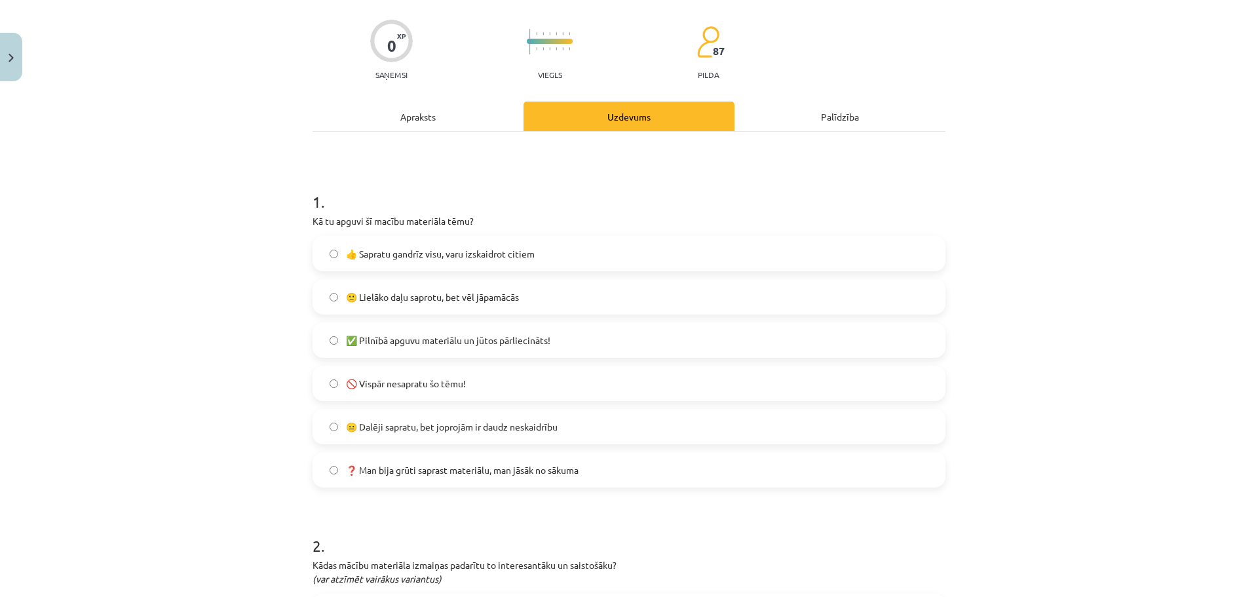
click at [511, 298] on span "🙂 Lielāko daļu saprotu, bet vēl jāpamācās" at bounding box center [432, 297] width 173 height 14
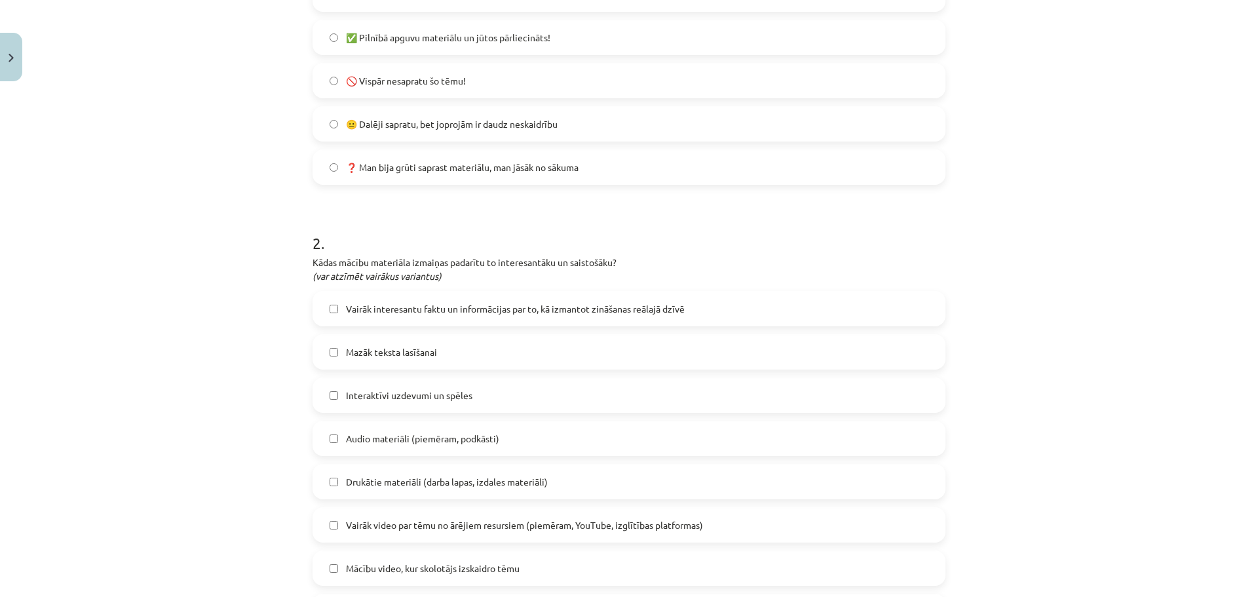
scroll to position [455, 0]
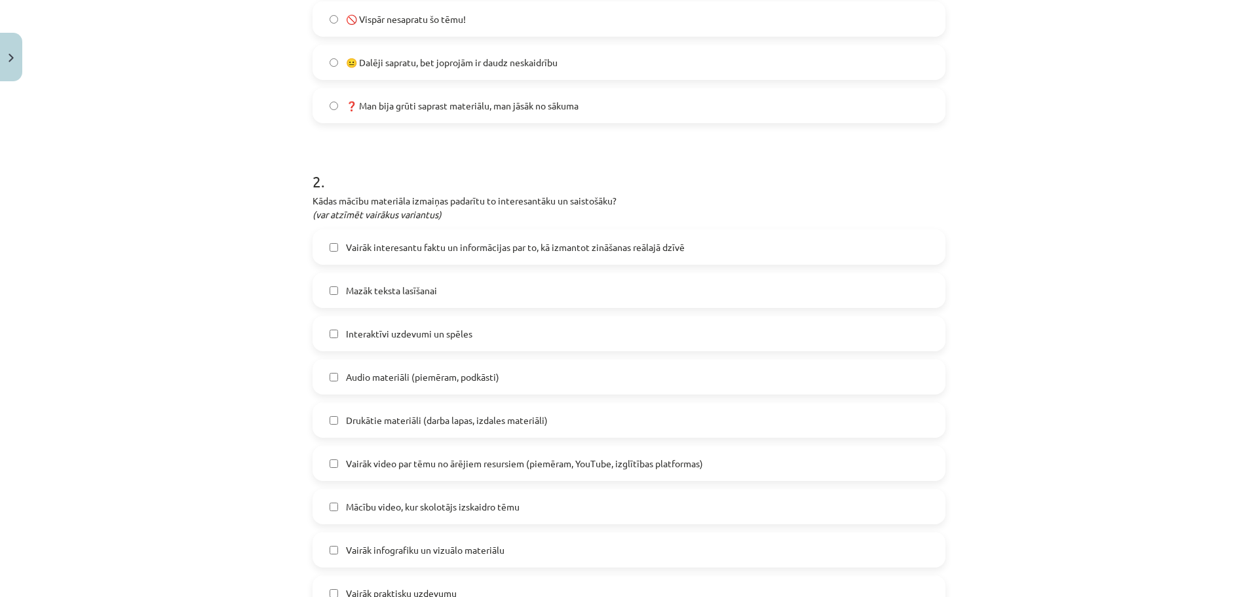
click at [409, 254] on span "Vairāk interesantu faktu un informācijas par to, kā izmantot zināšanas reālajā …" at bounding box center [515, 248] width 339 height 14
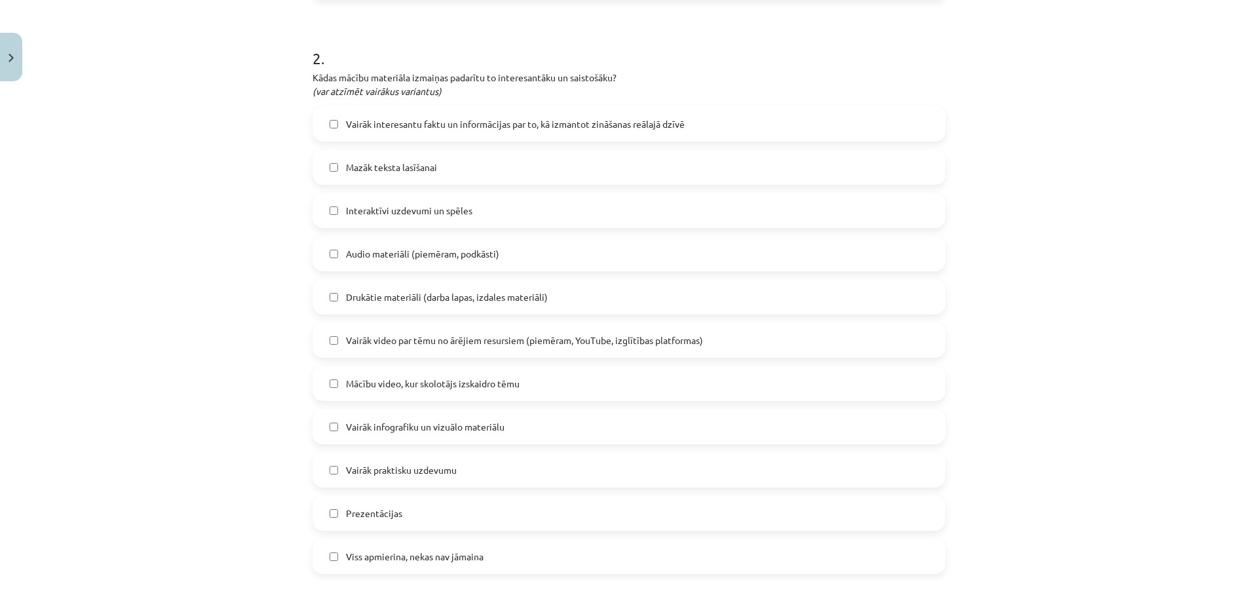
scroll to position [594, 0]
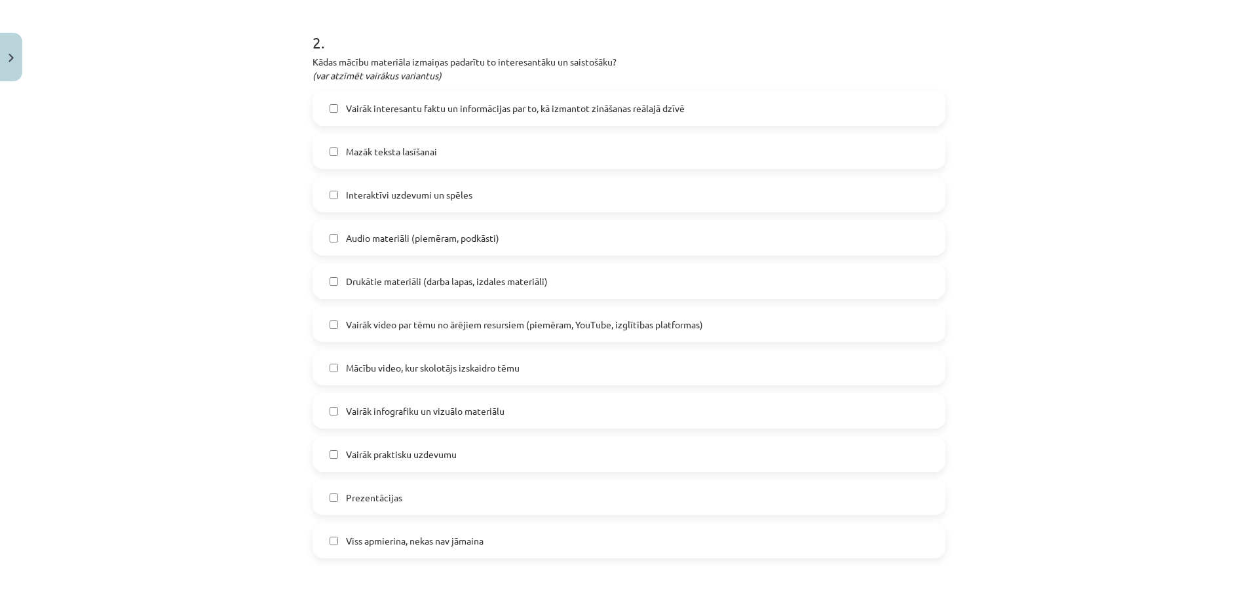
click at [461, 416] on span "Vairāk infografiku un vizuālo materiālu" at bounding box center [425, 411] width 159 height 14
click at [881, 488] on label "Prezentācijas" at bounding box center [629, 497] width 630 height 33
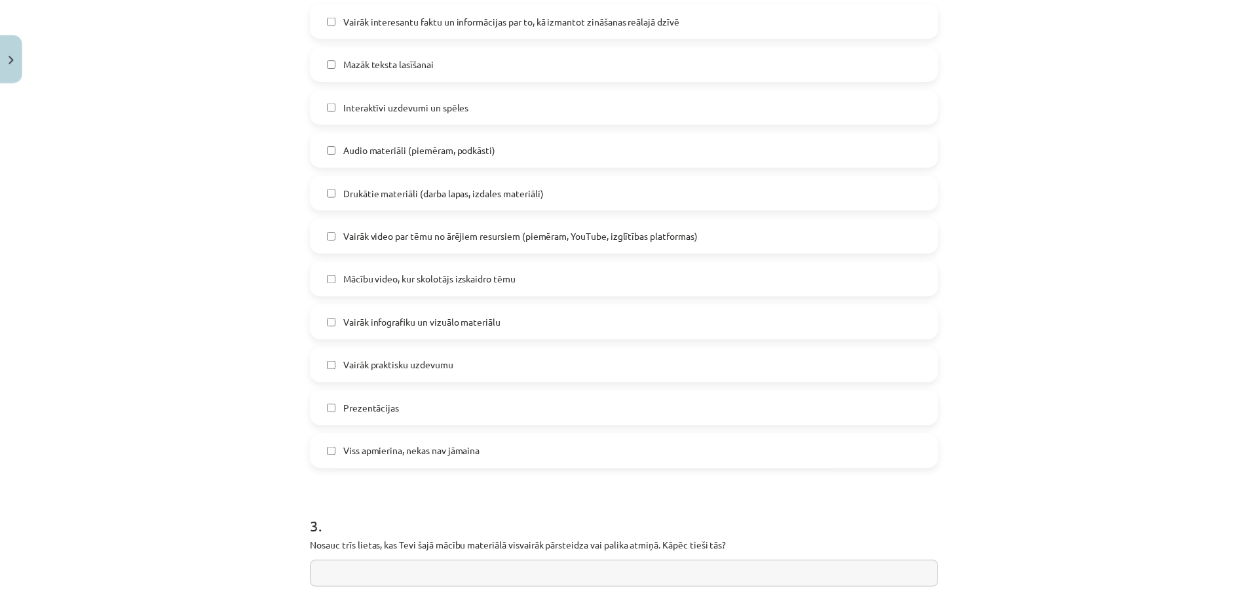
scroll to position [819, 0]
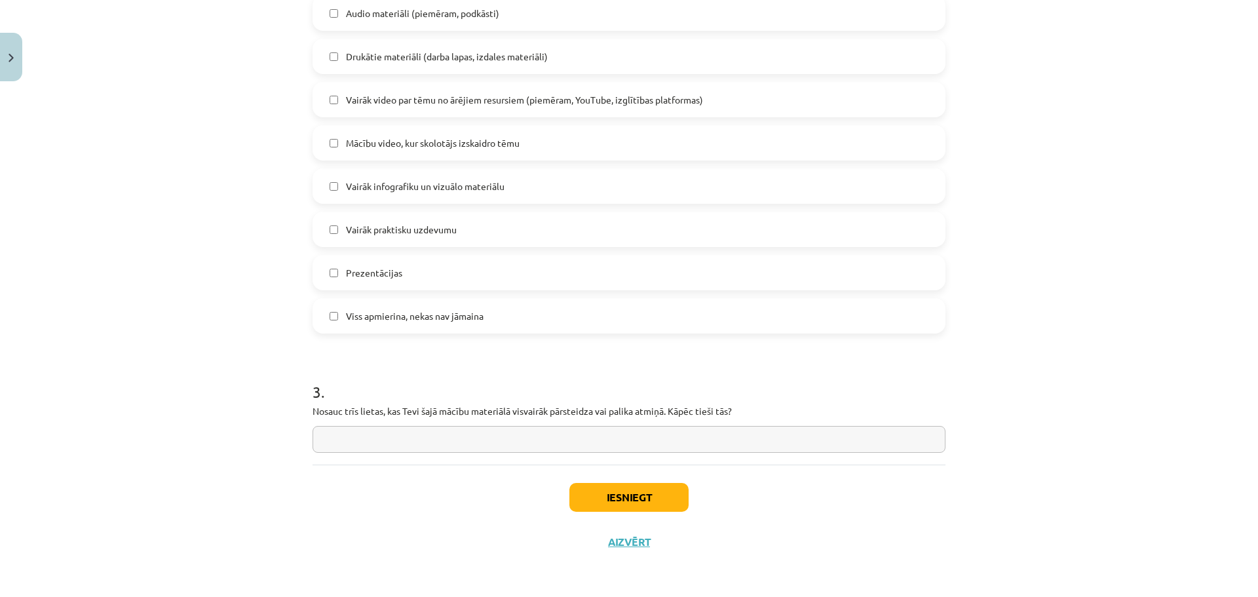
click at [543, 442] on input "text" at bounding box center [629, 439] width 633 height 27
type input "*"
click at [659, 493] on button "Iesniegt" at bounding box center [628, 497] width 119 height 29
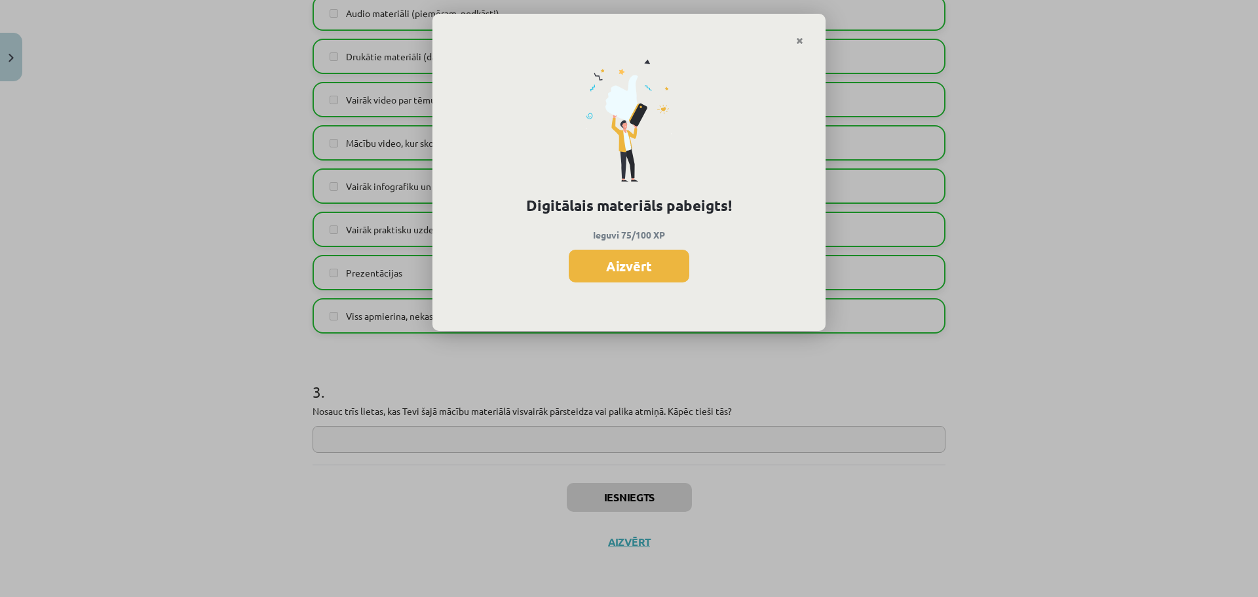
click at [668, 265] on button "Aizvērt" at bounding box center [629, 266] width 121 height 33
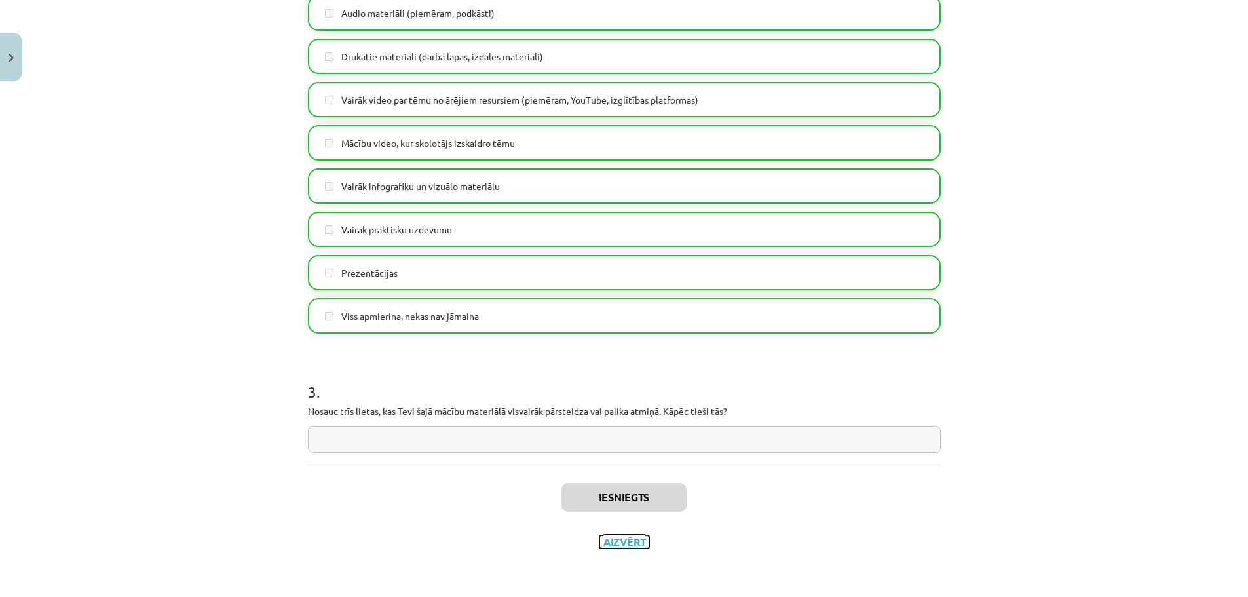
click at [631, 538] on button "Aizvērt" at bounding box center [625, 541] width 50 height 13
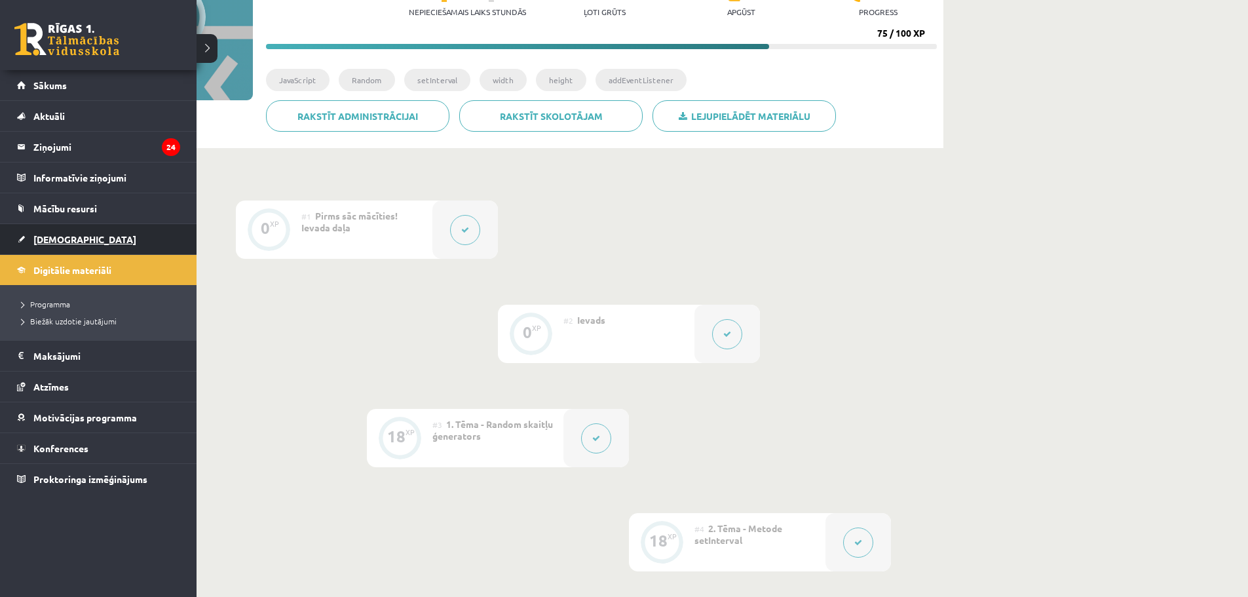
click at [47, 242] on span "[DEMOGRAPHIC_DATA]" at bounding box center [84, 239] width 103 height 12
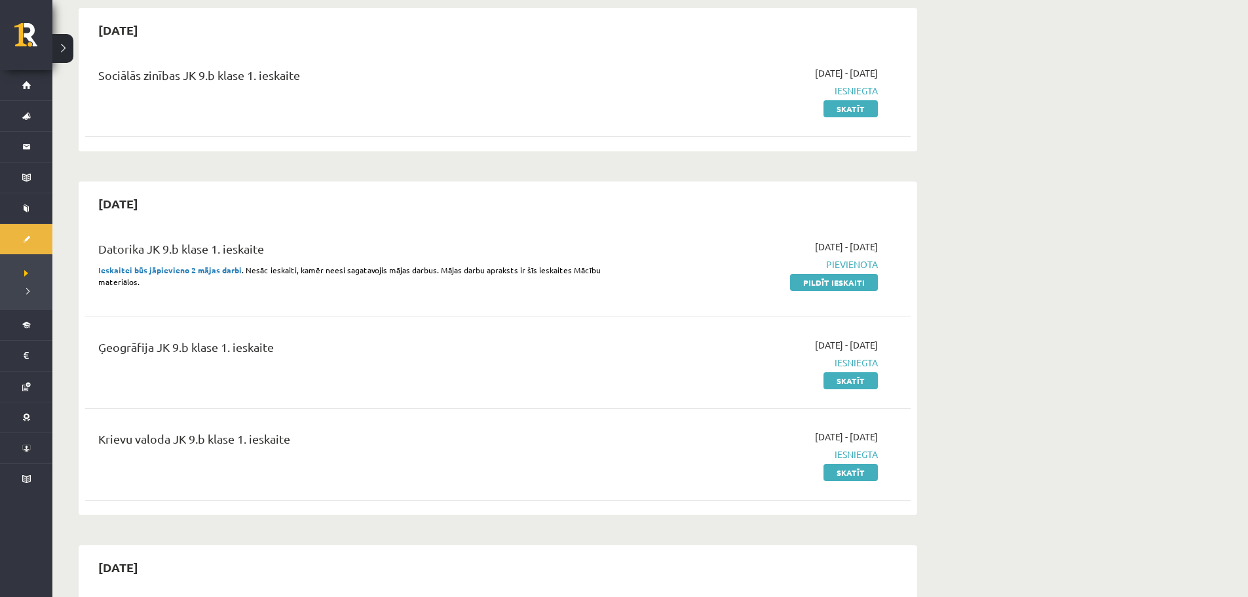
scroll to position [157, 0]
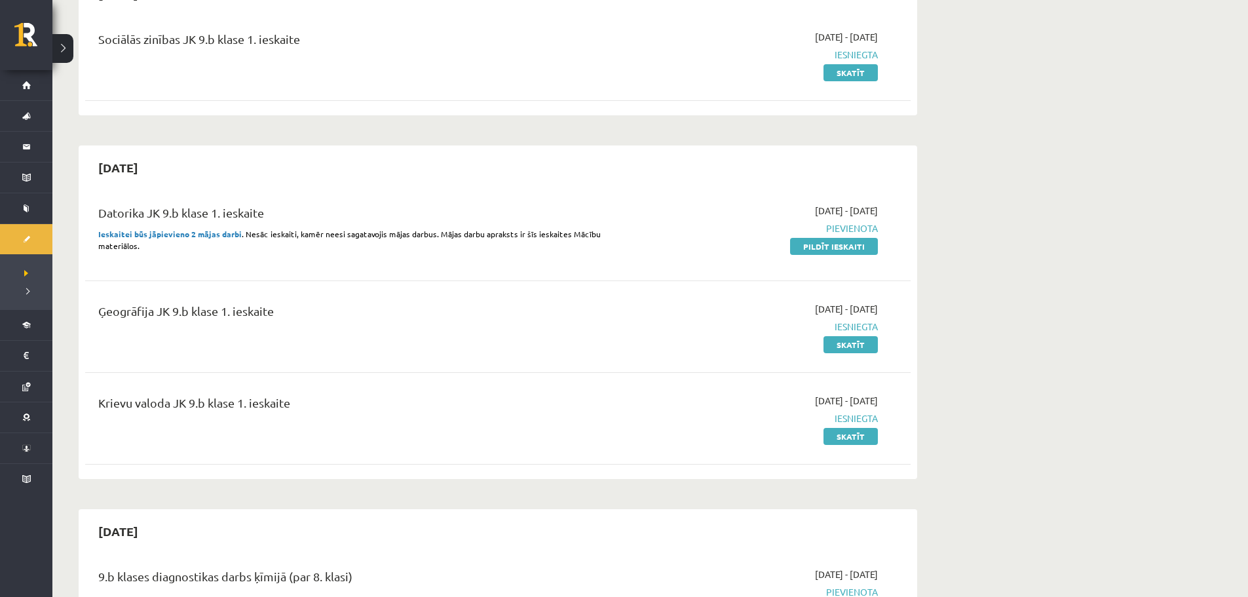
click at [826, 244] on link "Pildīt ieskaiti" at bounding box center [834, 246] width 88 height 17
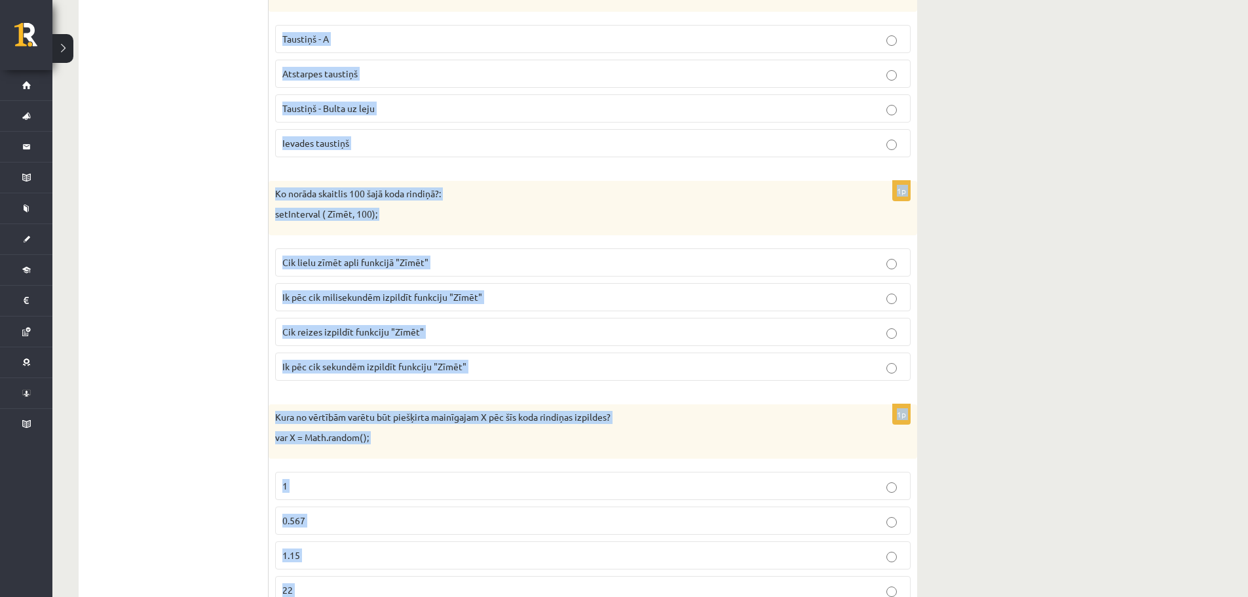
scroll to position [1060, 0]
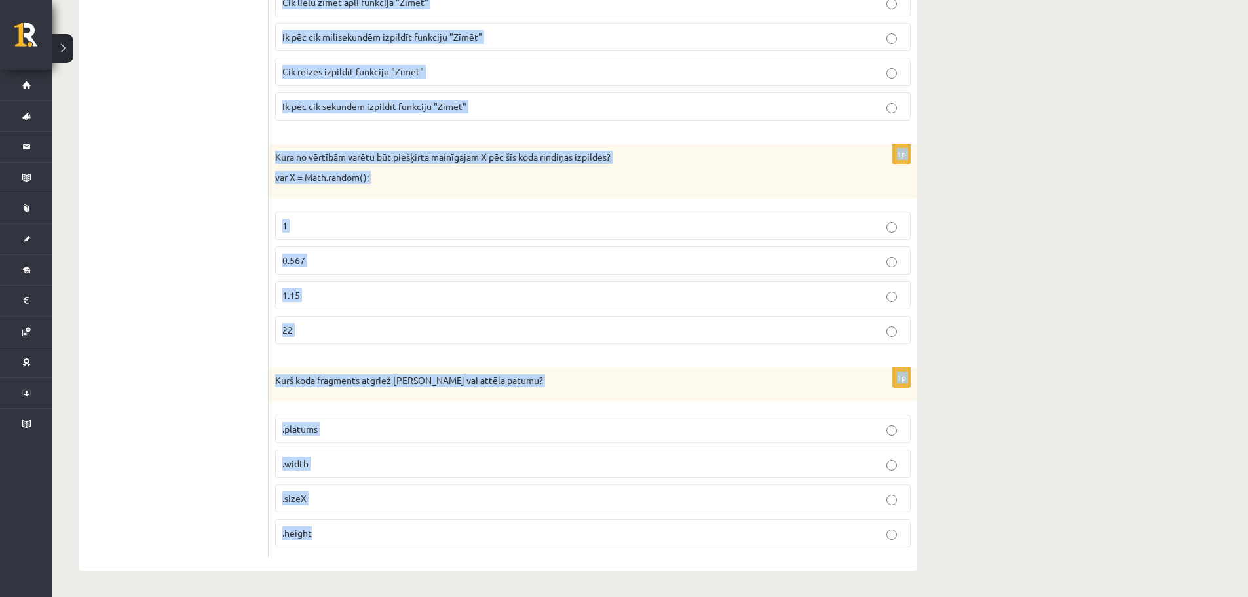
drag, startPoint x: 275, startPoint y: 95, endPoint x: 457, endPoint y: 628, distance: 563.1
copy form "Ko dara koda rindiņa?: Math.floor (X) X vērtību samazina par 1 Noapaļo skaitli …"
drag, startPoint x: 968, startPoint y: 324, endPoint x: 986, endPoint y: 322, distance: 18.4
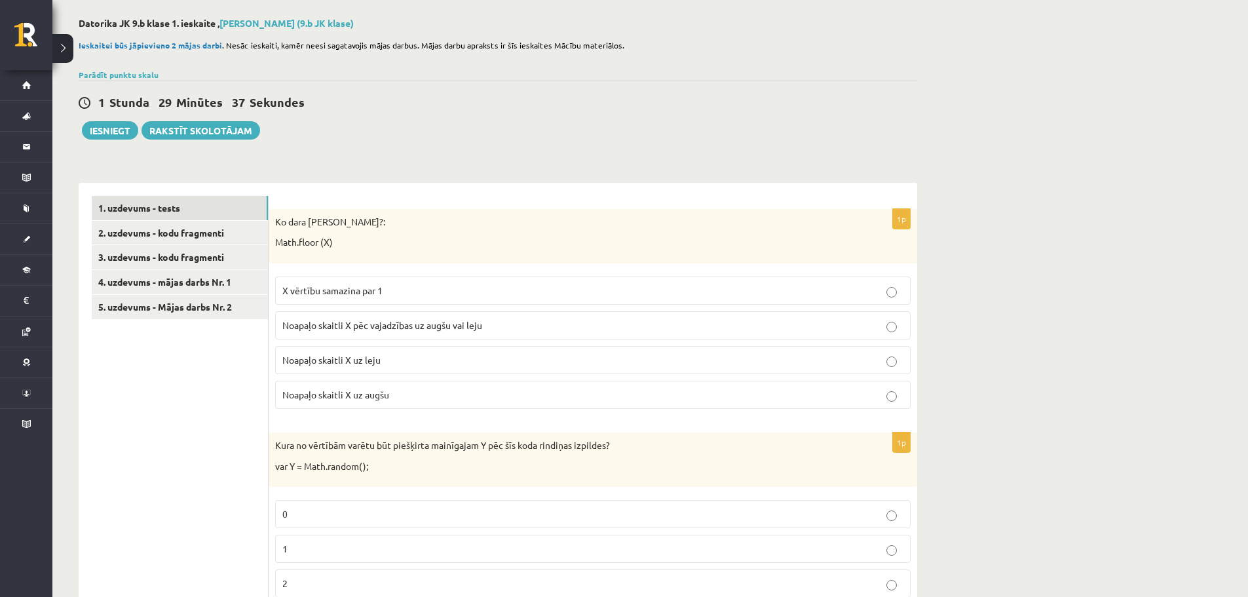
scroll to position [77, 0]
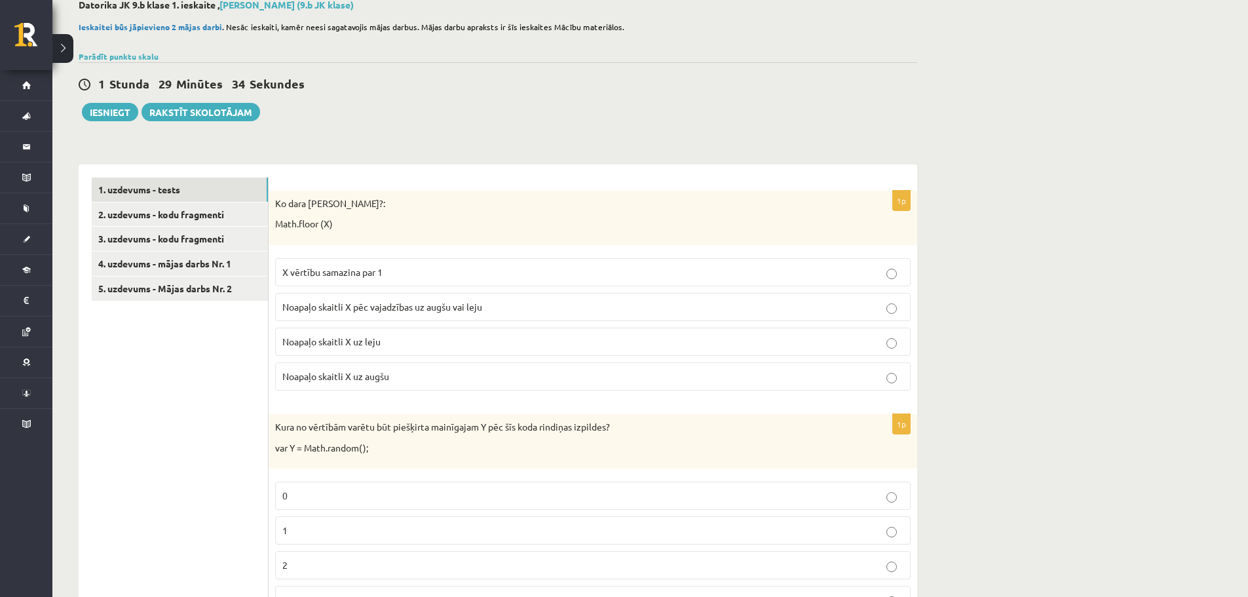
click at [421, 349] on label "Noapaļo skaitli X uz leju" at bounding box center [593, 342] width 636 height 28
click at [365, 488] on label "0" at bounding box center [593, 496] width 636 height 28
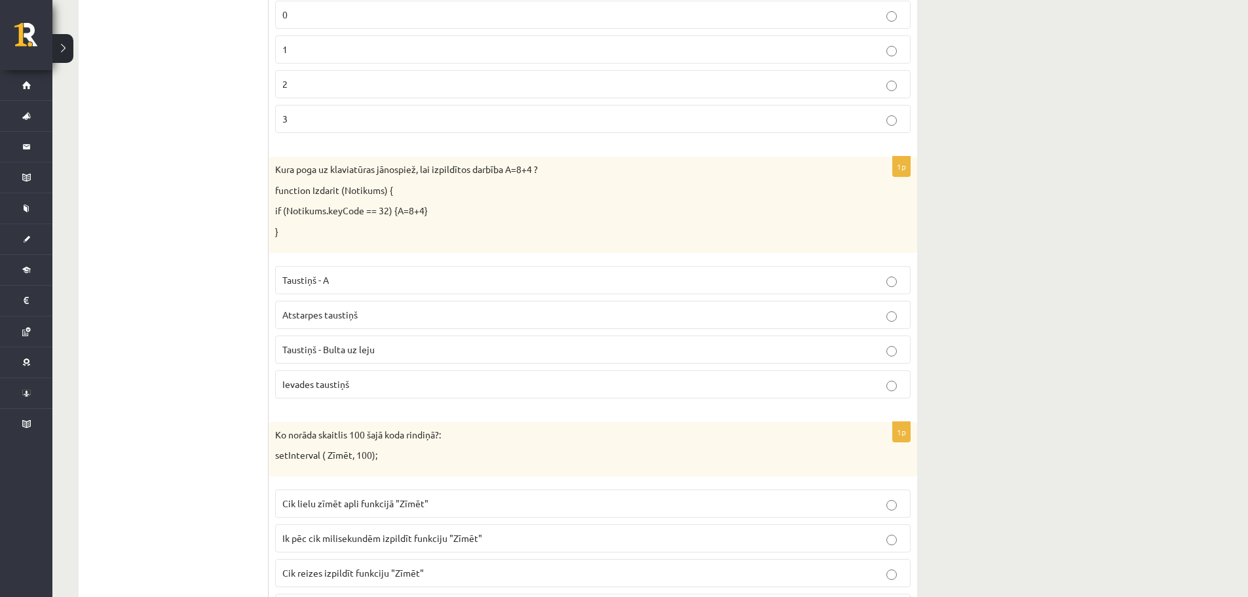
scroll to position [560, 0]
click at [343, 352] on span "Taustiņš - Bulta uz leju" at bounding box center [328, 347] width 92 height 12
click at [406, 313] on p "Atstarpes taustiņš" at bounding box center [592, 313] width 621 height 14
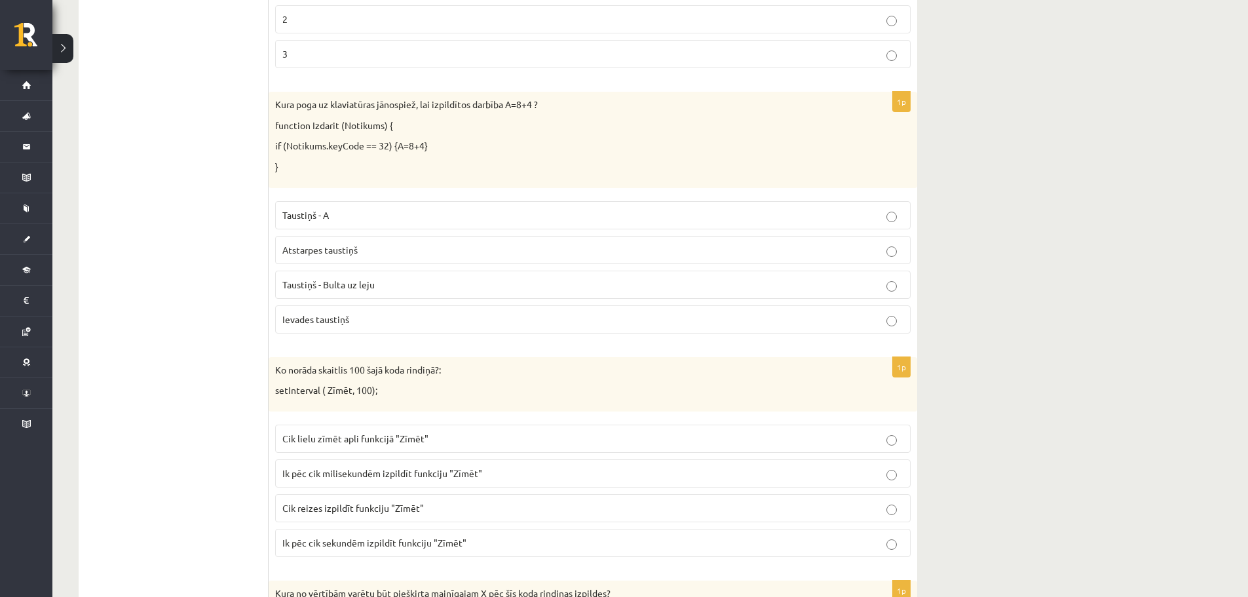
scroll to position [630, 0]
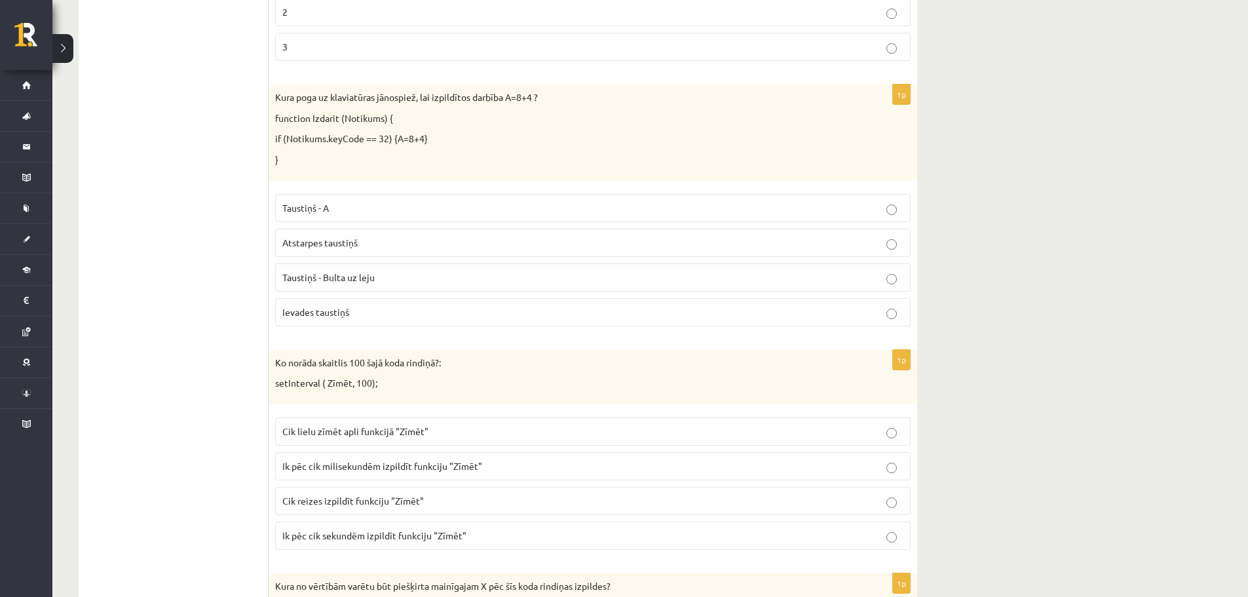
click at [467, 463] on span "Ik pēc cik milisekundēm izpildīt funkciju "Zīmēt"" at bounding box center [382, 466] width 200 height 12
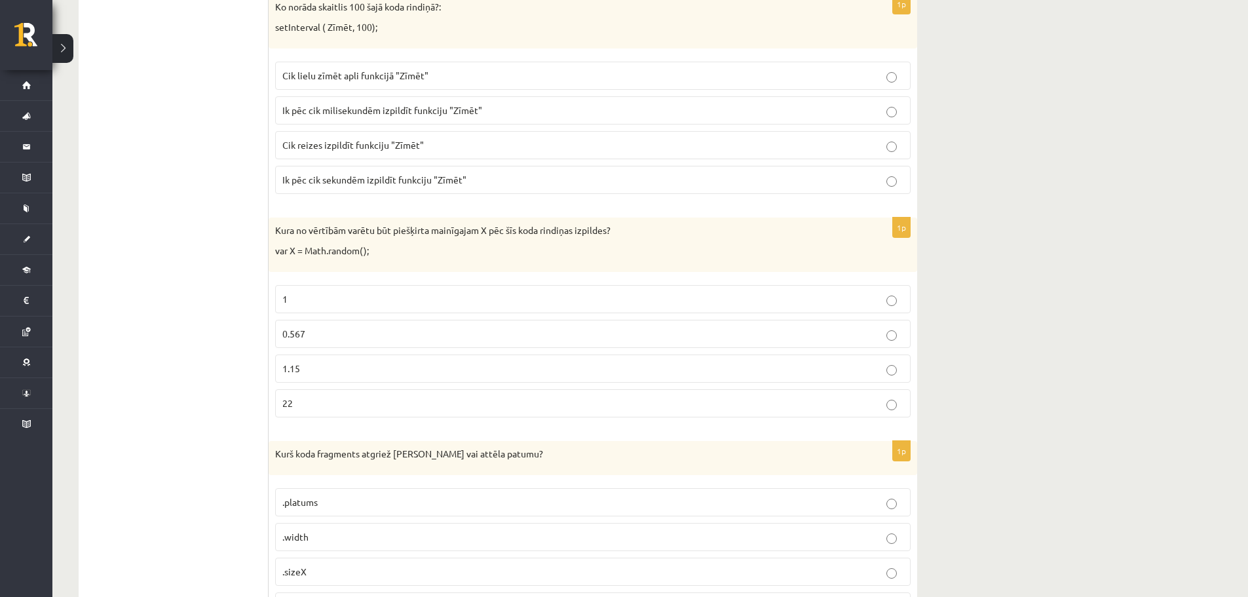
scroll to position [990, 0]
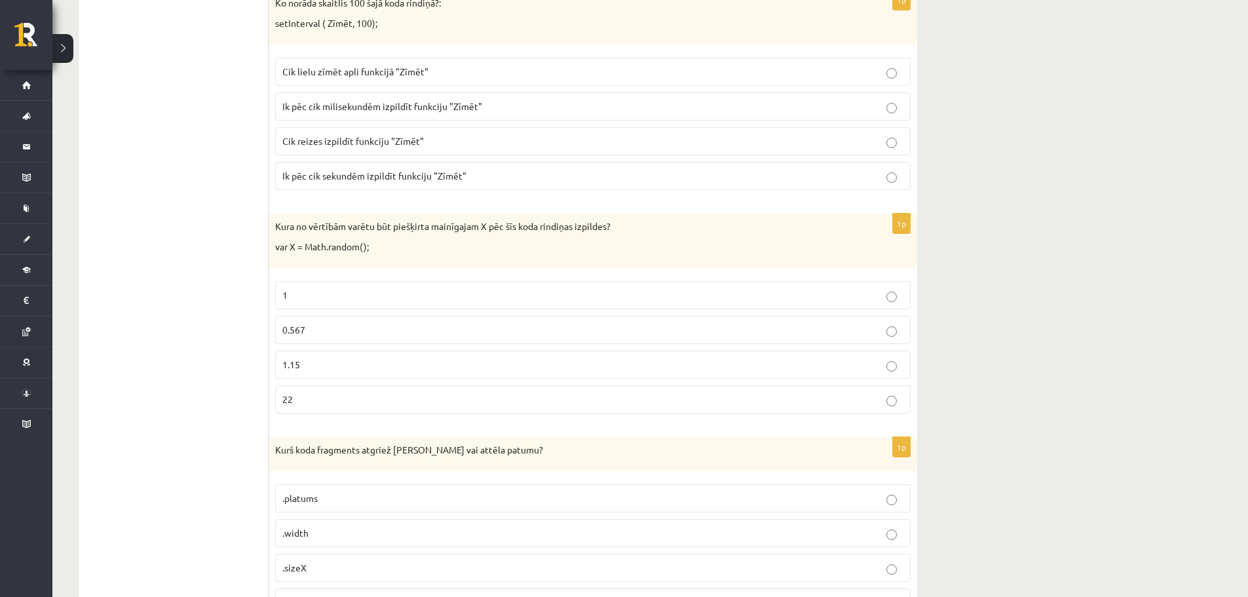
click at [469, 379] on fieldset "1 0.567 1.15 22" at bounding box center [593, 346] width 636 height 143
click at [470, 371] on p "1.15" at bounding box center [592, 365] width 621 height 14
click at [872, 402] on p "22" at bounding box center [592, 400] width 621 height 14
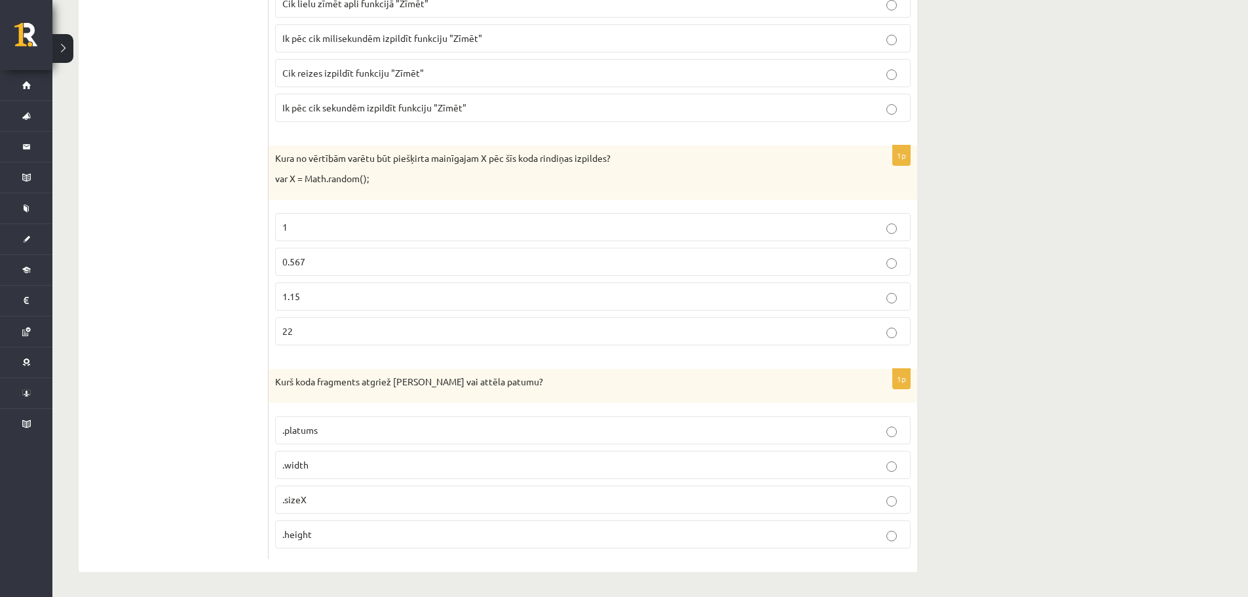
scroll to position [1060, 0]
click at [311, 501] on p ".sizeX" at bounding box center [592, 498] width 621 height 14
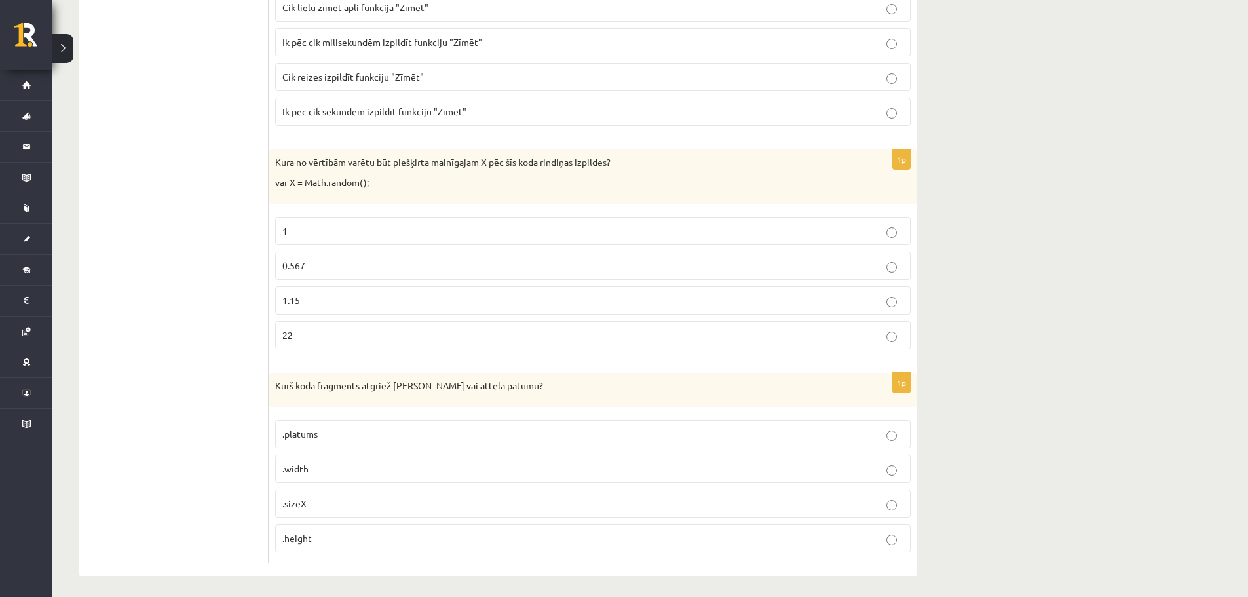
scroll to position [1047, 0]
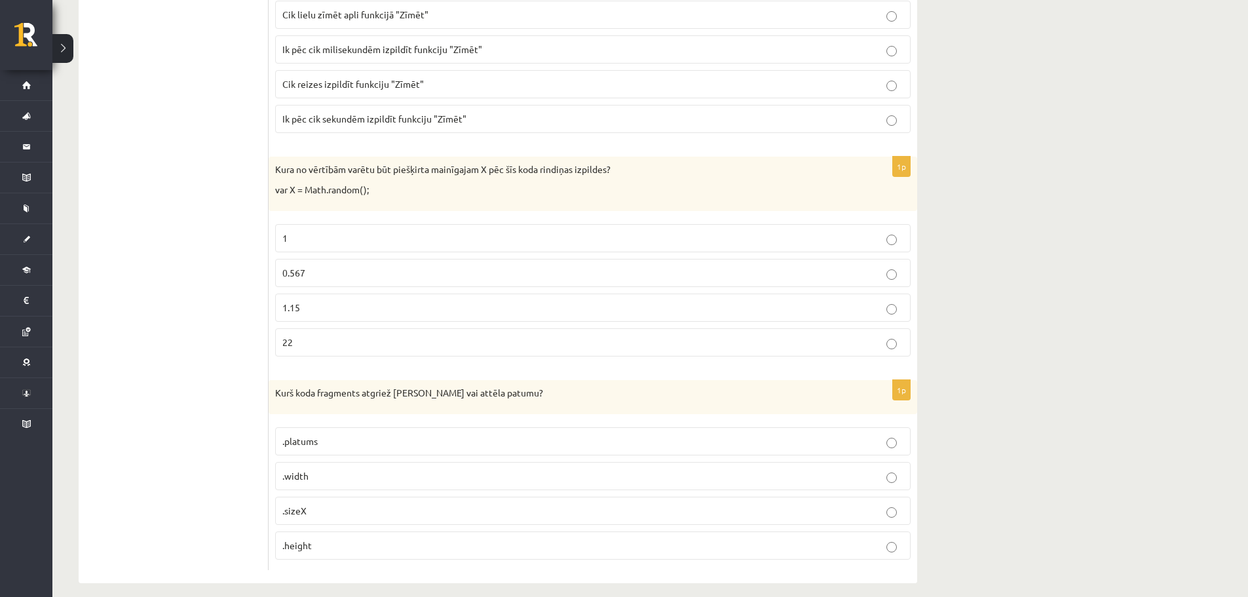
click at [339, 472] on p ".width" at bounding box center [592, 476] width 621 height 14
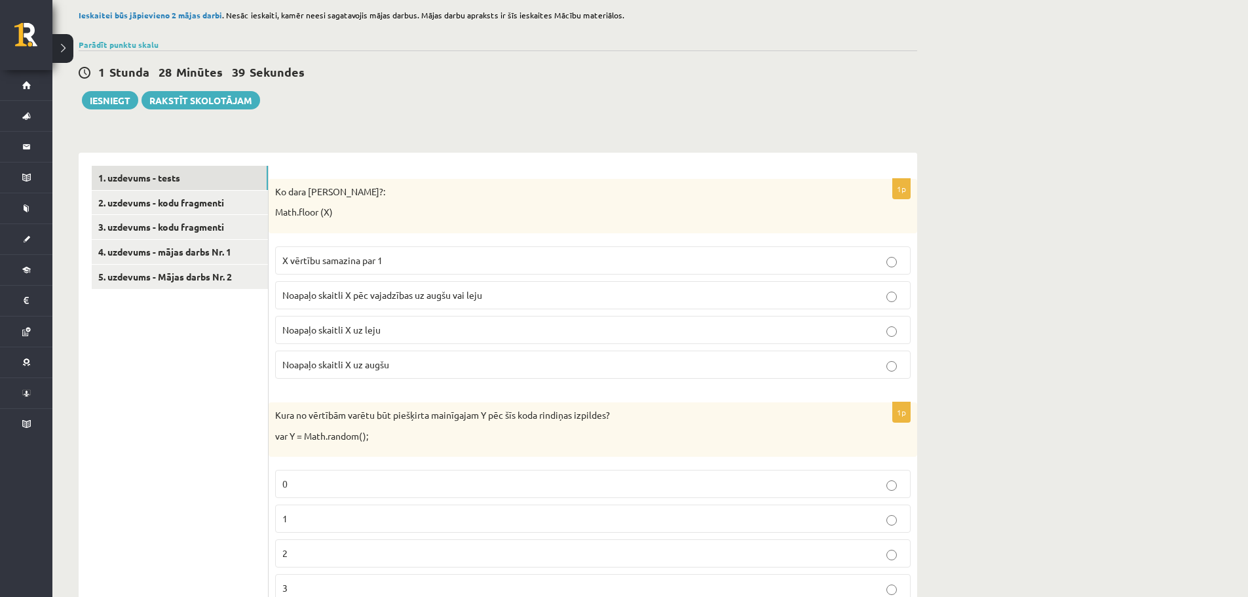
scroll to position [87, 0]
click at [219, 211] on link "2. uzdevums - kodu fragmenti" at bounding box center [180, 205] width 176 height 24
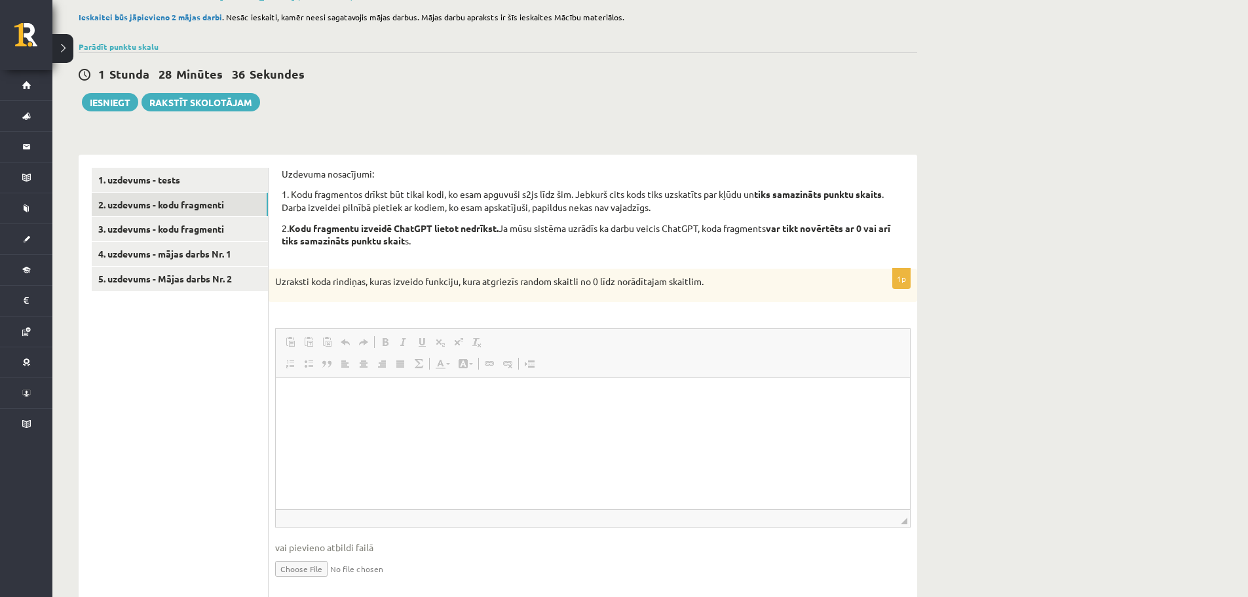
scroll to position [0, 0]
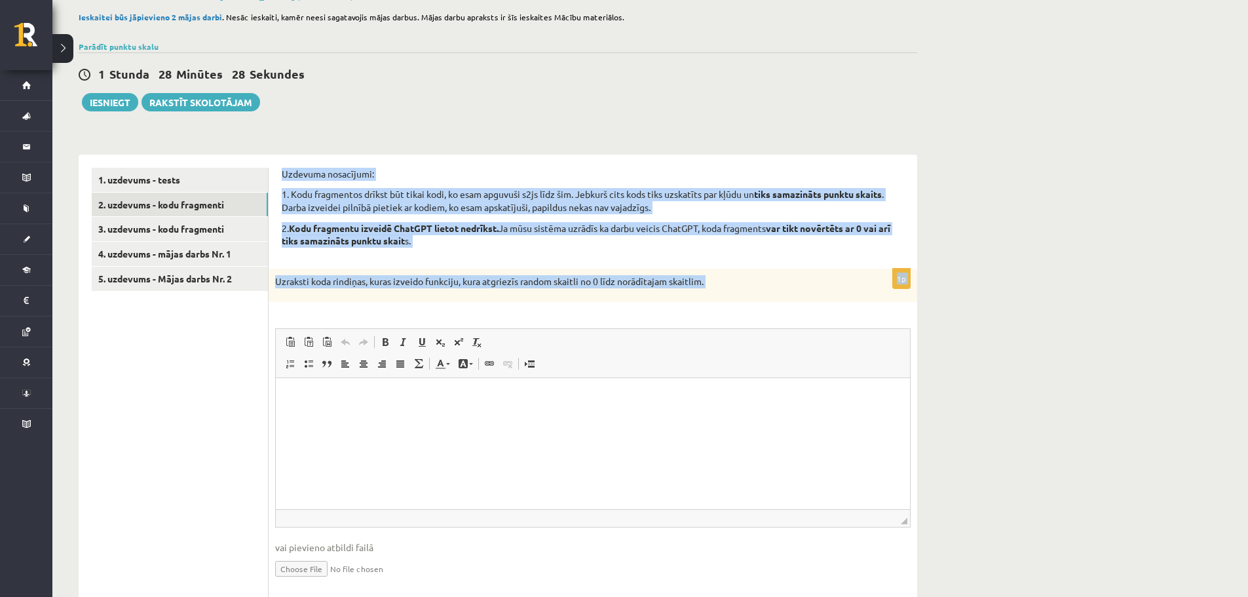
drag, startPoint x: 280, startPoint y: 173, endPoint x: 792, endPoint y: 318, distance: 532.1
copy form "Uzdevuma nosacījumi: 1. Kodu fragmentos drīkst būt tikai kodi, ko esam apguvuši…"
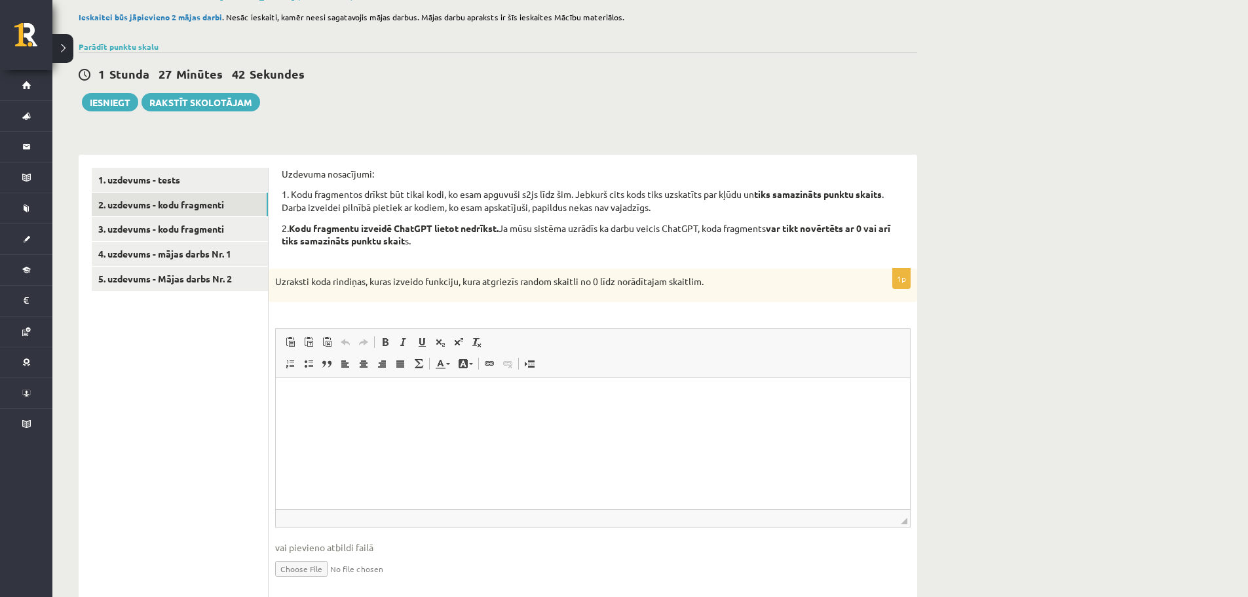
click at [389, 411] on html at bounding box center [593, 398] width 634 height 40
drag, startPoint x: 380, startPoint y: 411, endPoint x: 318, endPoint y: 455, distance: 75.6
click at [318, 418] on html at bounding box center [593, 398] width 634 height 40
click at [290, 391] on p "Editor, wiswyg-editor-user-answer-47433803543320" at bounding box center [593, 398] width 608 height 14
click at [170, 231] on link "3. uzdevums - kodu fragmenti" at bounding box center [180, 229] width 176 height 24
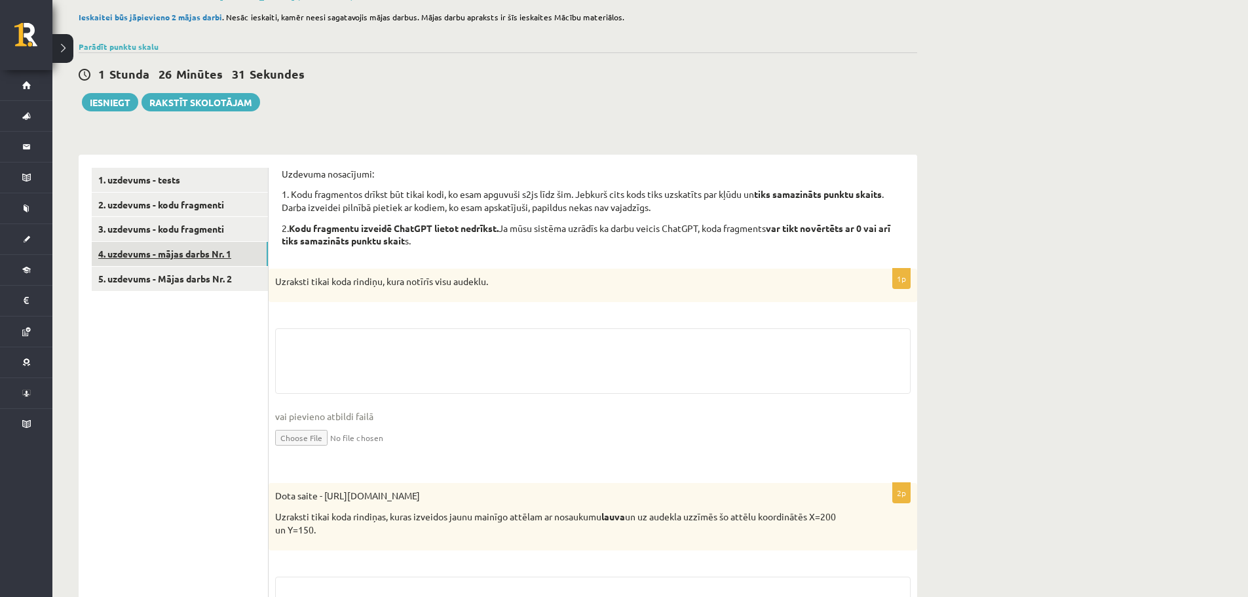
click at [183, 260] on link "4. uzdevums - mājas darbs Nr. 1" at bounding box center [180, 254] width 176 height 24
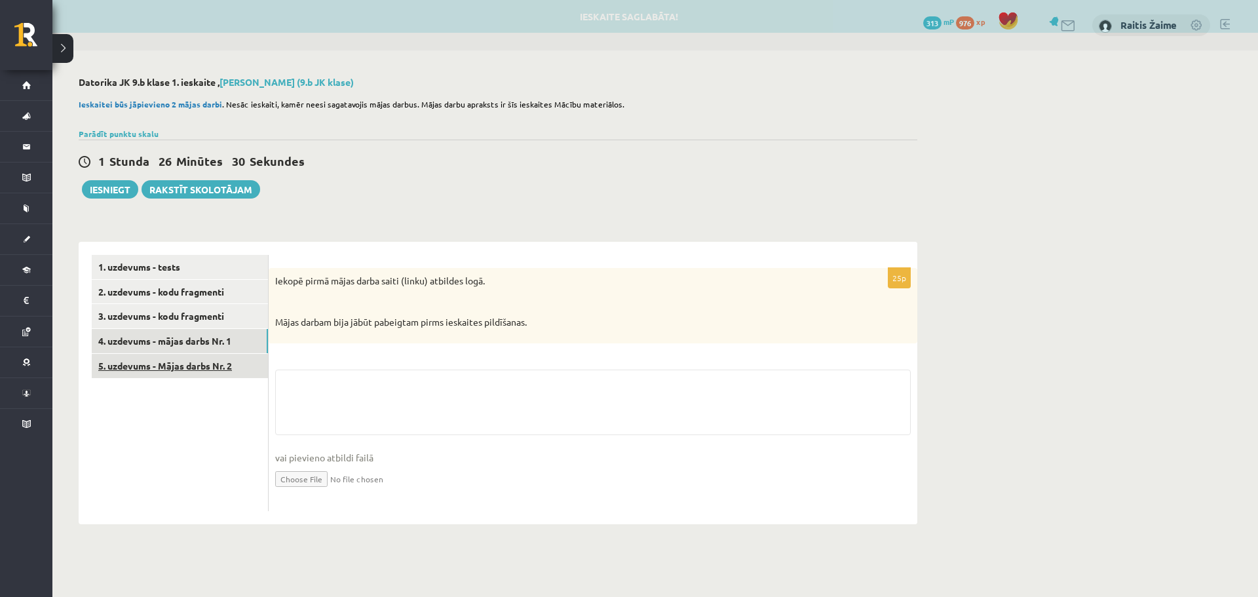
click at [195, 370] on link "5. uzdevums - Mājas darbs Nr. 2" at bounding box center [180, 366] width 176 height 24
